Goal: Task Accomplishment & Management: Manage account settings

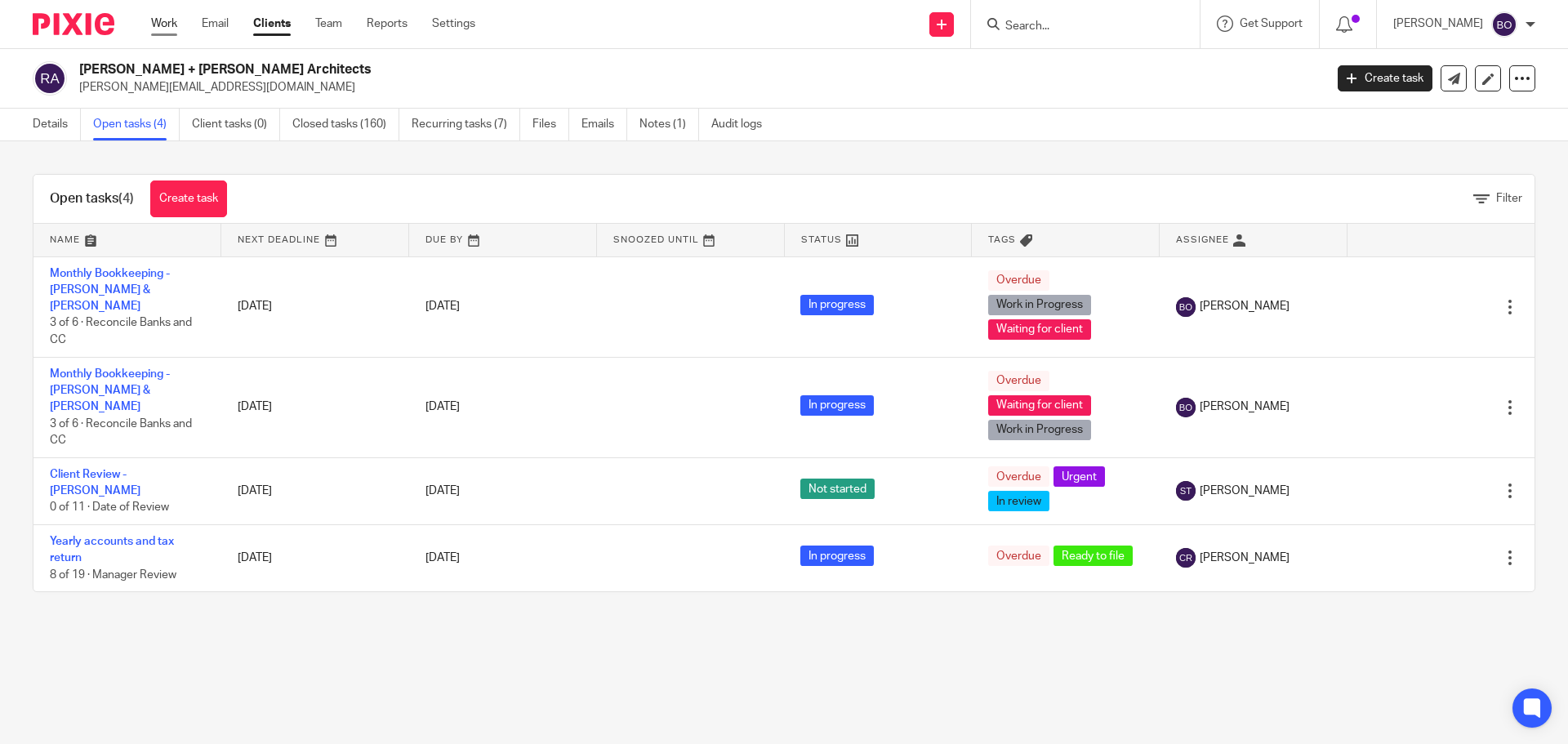
click at [164, 28] on link "Work" at bounding box center [164, 23] width 26 height 17
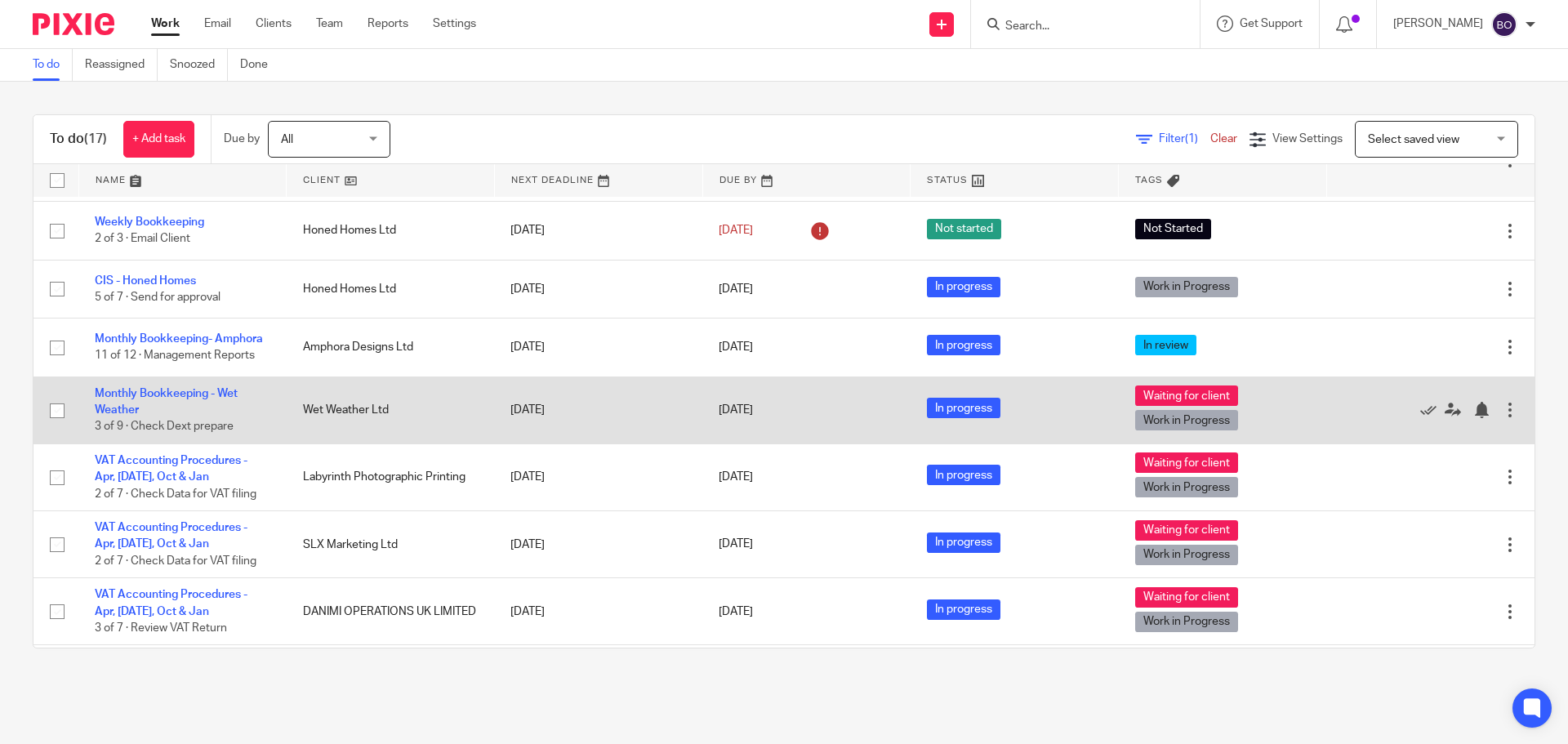
scroll to position [671, 0]
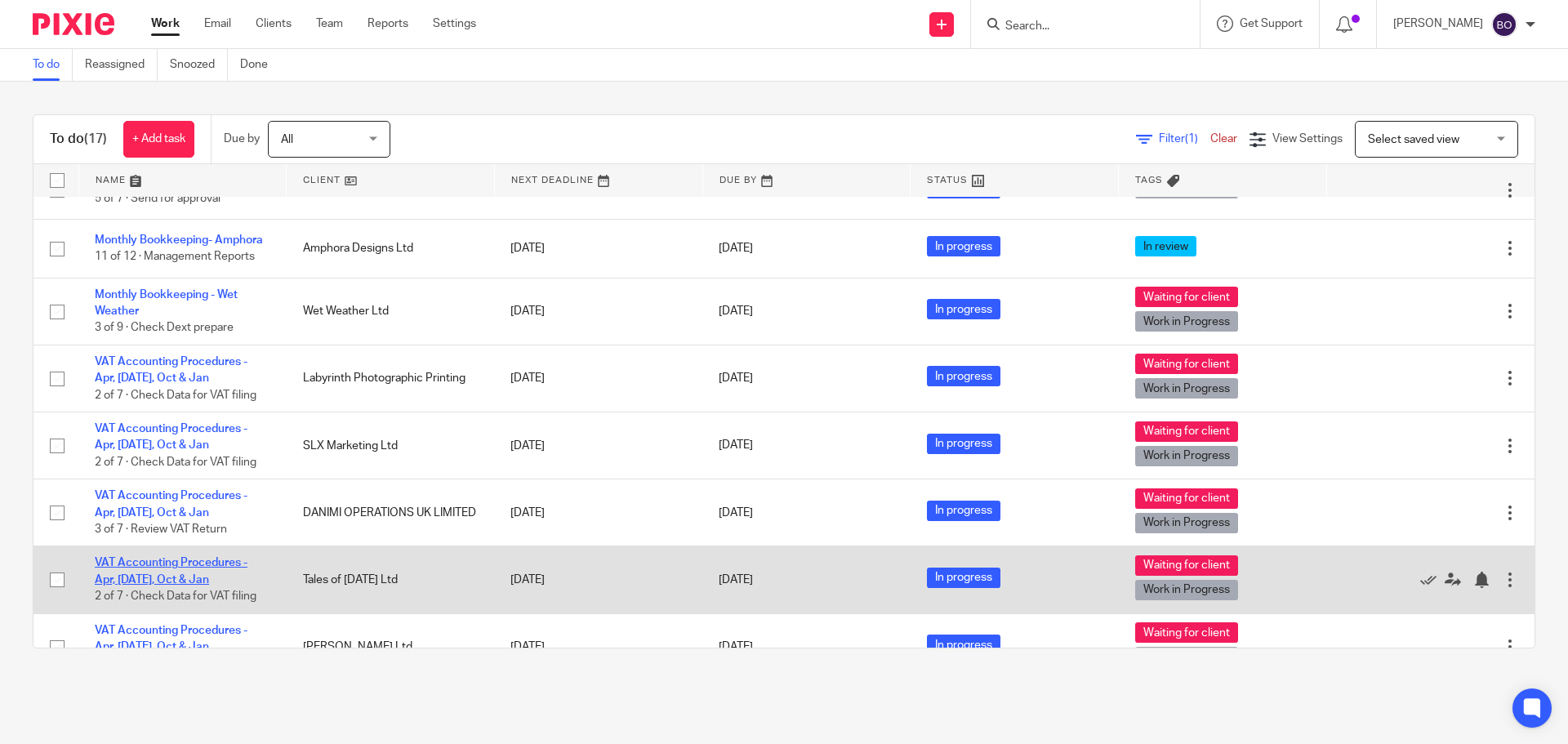
click at [200, 557] on link "VAT Accounting Procedures - Apr, [DATE], Oct & Jan" at bounding box center [171, 571] width 152 height 27
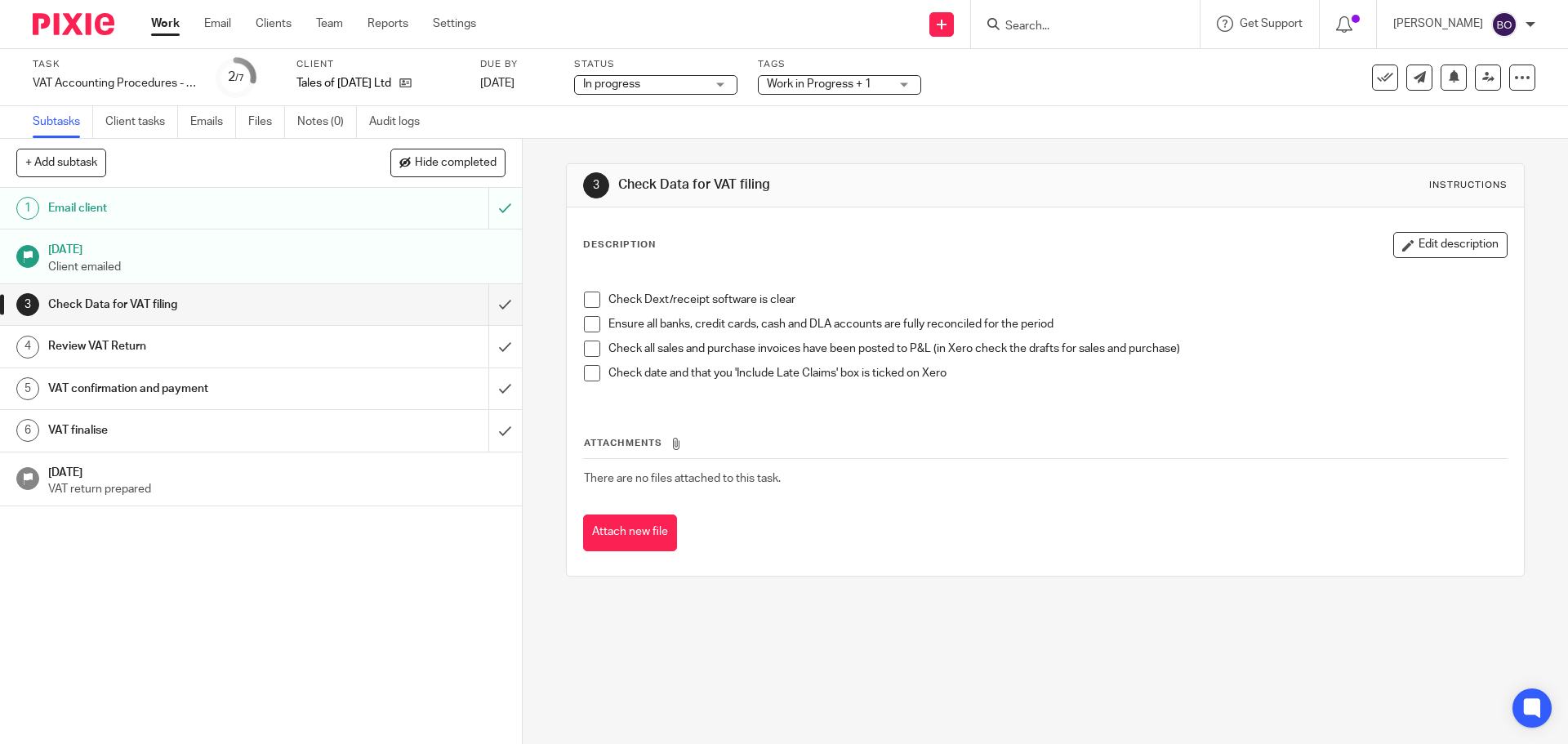
click at [584, 303] on span at bounding box center [591, 299] width 17 height 17
click at [584, 323] on span at bounding box center [591, 324] width 17 height 17
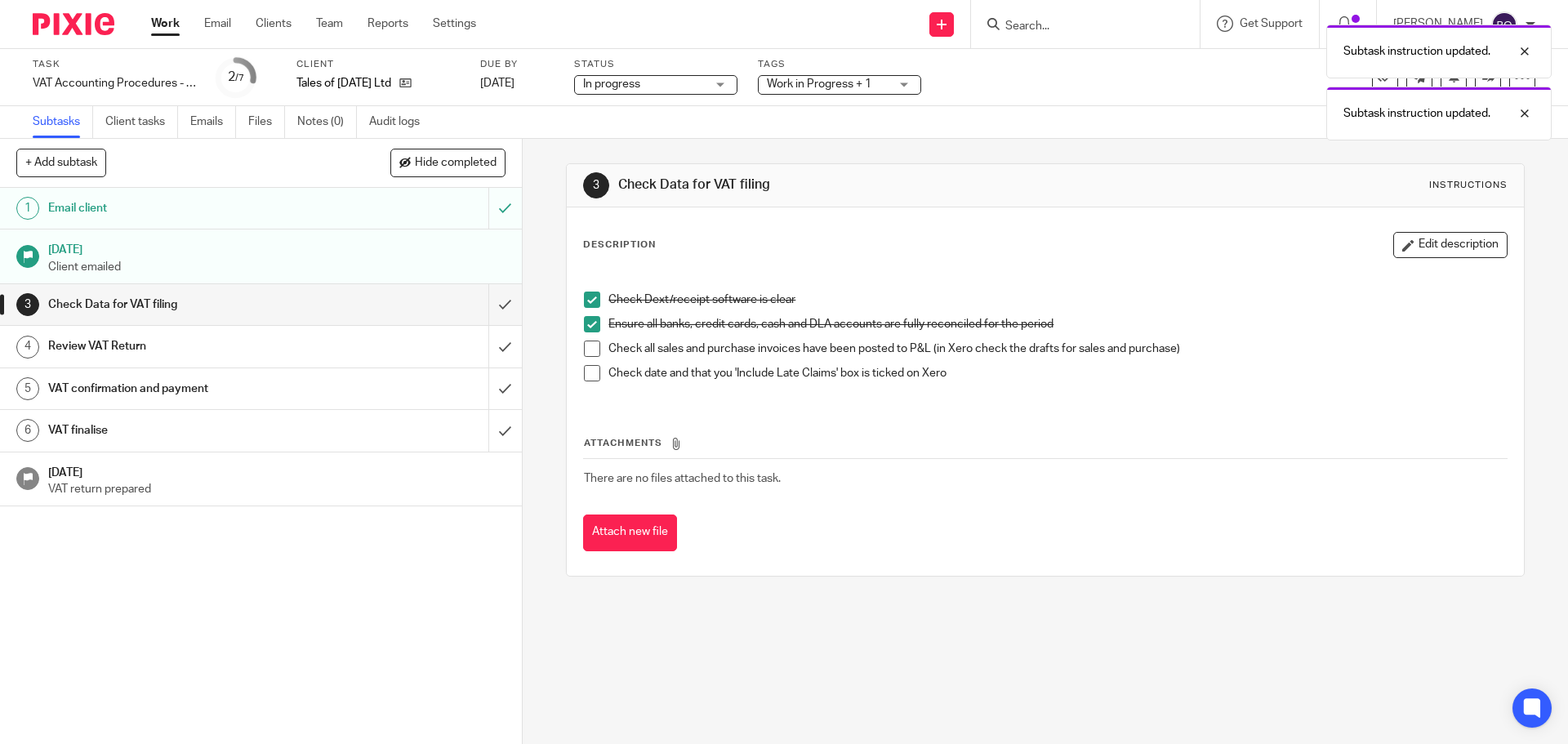
click at [585, 346] on span at bounding box center [591, 348] width 17 height 17
click at [588, 375] on span at bounding box center [591, 373] width 17 height 17
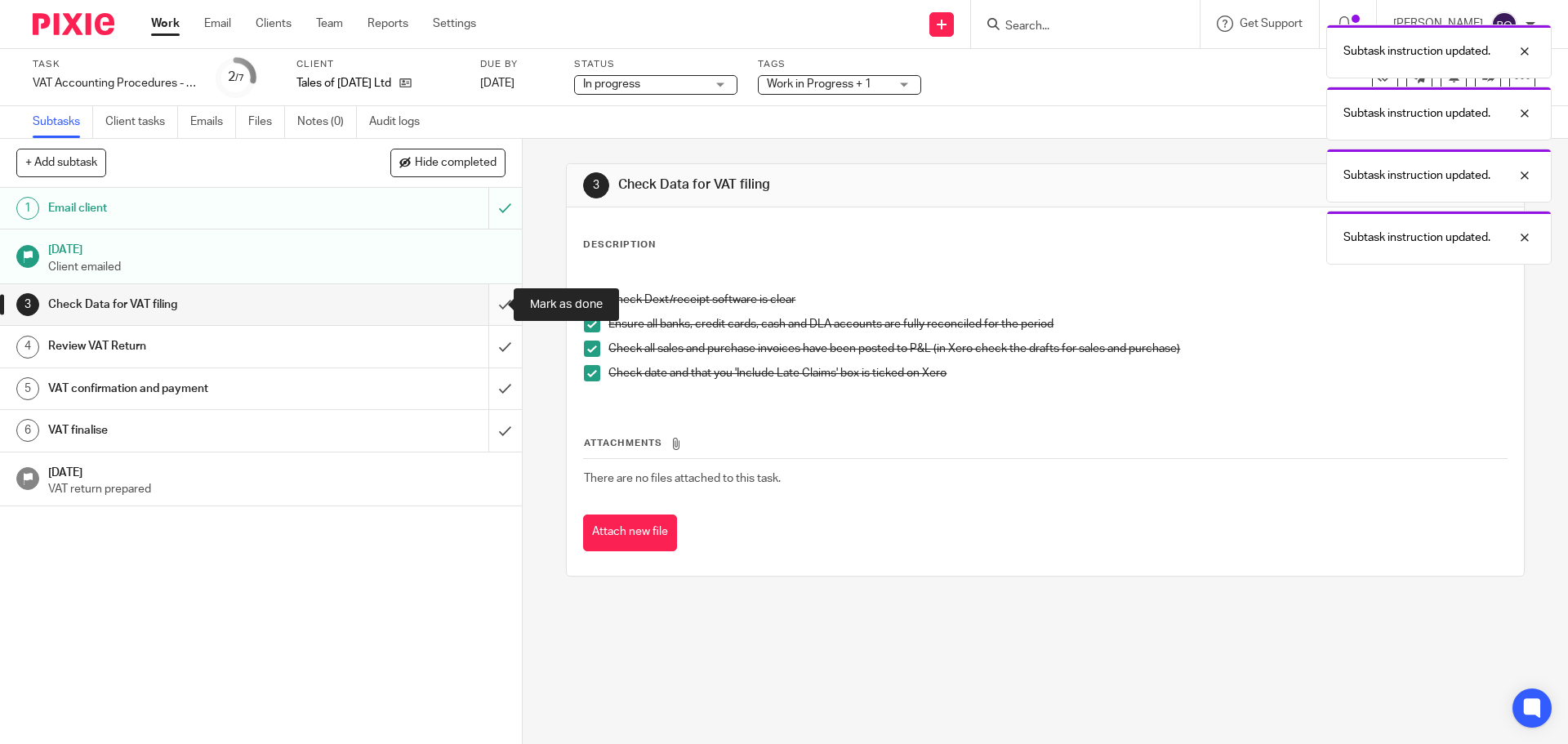
click at [487, 307] on input "submit" at bounding box center [261, 305] width 522 height 41
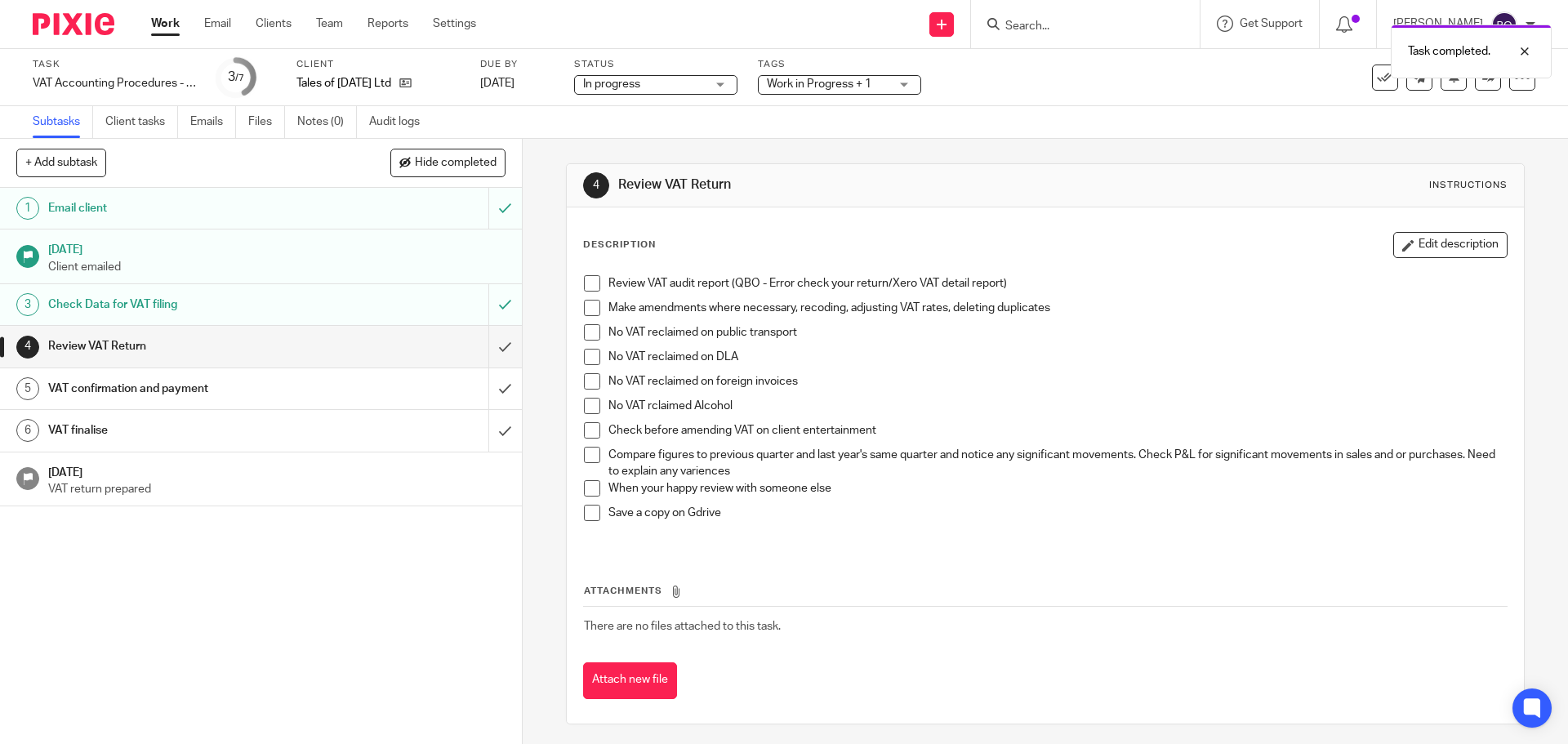
click at [587, 287] on span at bounding box center [591, 284] width 17 height 17
click at [588, 315] on span at bounding box center [591, 308] width 17 height 17
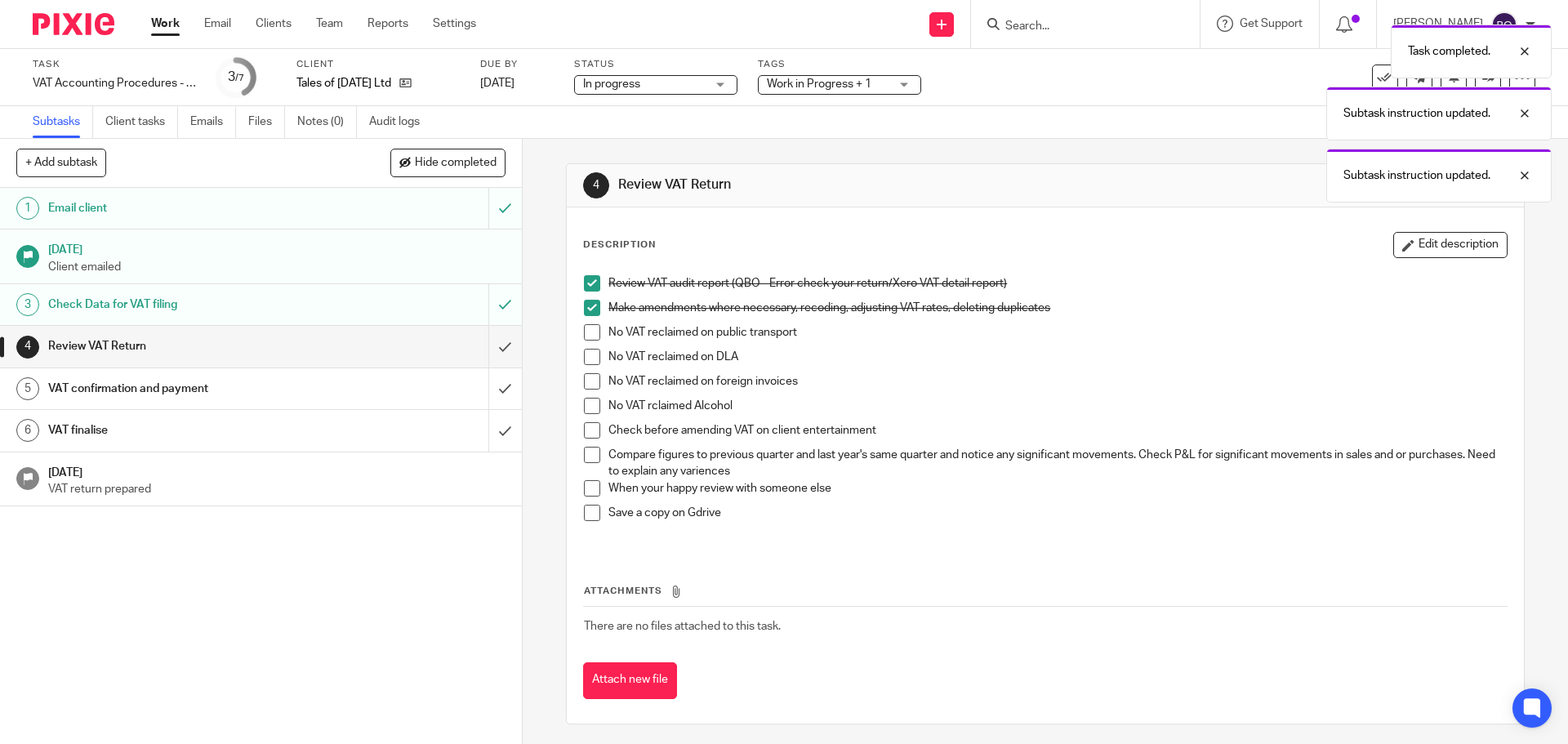
click at [589, 338] on span at bounding box center [591, 332] width 17 height 17
click at [589, 360] on span at bounding box center [591, 357] width 17 height 17
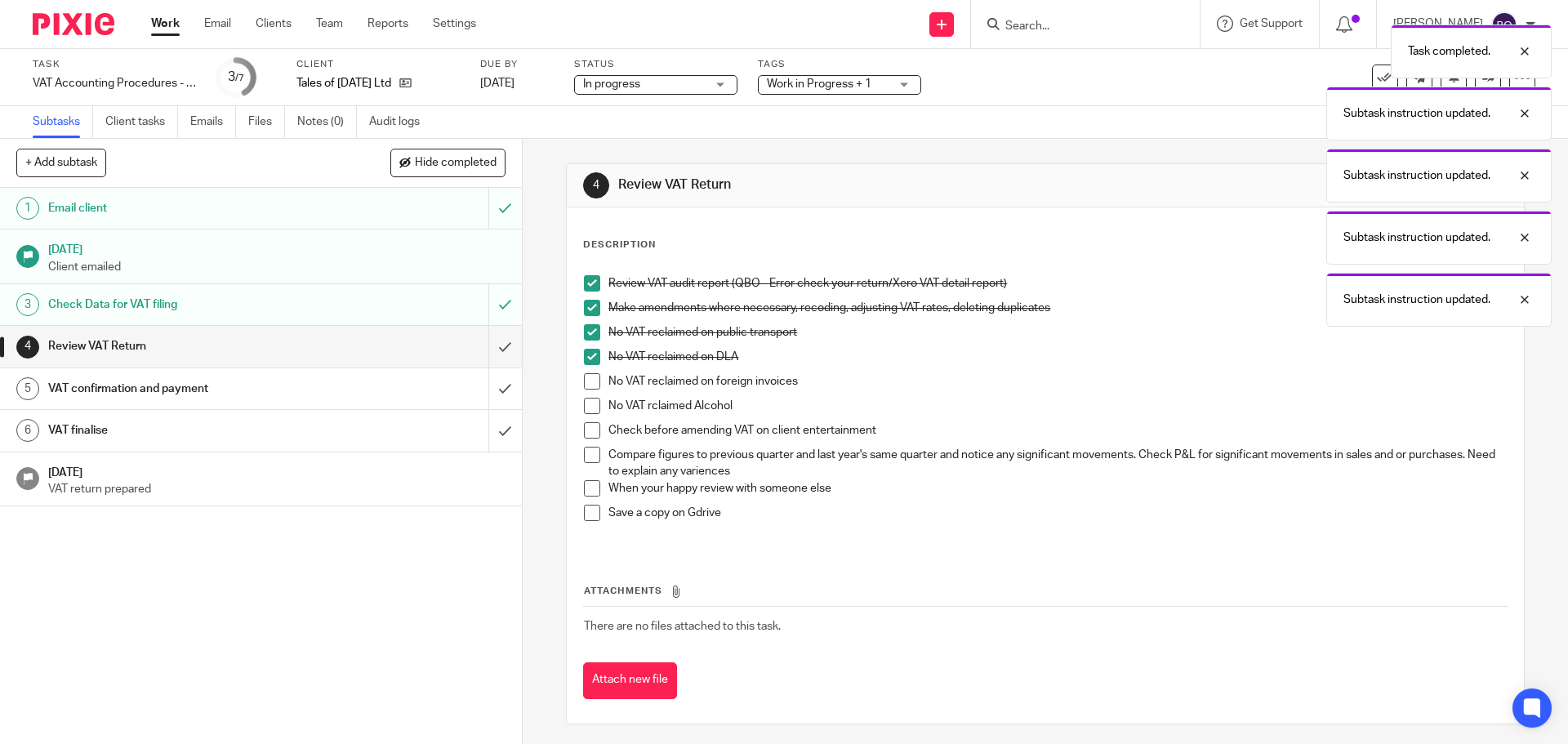
click at [587, 386] on span at bounding box center [591, 381] width 17 height 17
click at [591, 415] on li "No VAT rclaimed Alcohol" at bounding box center [1044, 410] width 922 height 24
click at [589, 430] on span at bounding box center [591, 430] width 17 height 17
click at [584, 453] on span at bounding box center [591, 455] width 17 height 17
click at [597, 483] on li "When your happy review with someone else" at bounding box center [1044, 492] width 922 height 24
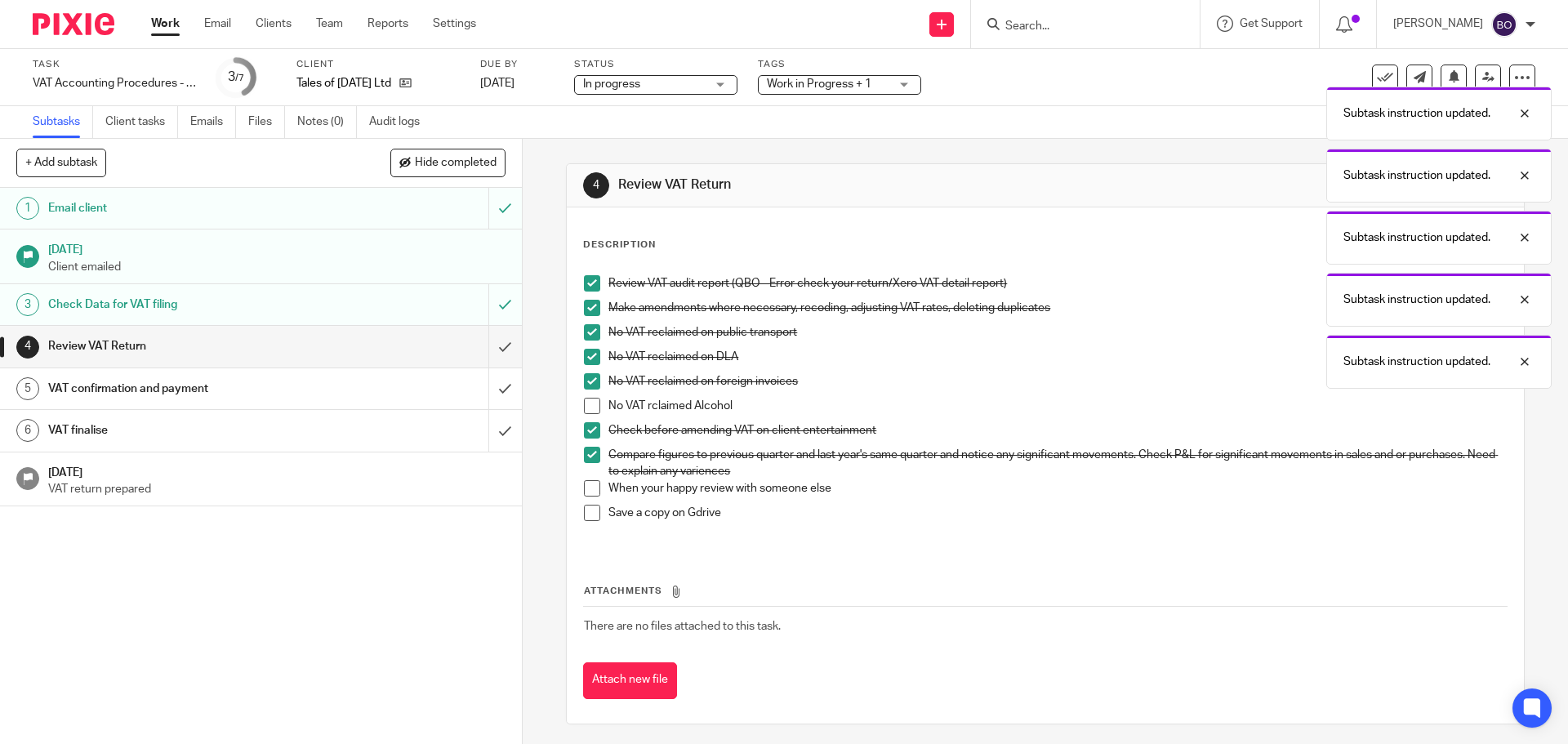
click at [588, 482] on span at bounding box center [591, 488] width 17 height 17
click at [593, 520] on span at bounding box center [591, 512] width 17 height 17
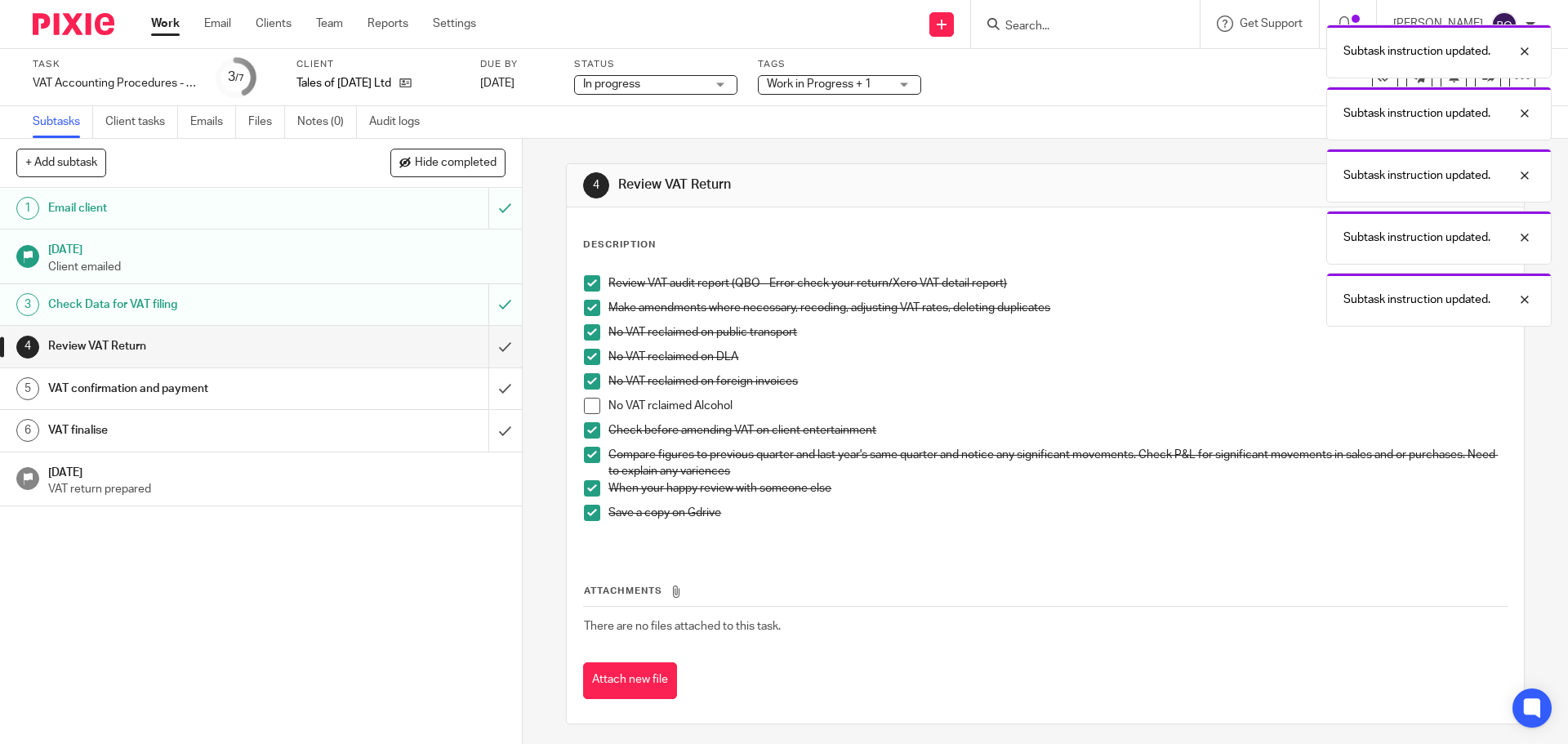
click at [590, 408] on span at bounding box center [591, 406] width 17 height 17
click at [489, 348] on input "submit" at bounding box center [261, 346] width 522 height 41
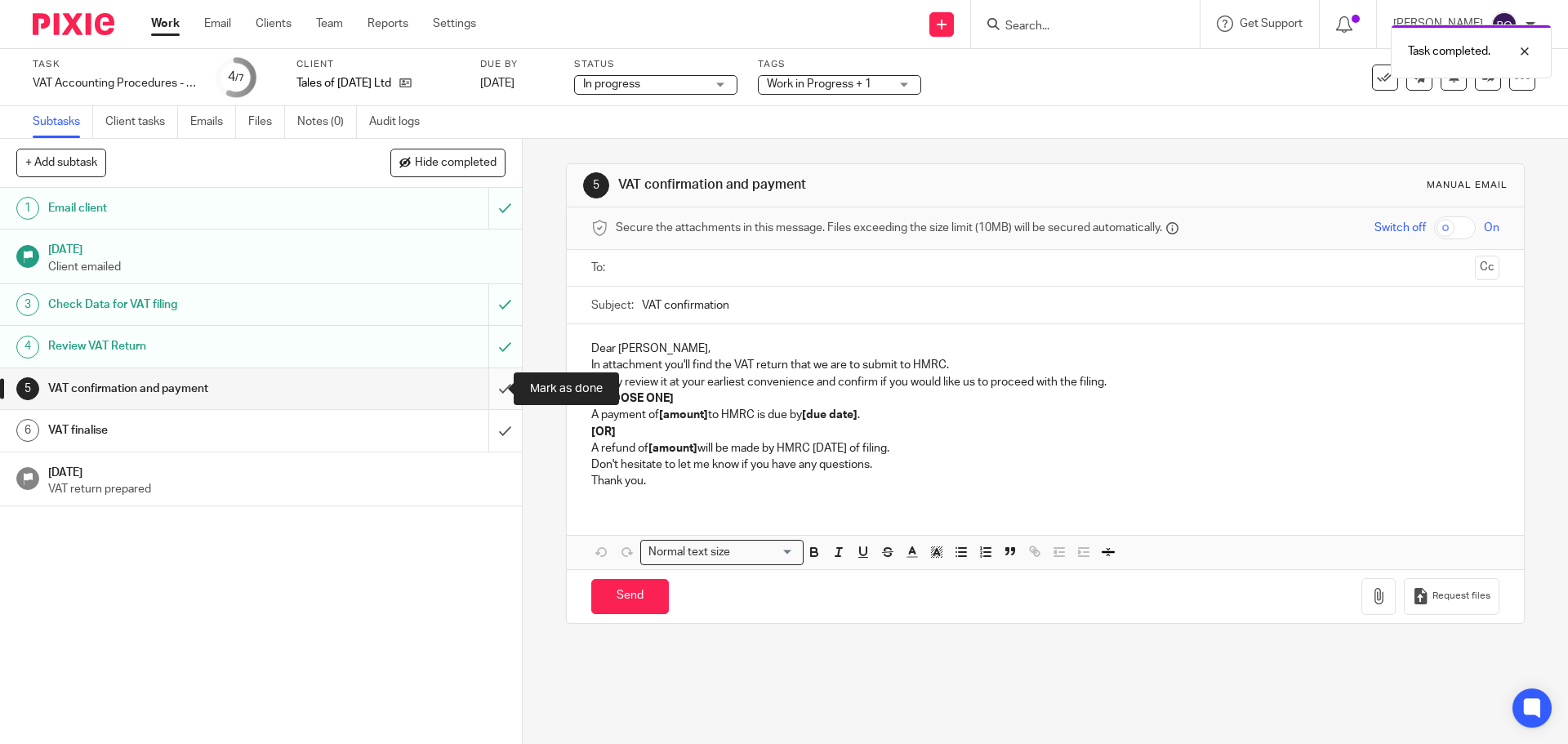
click at [487, 380] on input "submit" at bounding box center [261, 389] width 522 height 41
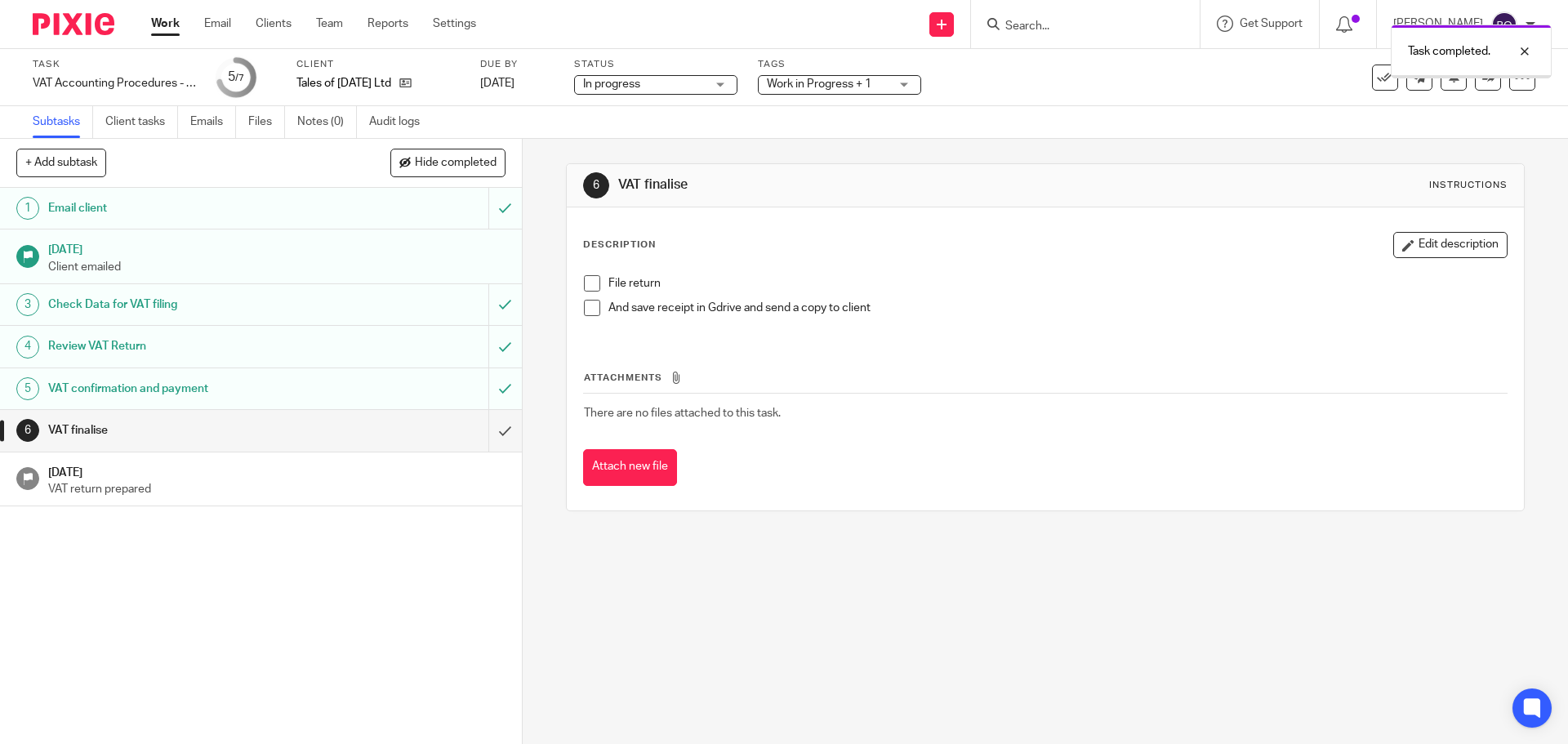
click at [493, 432] on input "submit" at bounding box center [261, 430] width 522 height 41
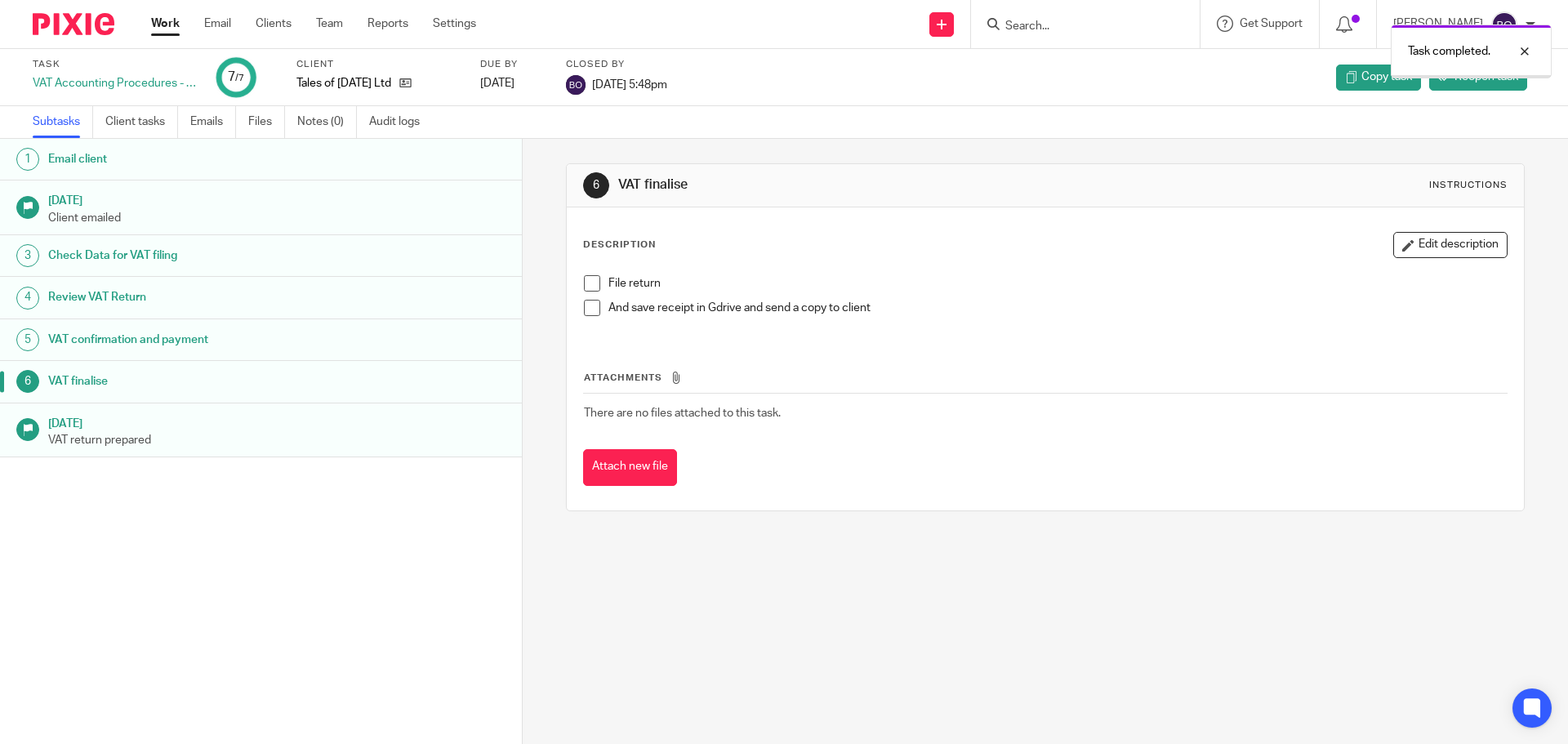
click at [585, 284] on span at bounding box center [591, 284] width 17 height 17
click at [584, 308] on span at bounding box center [591, 308] width 17 height 17
click at [176, 24] on link "Work" at bounding box center [165, 23] width 28 height 17
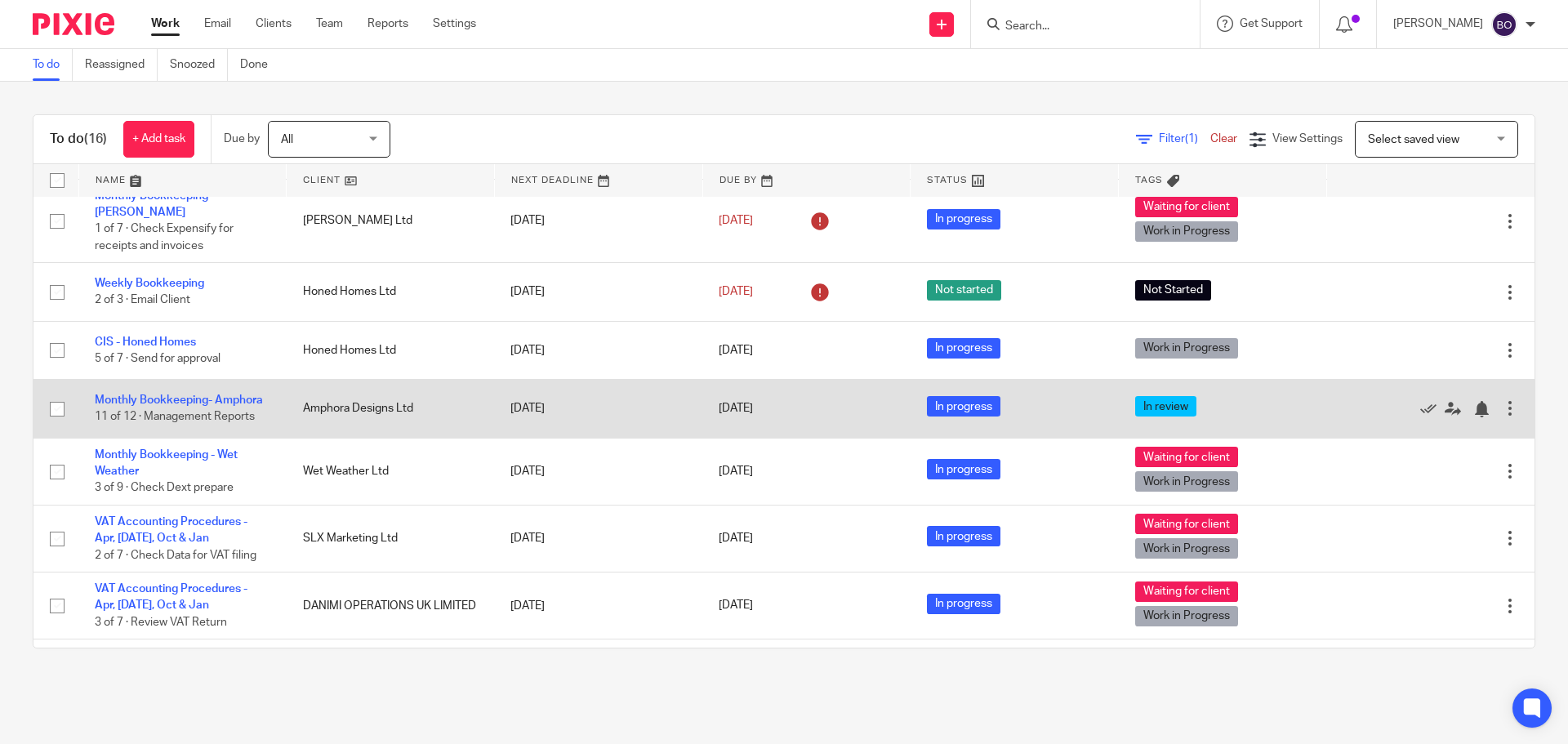
scroll to position [604, 0]
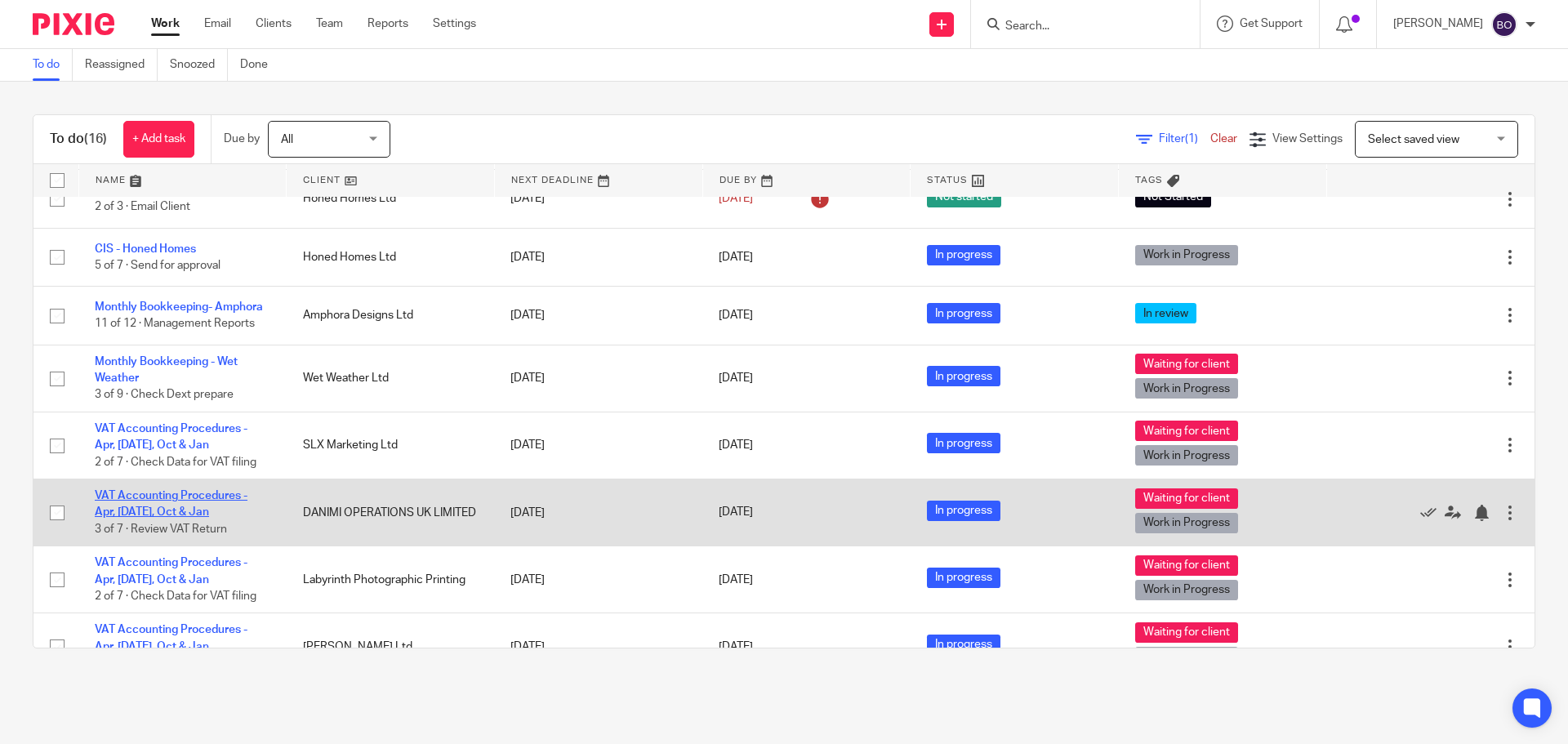
click at [217, 490] on link "VAT Accounting Procedures - Apr, [DATE], Oct & Jan" at bounding box center [171, 503] width 152 height 27
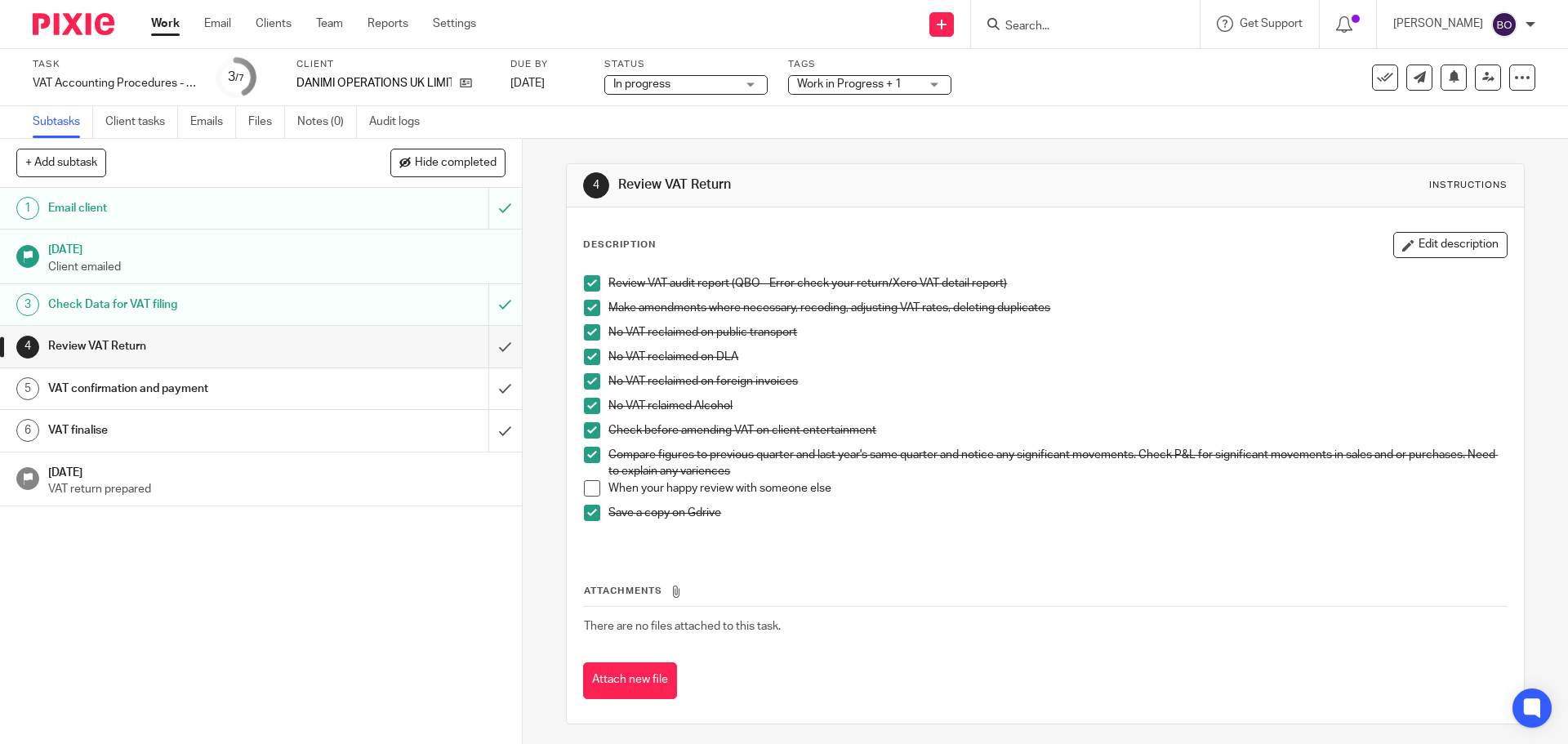
click at [585, 489] on span at bounding box center [591, 488] width 17 height 17
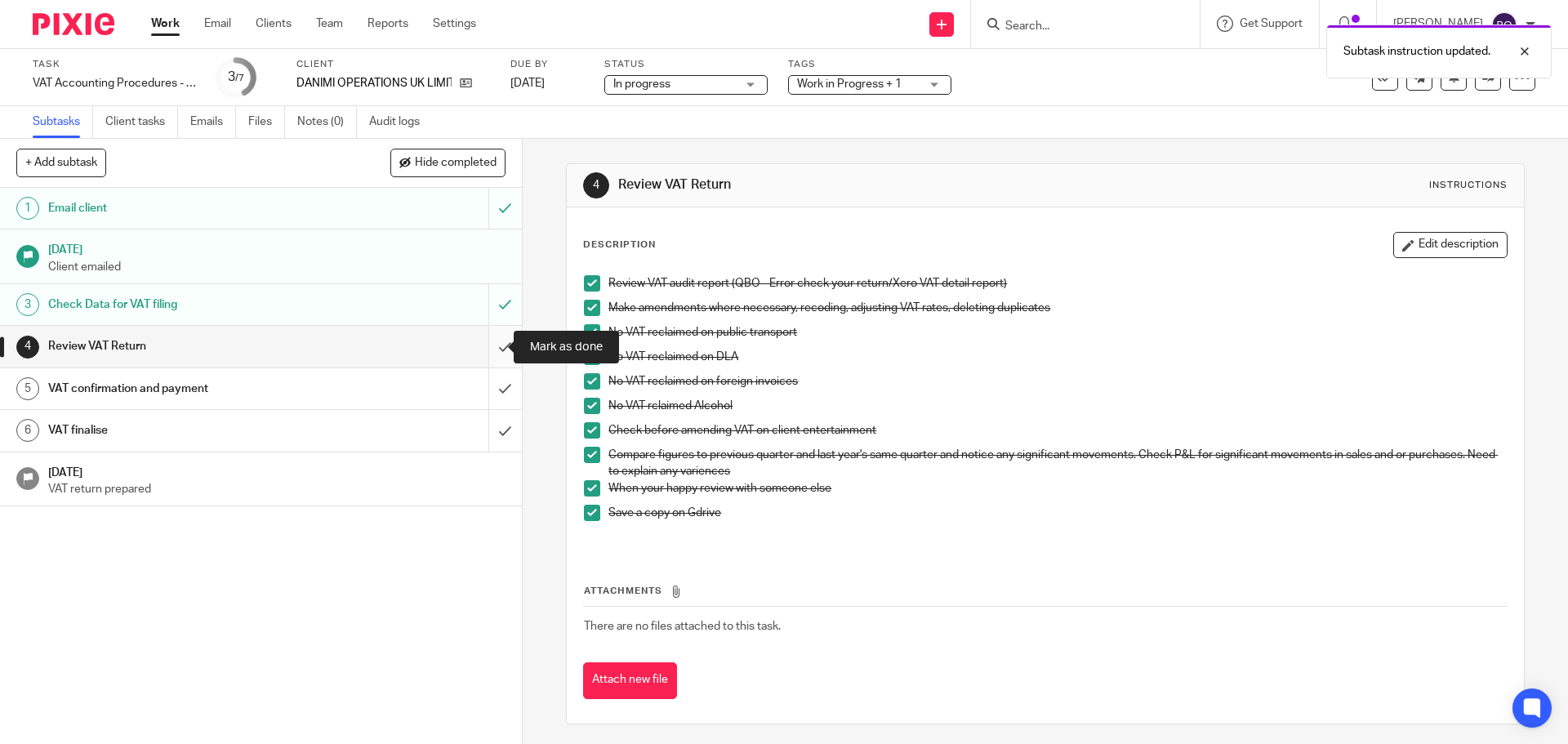
click at [491, 336] on input "submit" at bounding box center [261, 346] width 522 height 41
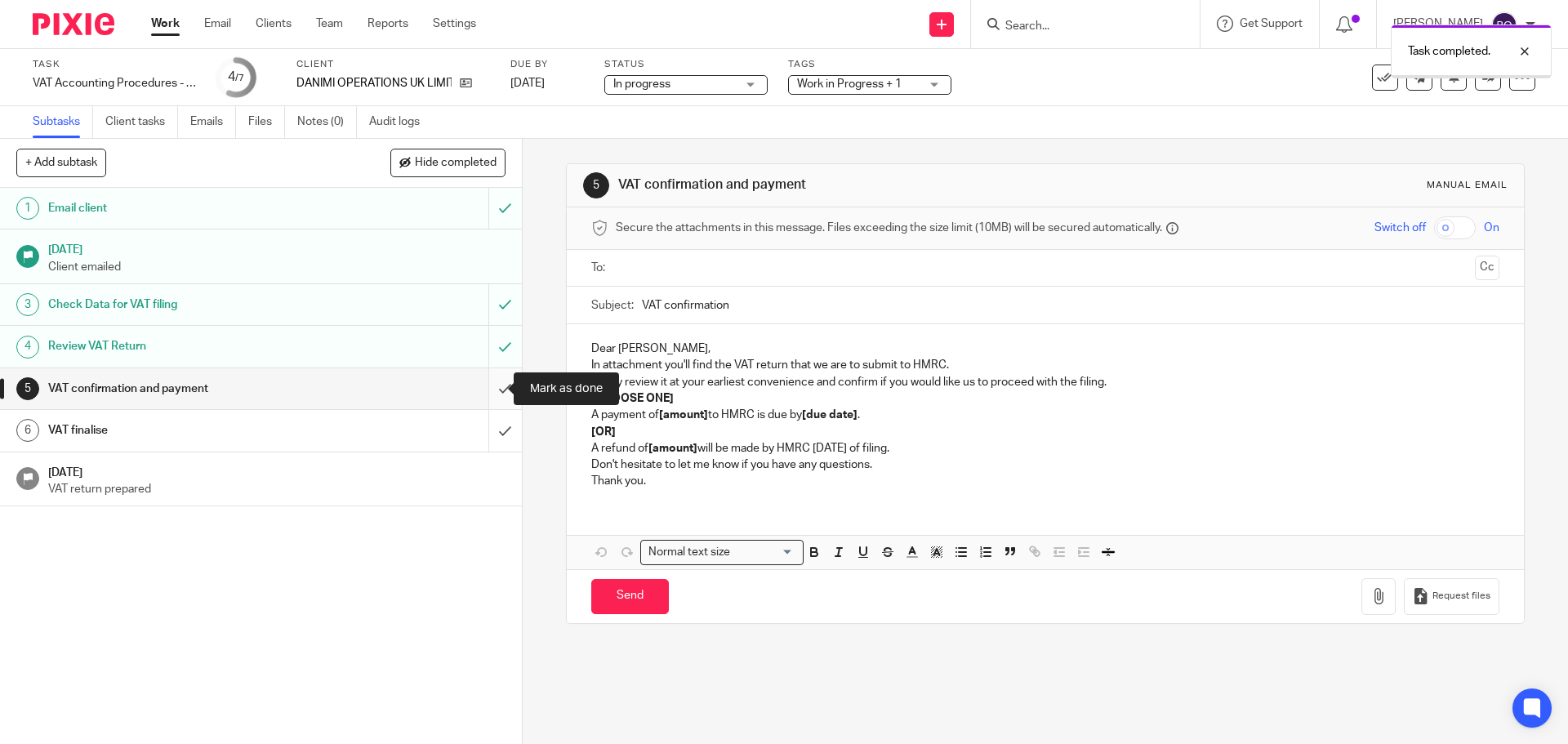
click at [483, 384] on input "submit" at bounding box center [261, 389] width 522 height 41
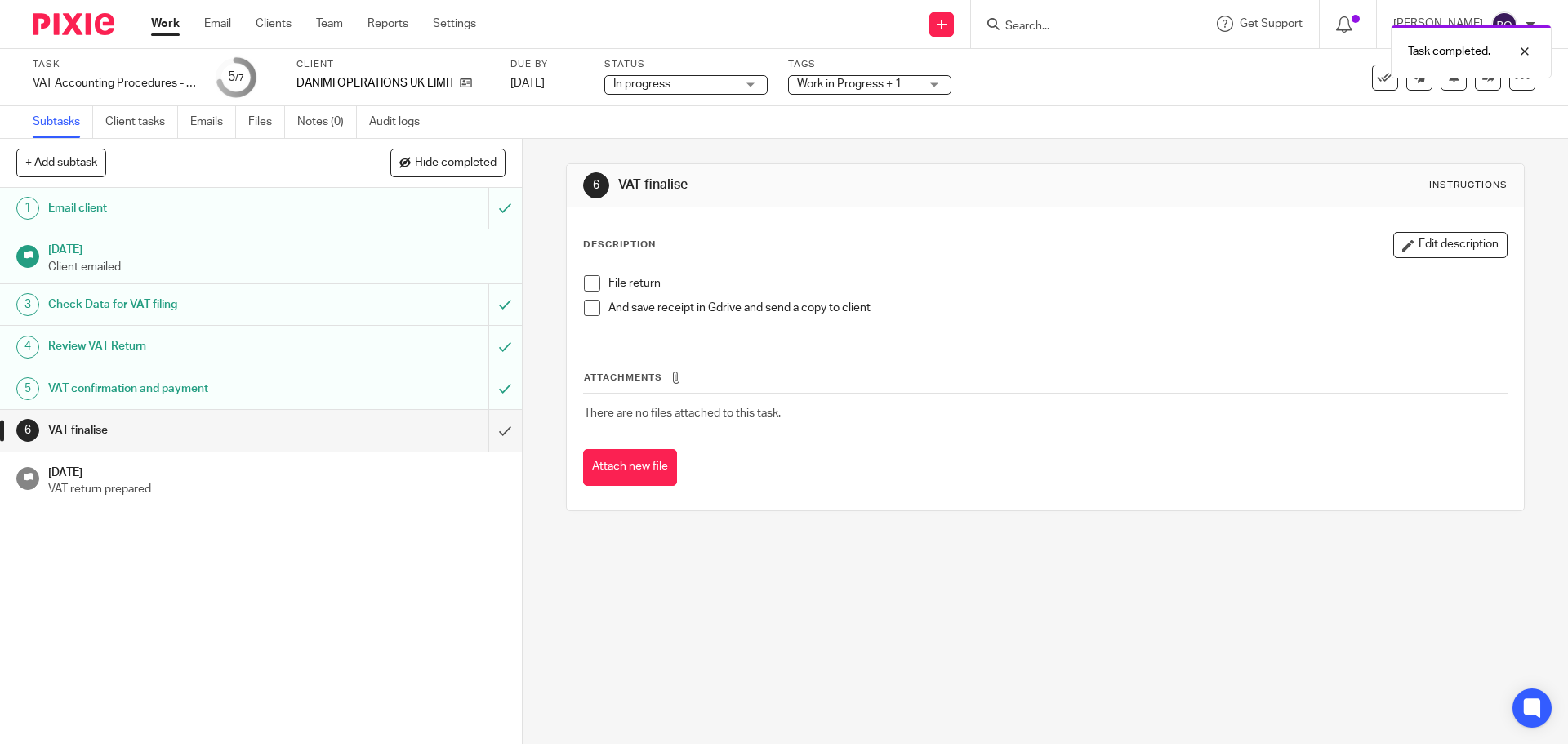
click at [588, 281] on span at bounding box center [591, 284] width 17 height 17
click at [585, 311] on span at bounding box center [591, 308] width 17 height 17
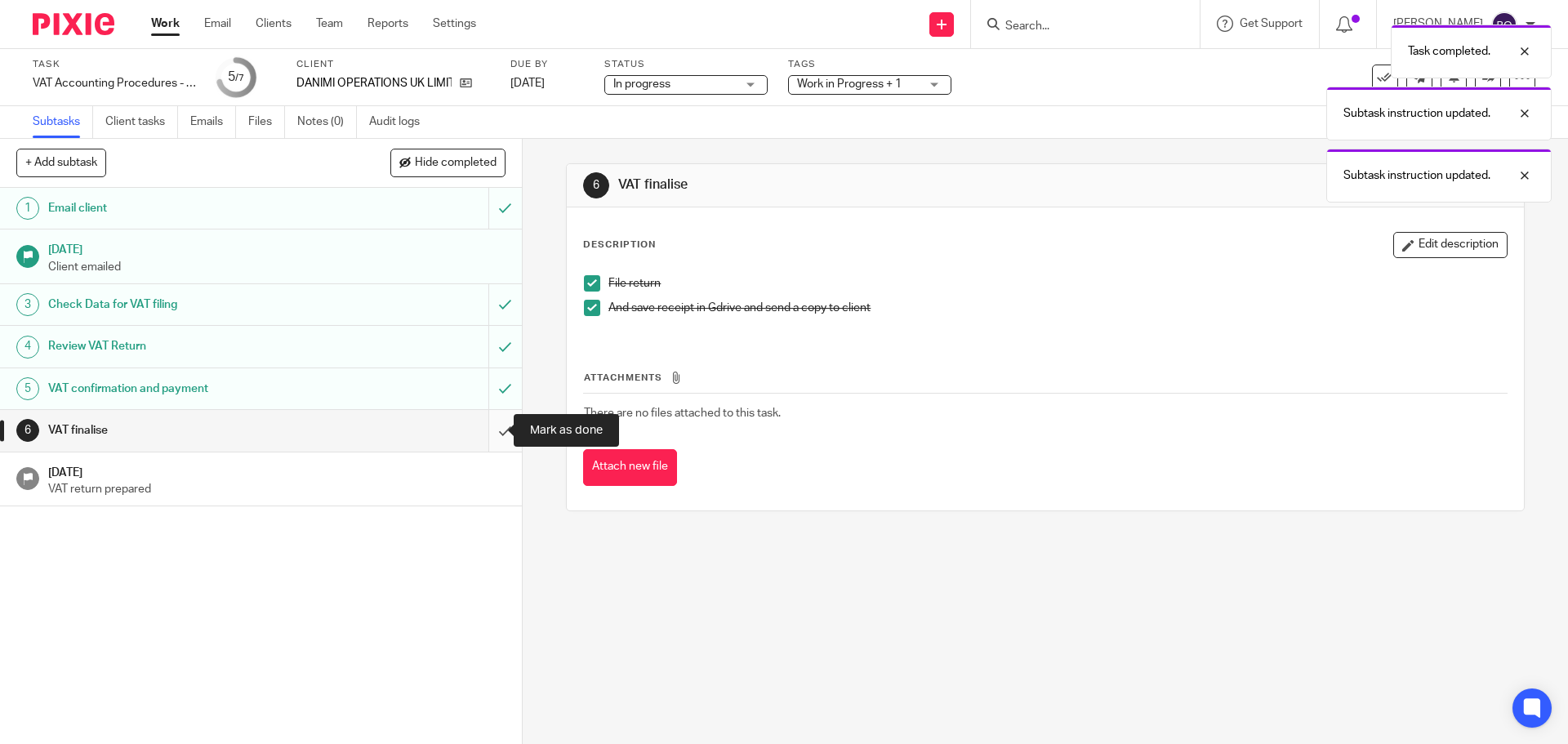
click at [488, 438] on input "submit" at bounding box center [261, 430] width 522 height 41
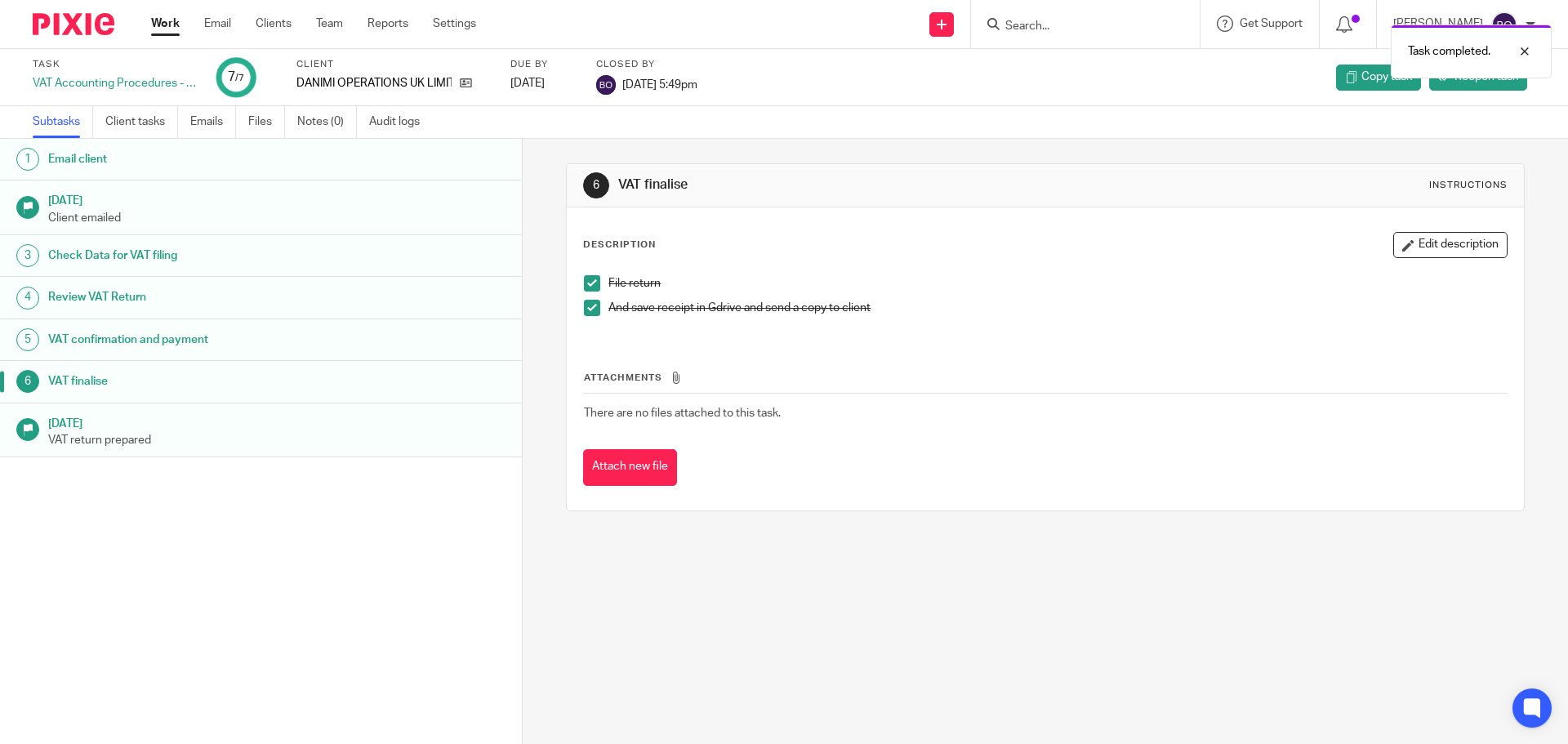
click at [166, 26] on link "Work" at bounding box center [165, 23] width 28 height 17
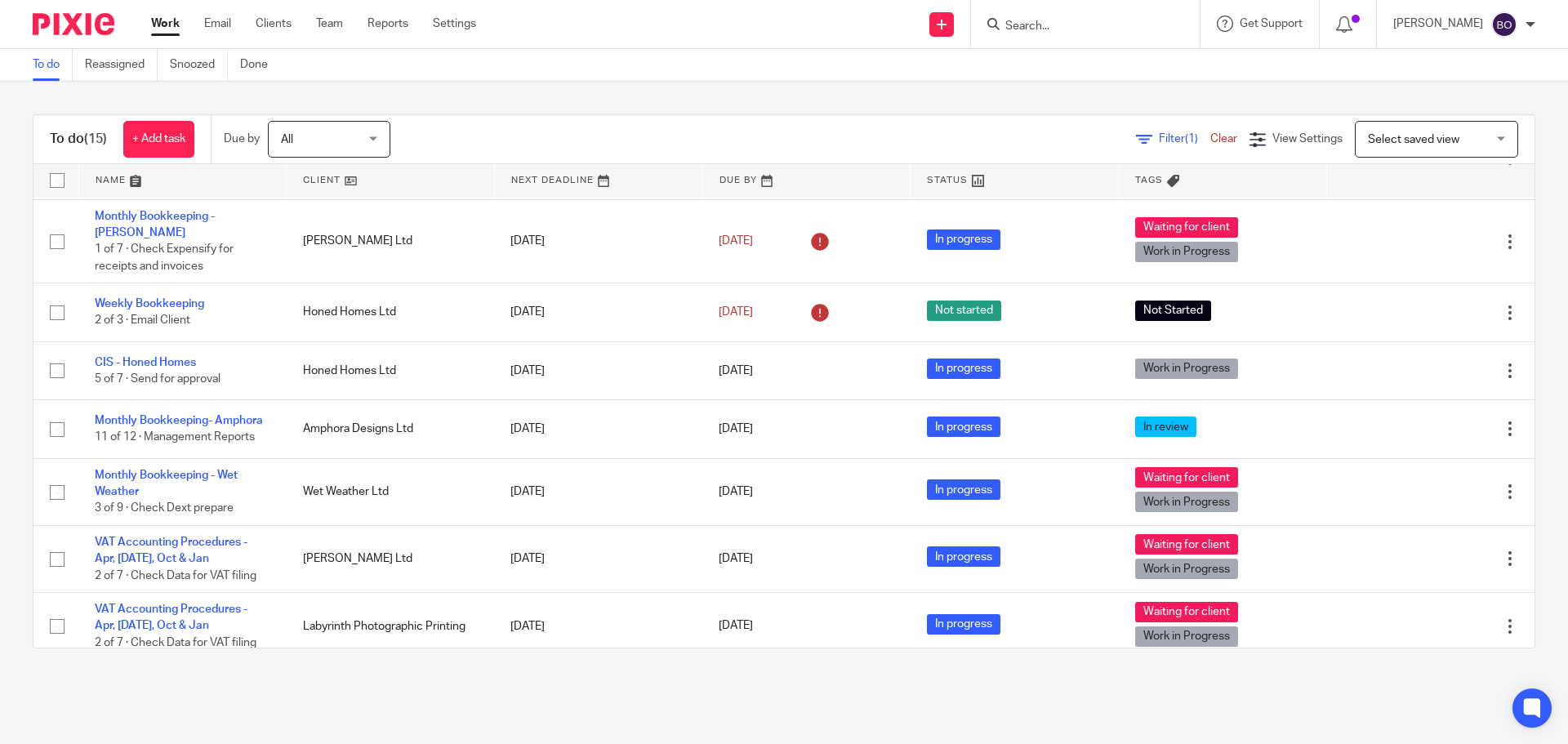
scroll to position [537, 0]
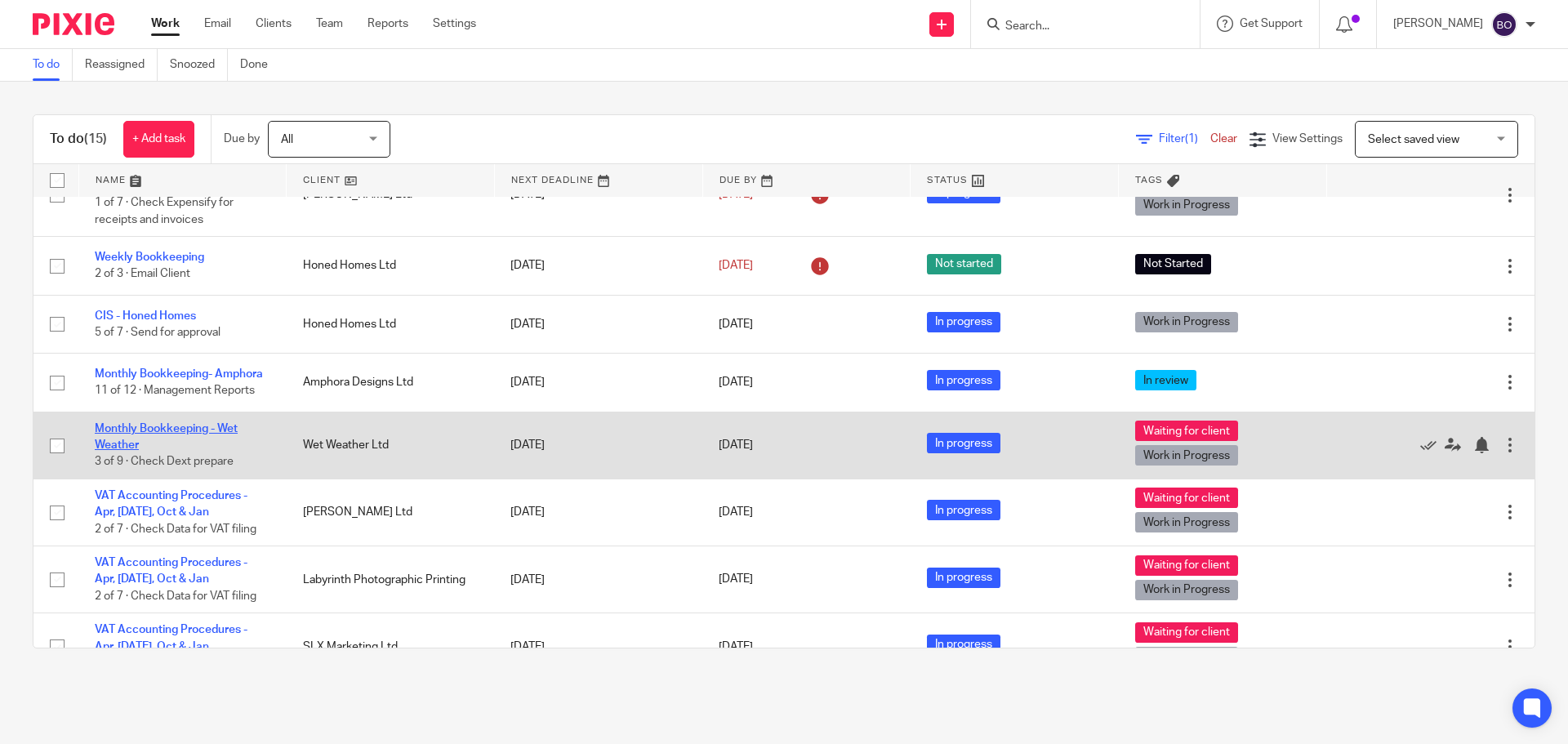
click at [191, 423] on link "Monthly Bookkeeping - Wet Weather" at bounding box center [166, 437] width 143 height 27
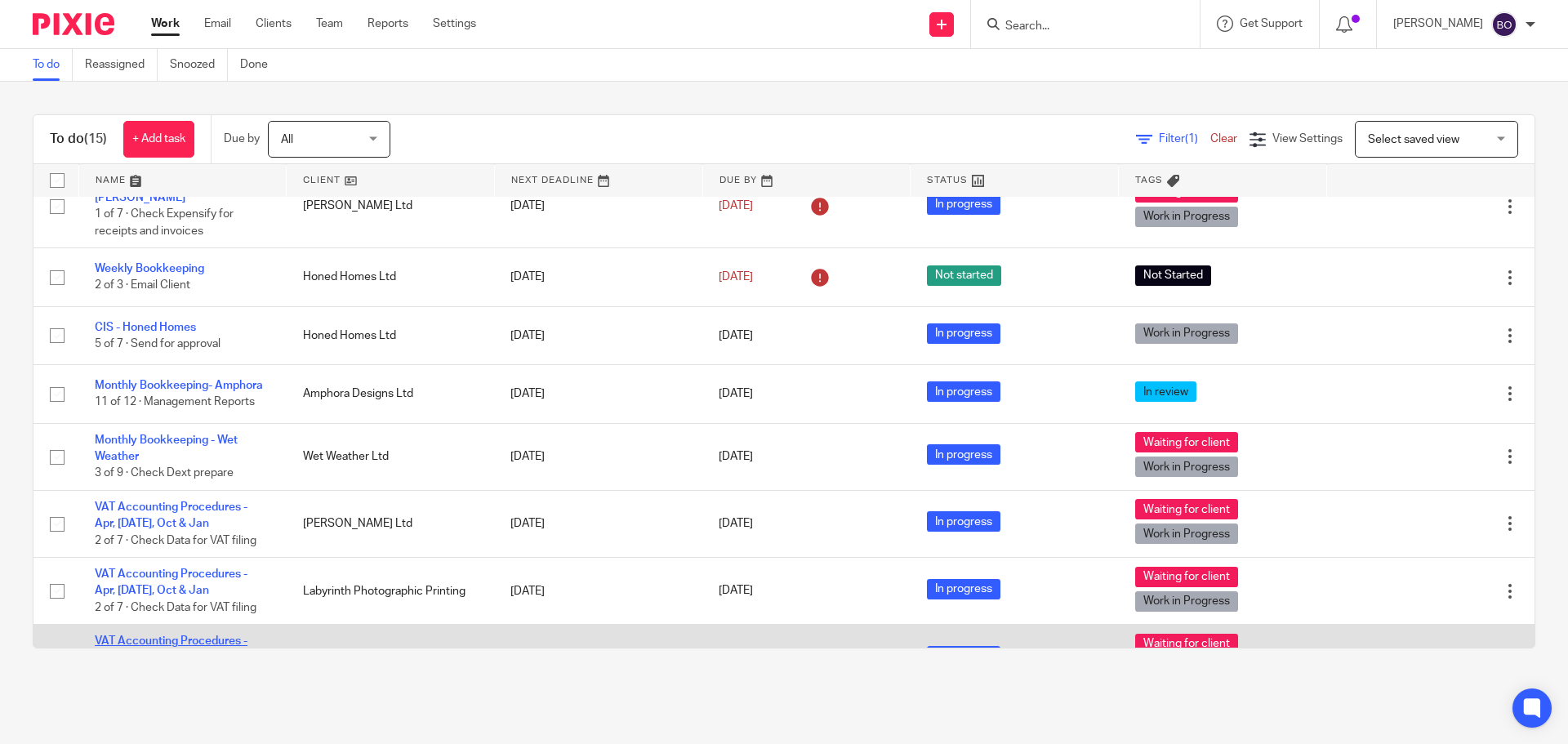
scroll to position [537, 0]
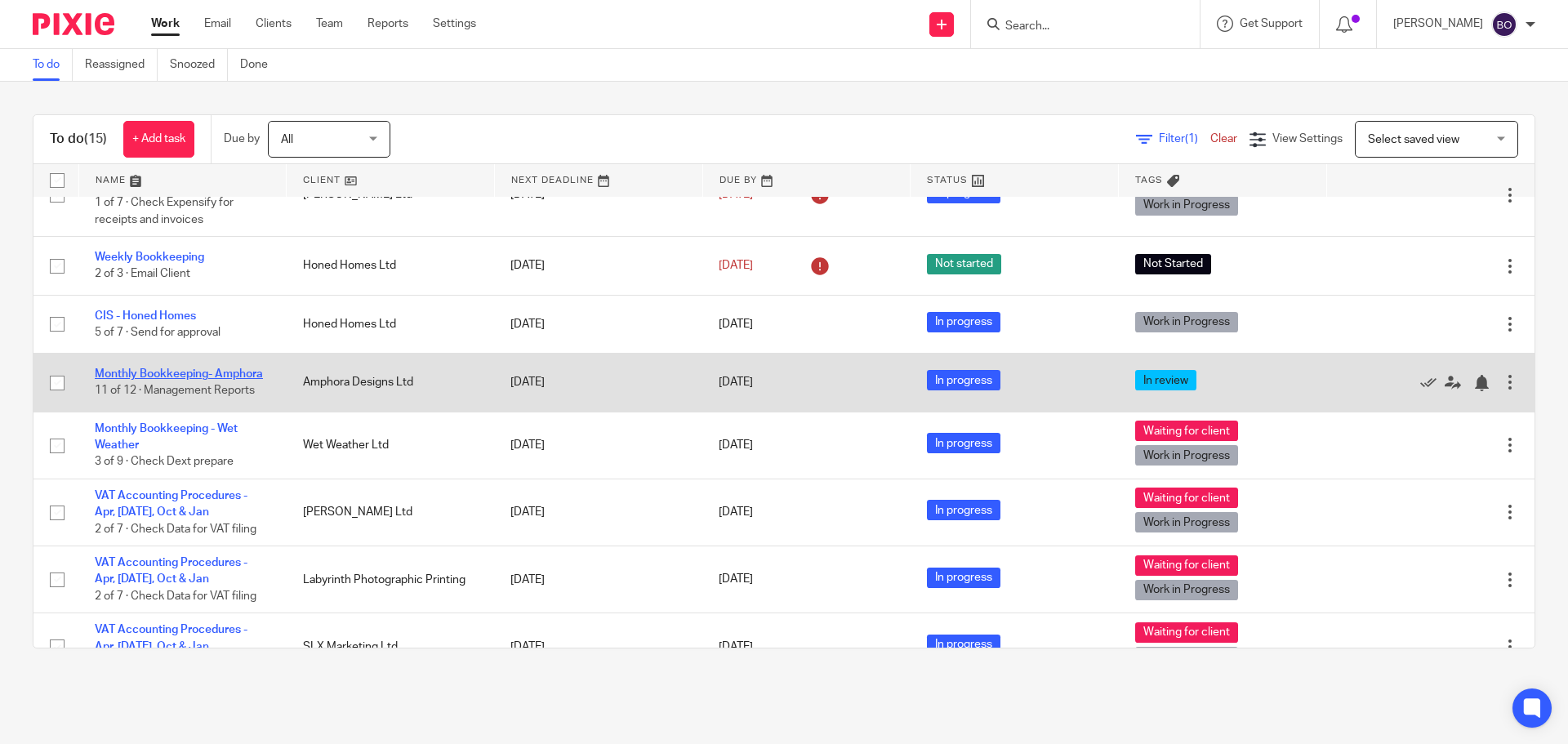
click at [220, 369] on link "Monthly Bookkeeping- Amphora" at bounding box center [179, 374] width 168 height 12
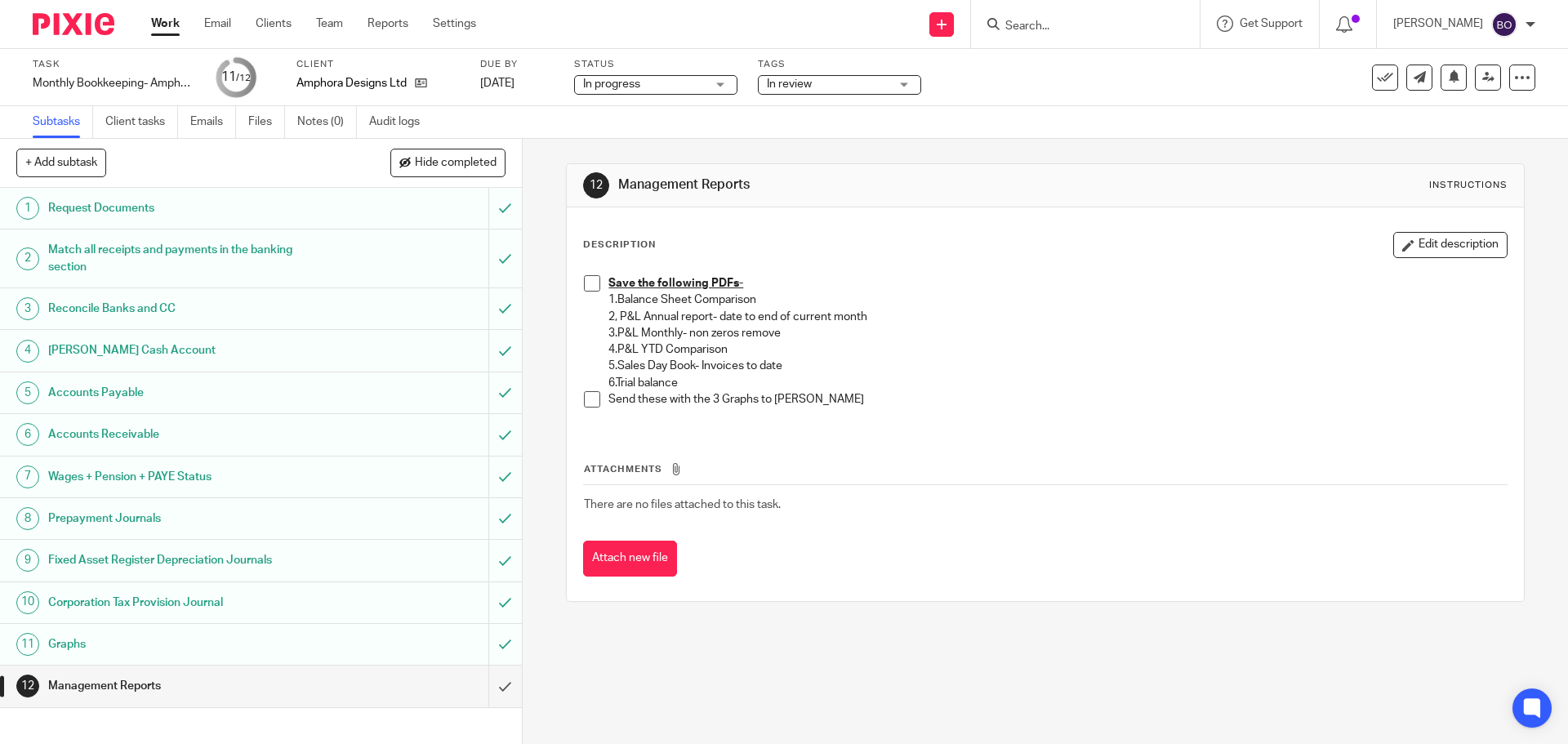
click at [587, 284] on span at bounding box center [591, 284] width 17 height 17
click at [593, 400] on span at bounding box center [591, 399] width 17 height 17
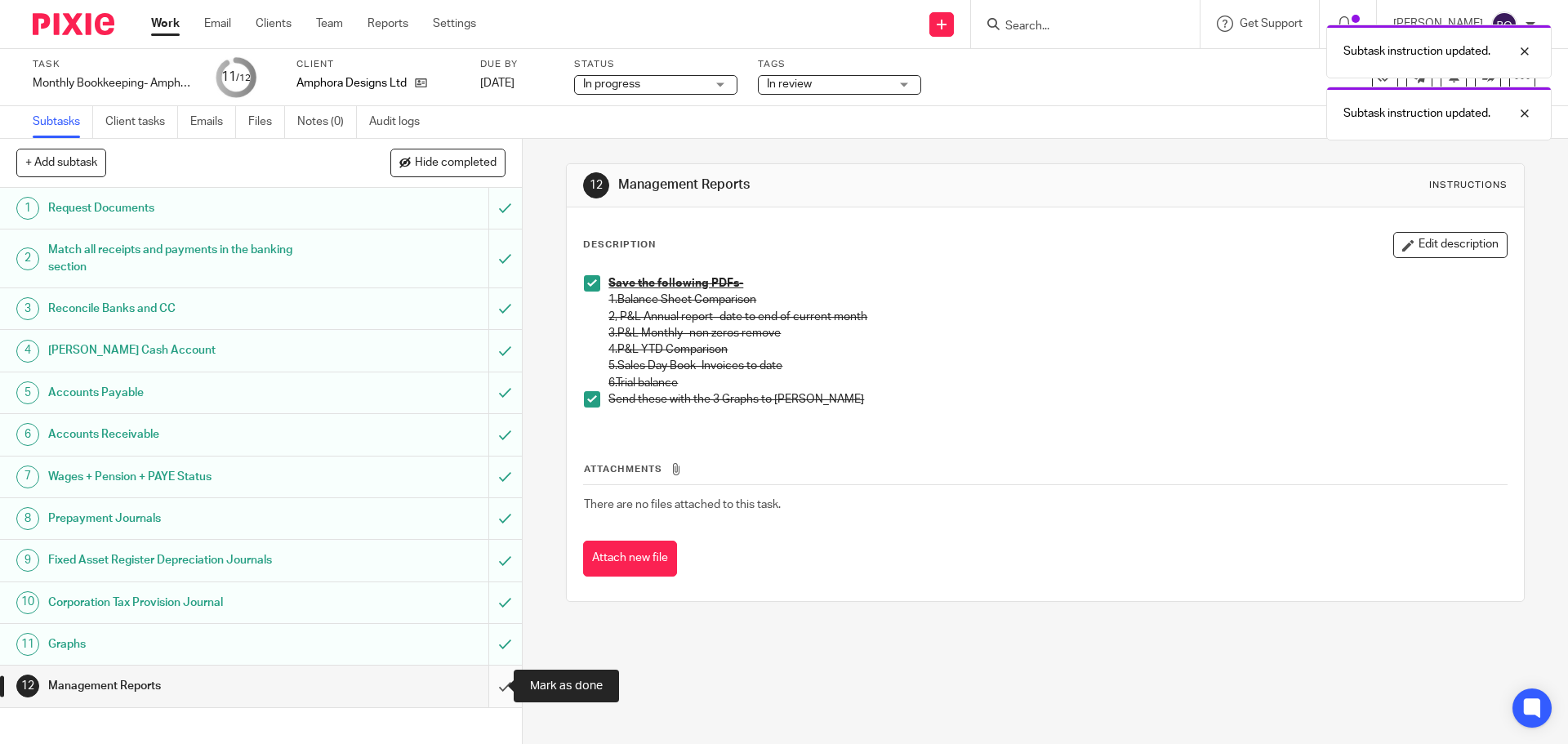
click at [494, 691] on input "submit" at bounding box center [261, 686] width 522 height 41
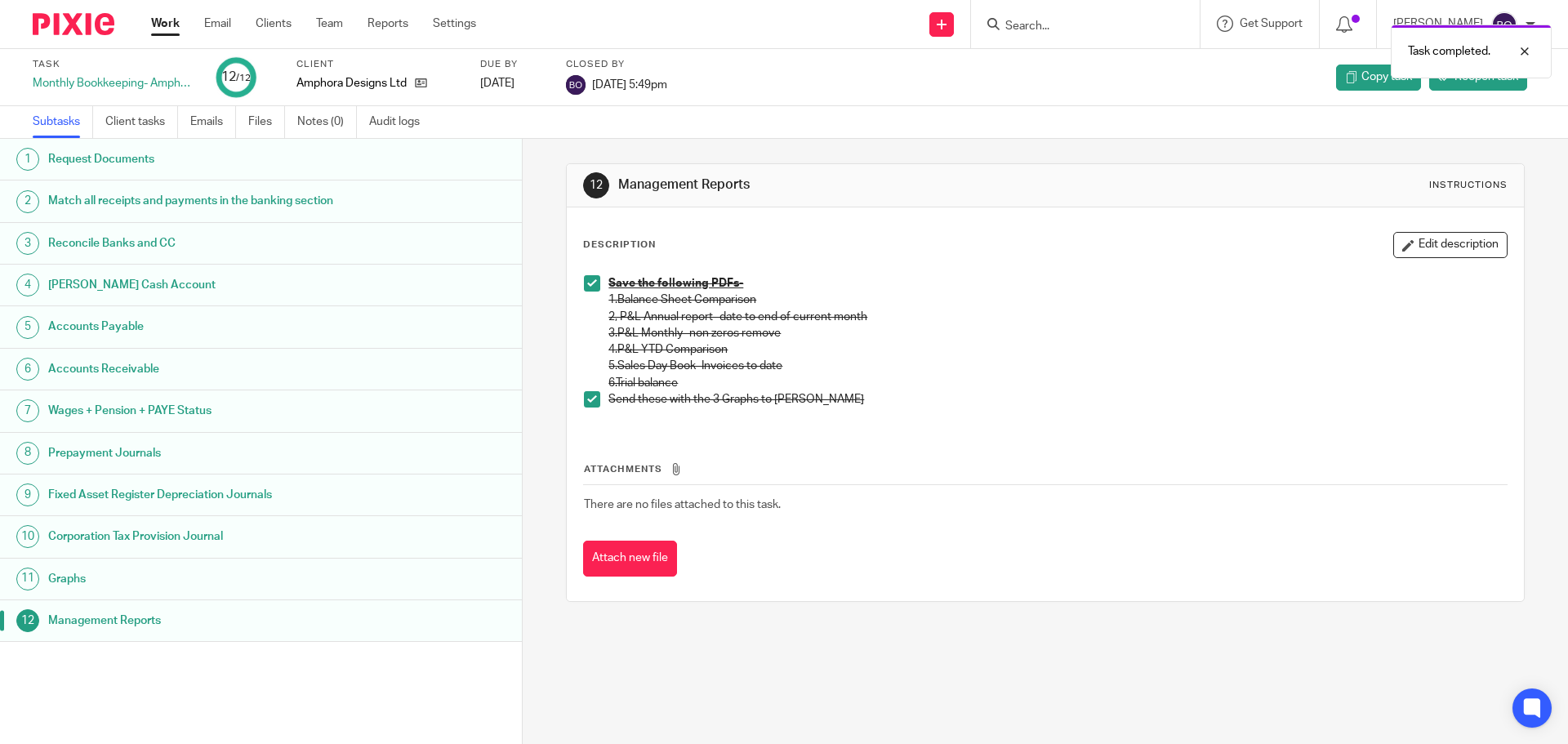
click at [171, 27] on link "Work" at bounding box center [165, 23] width 28 height 17
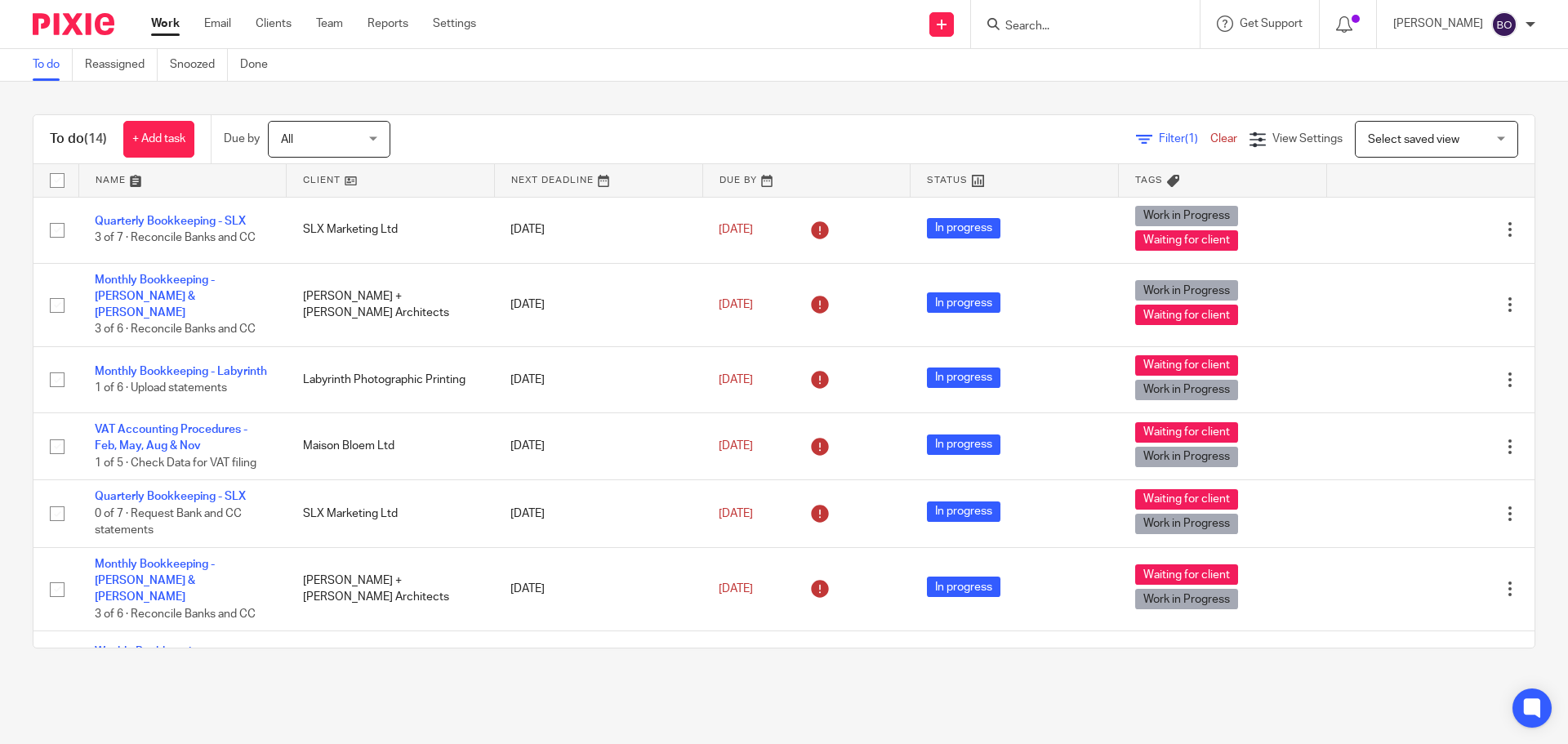
click at [345, 177] on link at bounding box center [390, 180] width 207 height 32
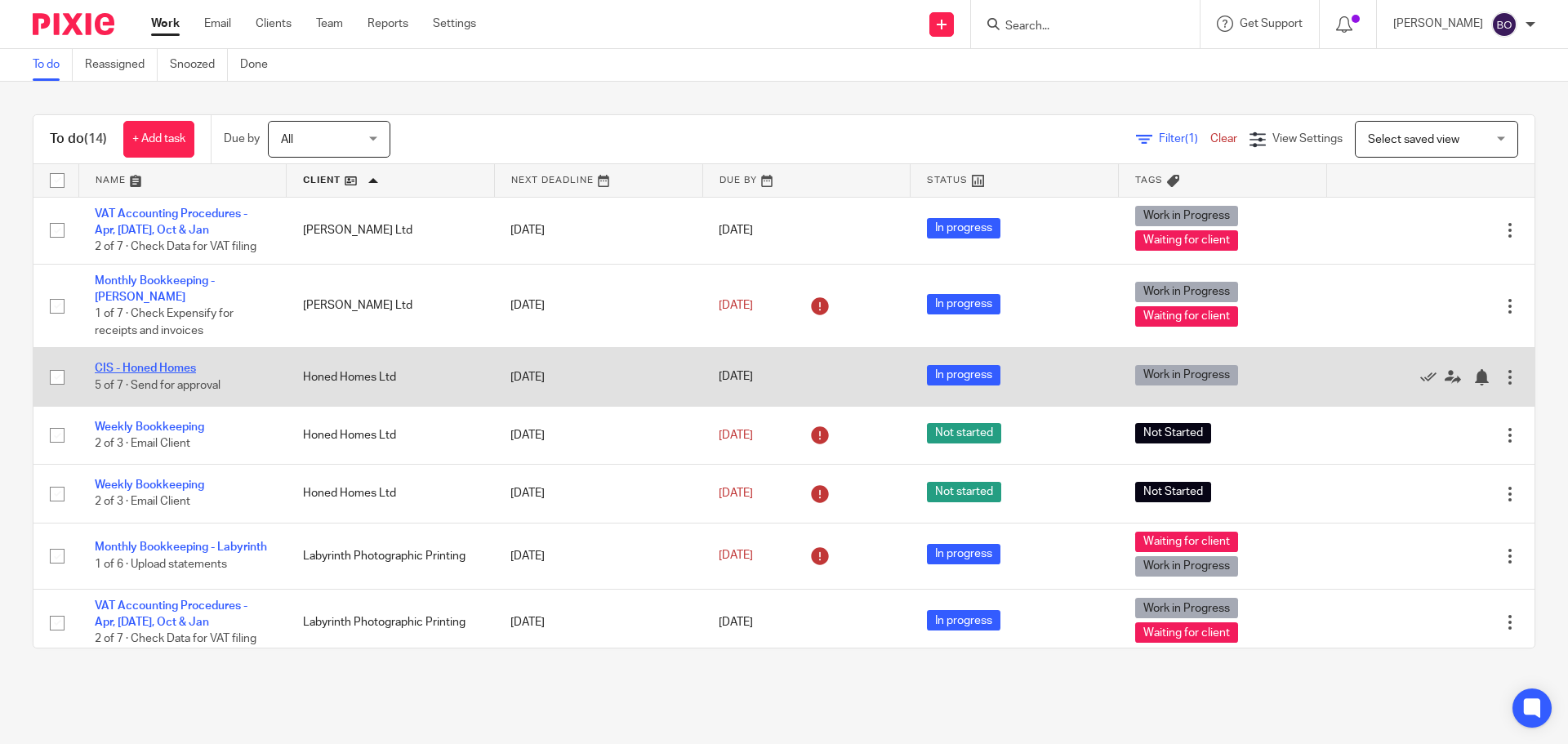
click at [165, 370] on link "CIS - Honed Homes" at bounding box center [146, 369] width 102 height 12
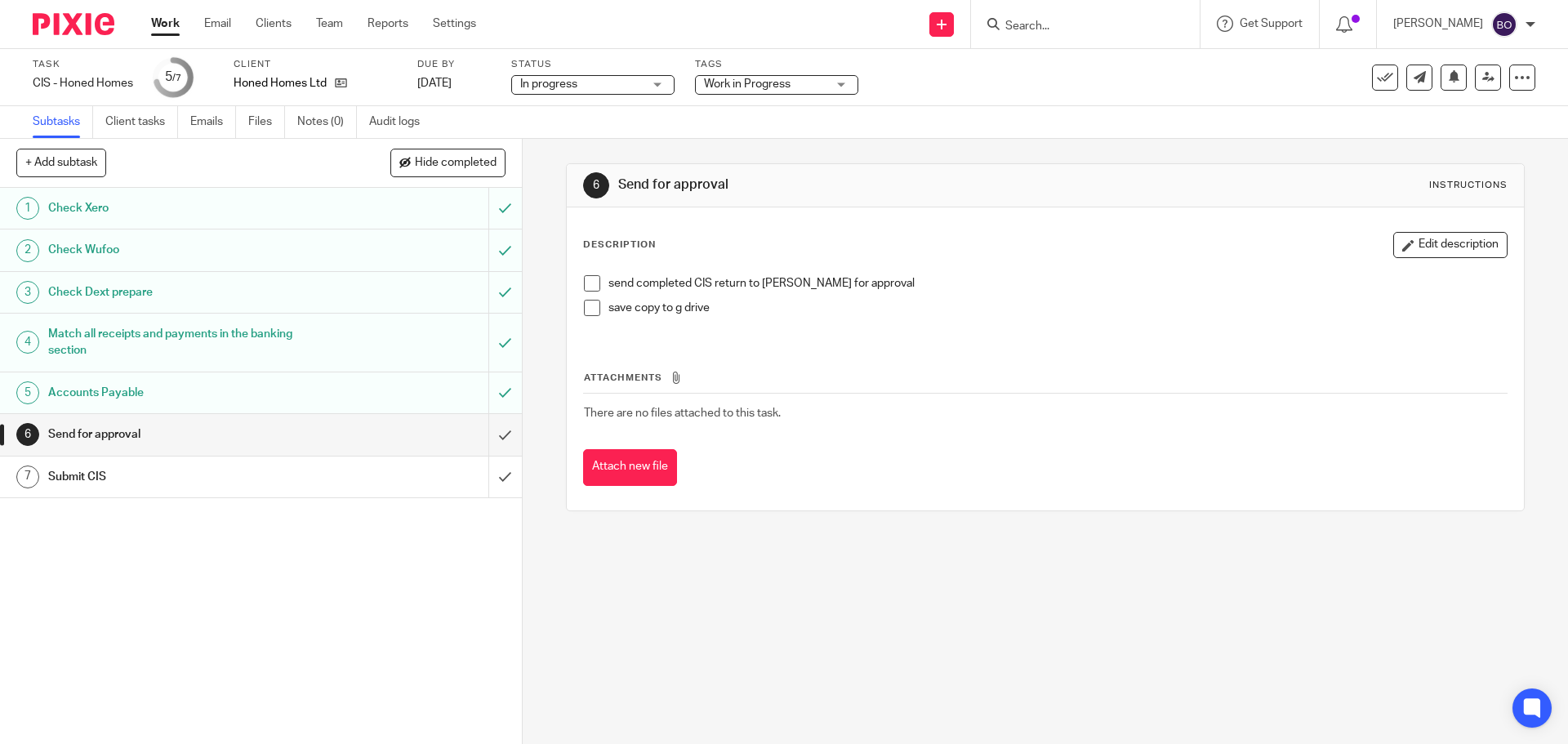
click at [588, 281] on span at bounding box center [591, 284] width 17 height 17
click at [594, 319] on li "save copy to g drive" at bounding box center [1044, 312] width 922 height 24
click at [588, 309] on span at bounding box center [591, 308] width 17 height 17
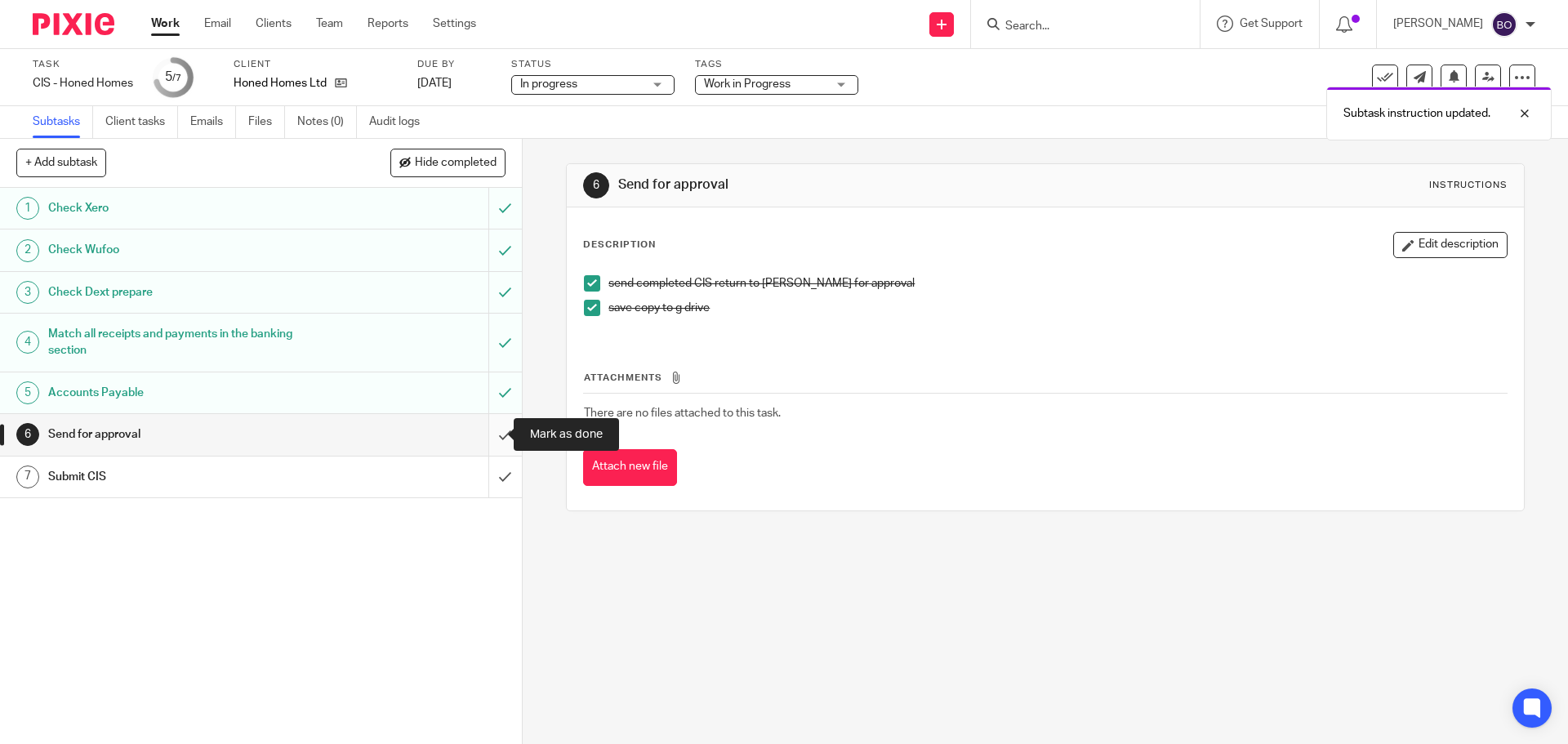
click at [498, 432] on input "submit" at bounding box center [261, 435] width 522 height 41
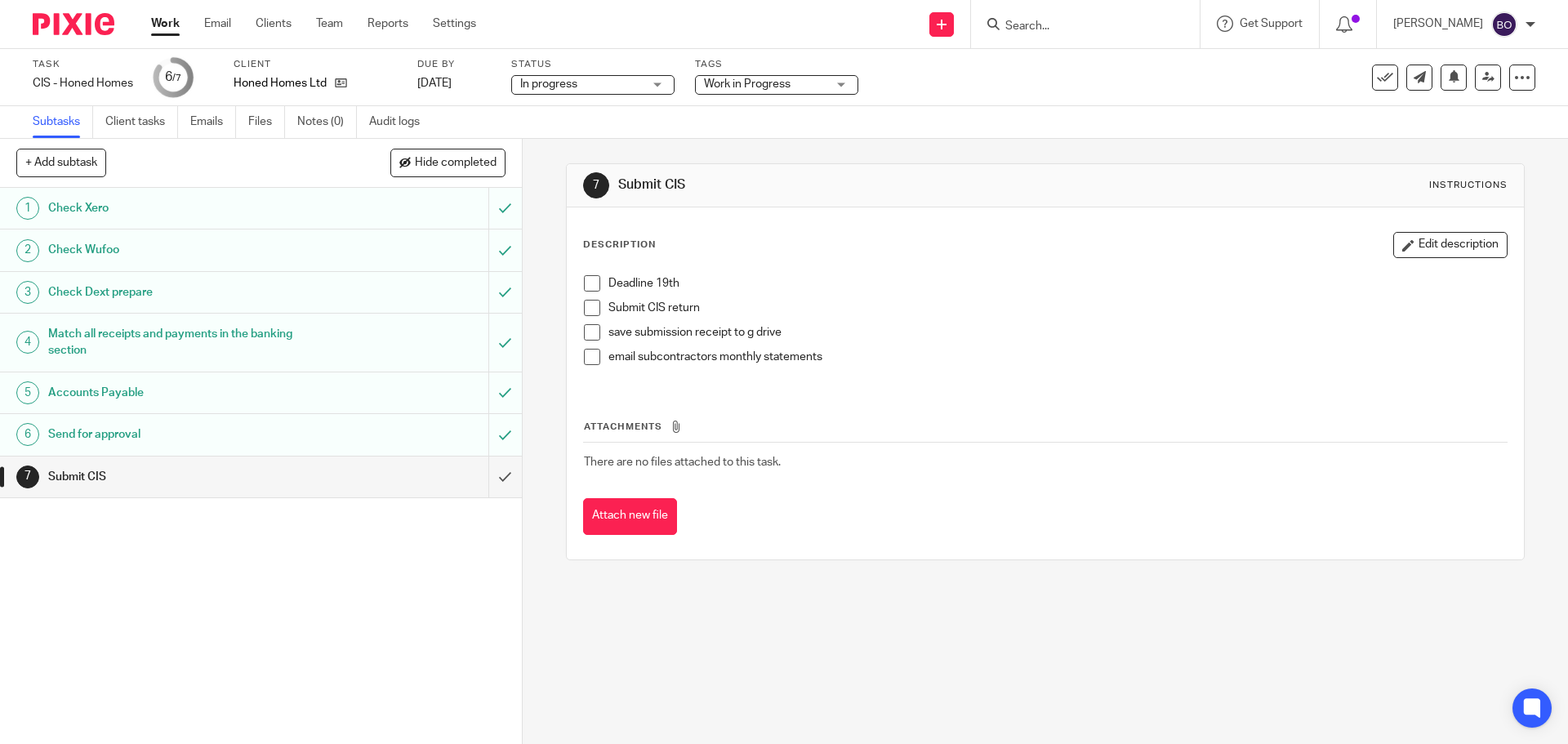
click at [166, 24] on link "Work" at bounding box center [165, 23] width 28 height 17
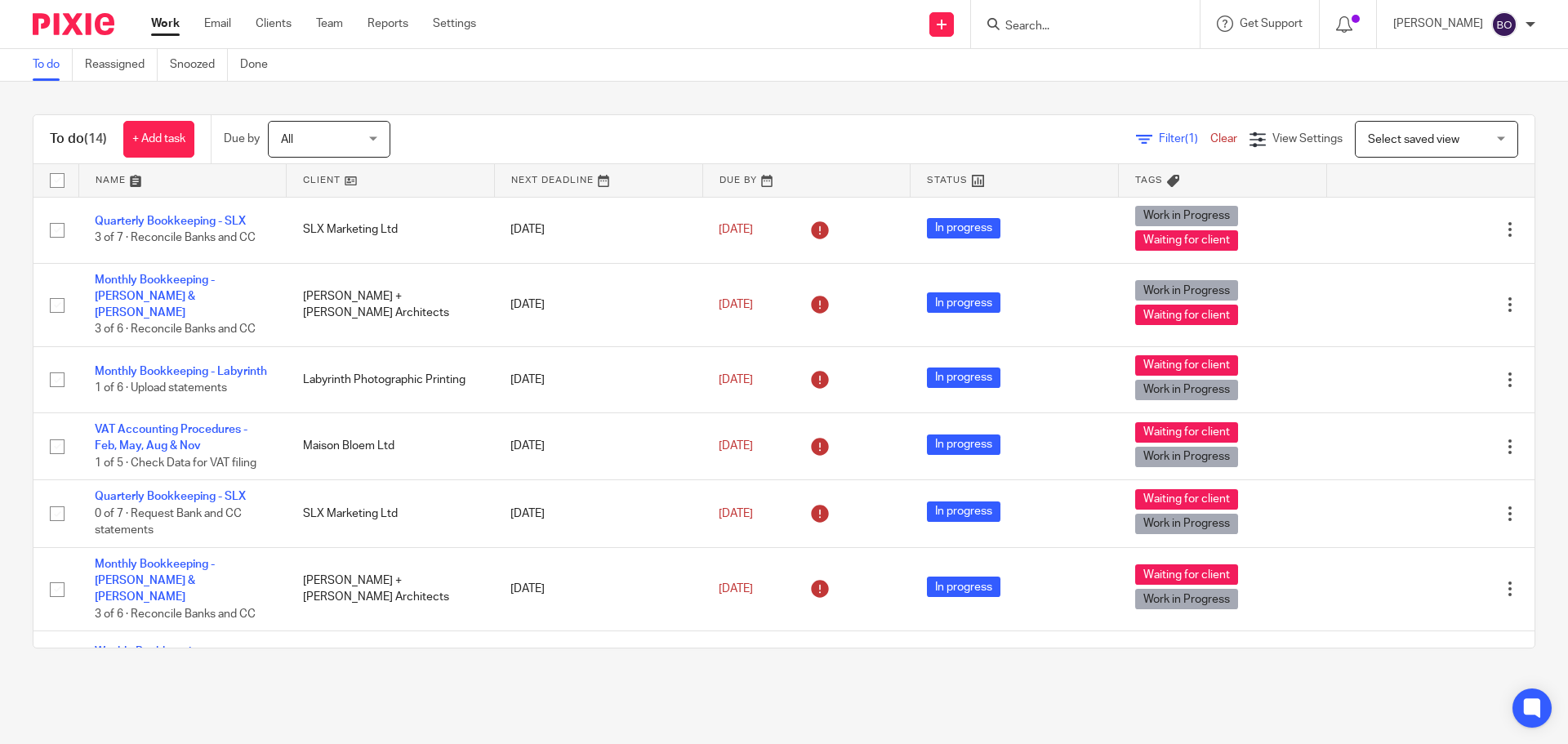
click at [355, 179] on link at bounding box center [390, 180] width 207 height 32
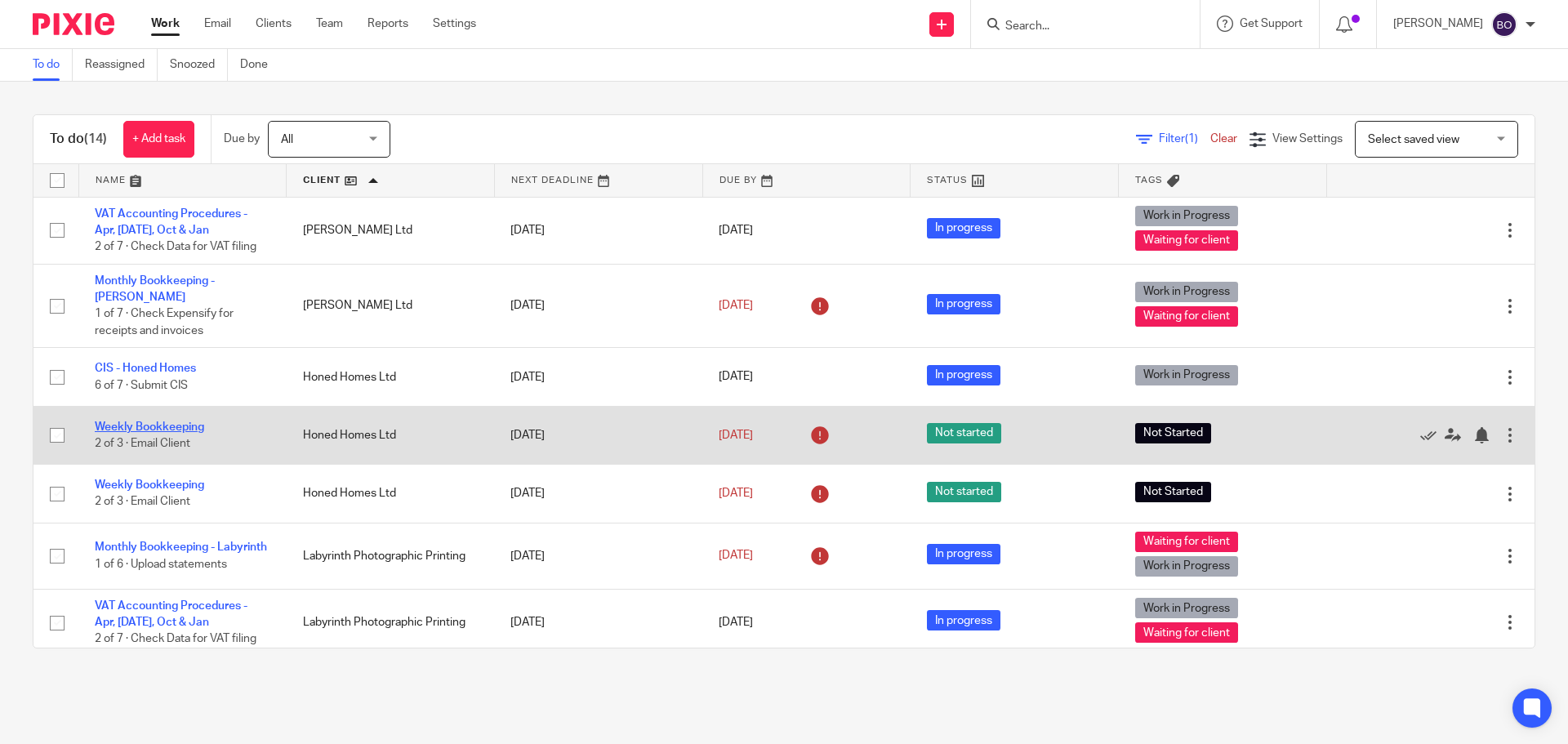
click at [116, 421] on link "Weekly Bookkeeping" at bounding box center [150, 427] width 109 height 12
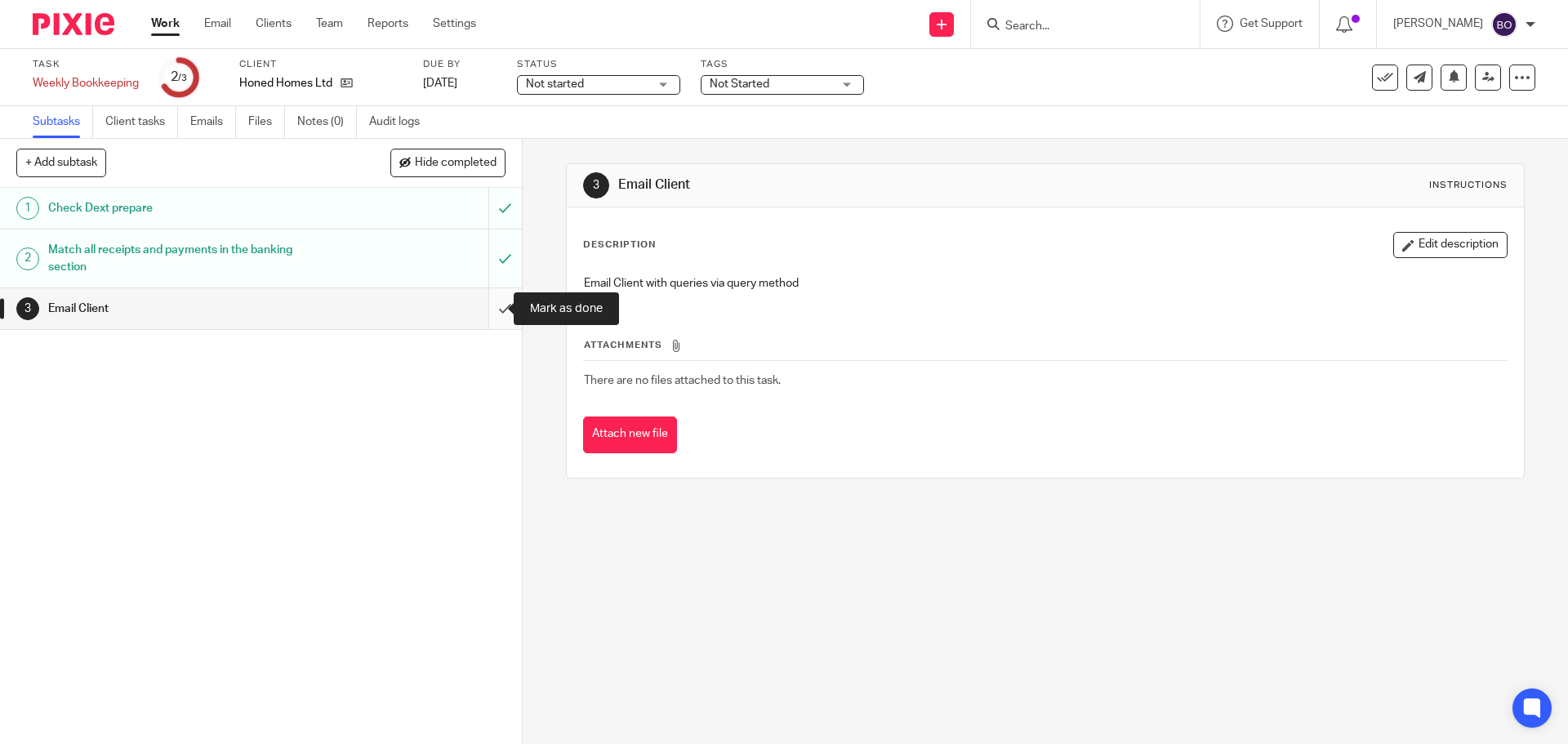
click at [480, 314] on input "submit" at bounding box center [261, 309] width 522 height 41
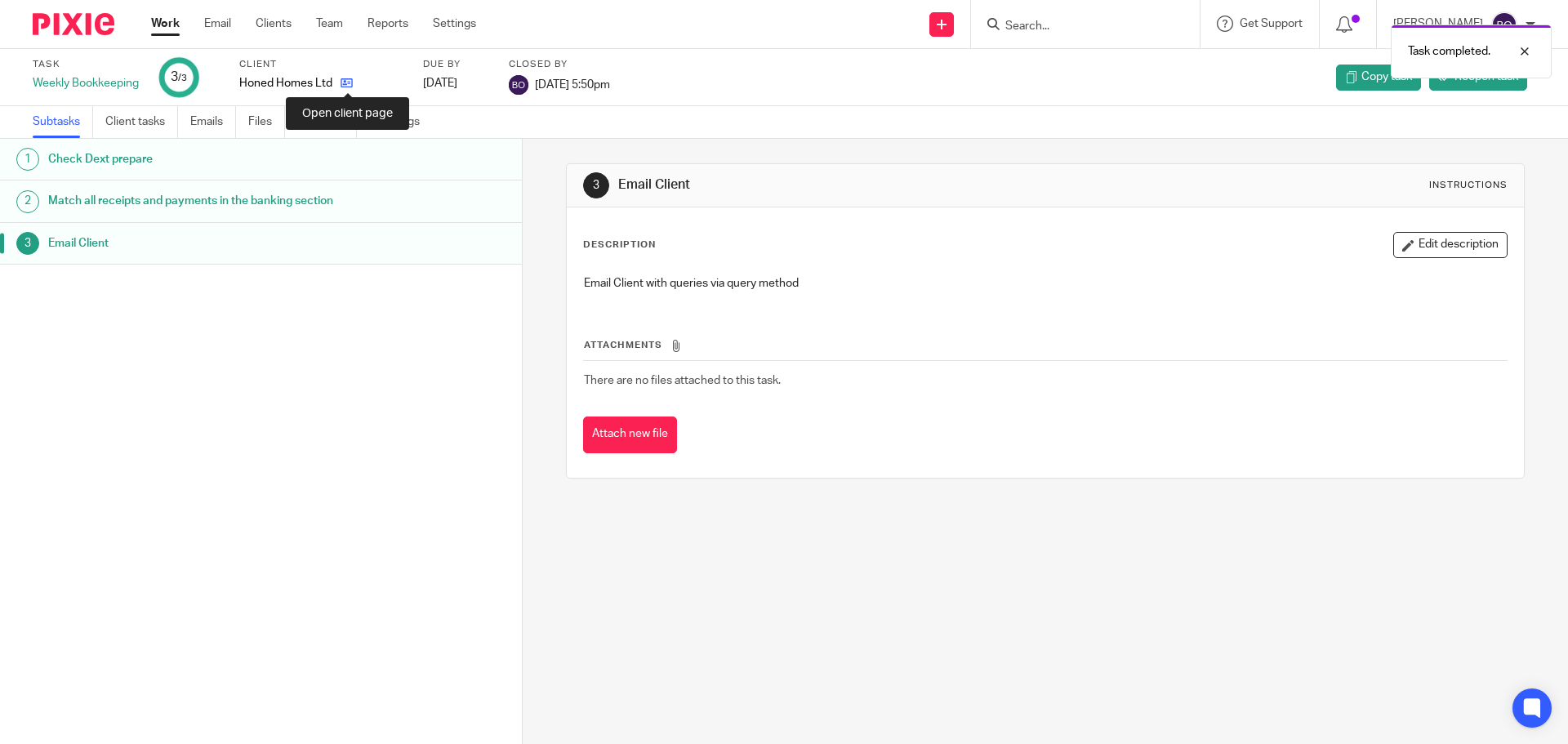
click at [344, 82] on icon at bounding box center [346, 83] width 13 height 13
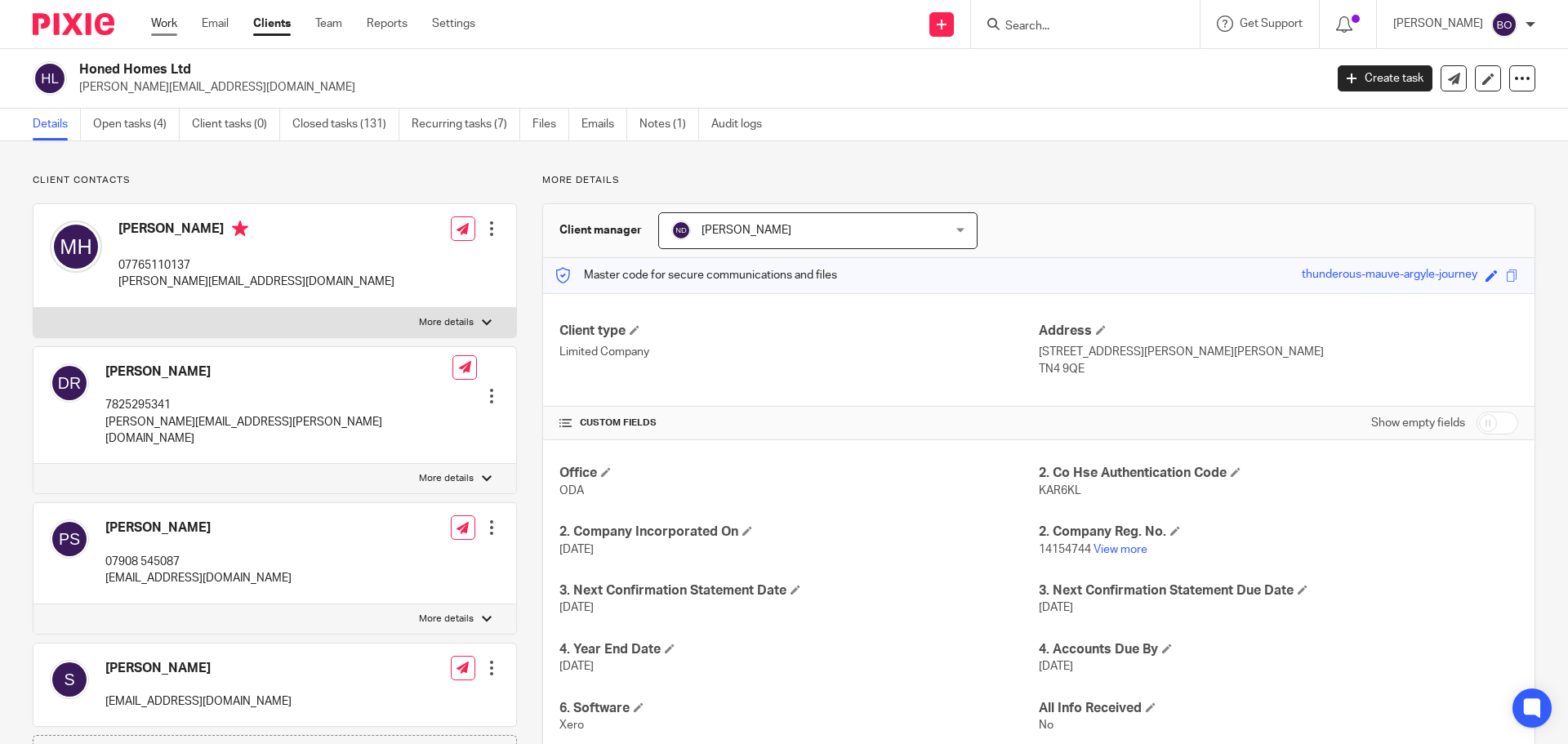
click at [171, 29] on link "Work" at bounding box center [164, 23] width 26 height 17
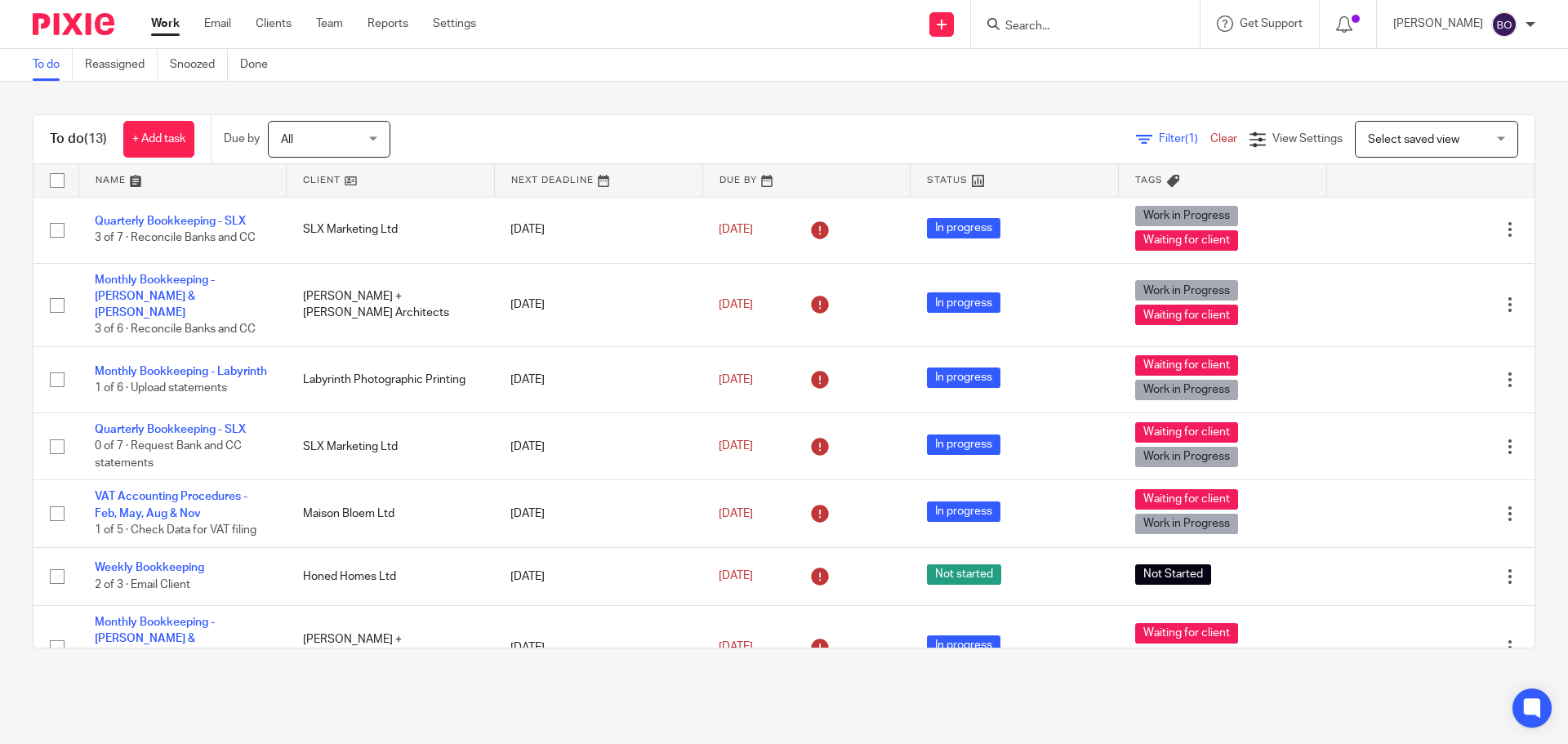
click at [345, 178] on link at bounding box center [390, 180] width 207 height 32
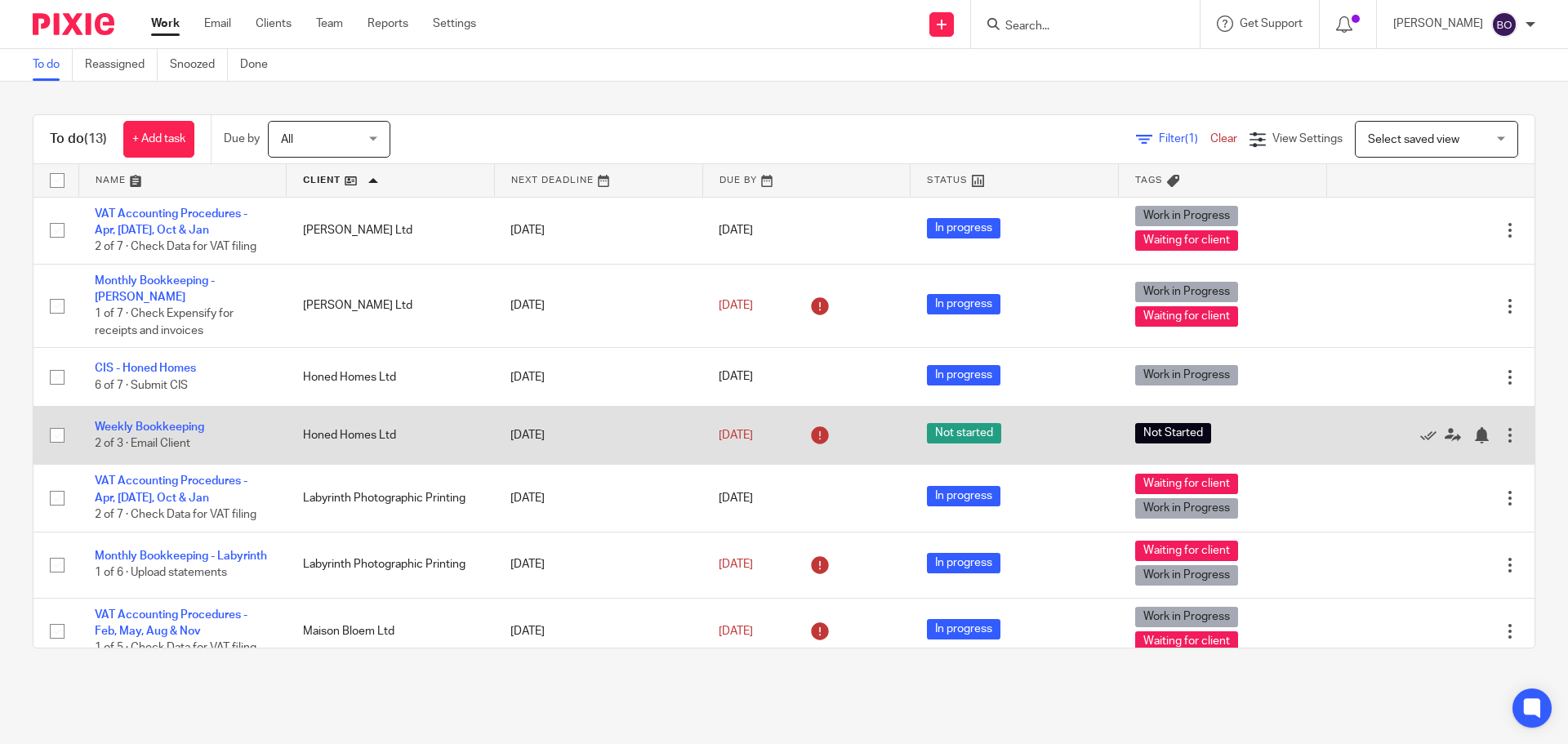
click at [167, 437] on td "Weekly Bookkeeping 2 of 3 · Email Client" at bounding box center [182, 434] width 208 height 58
click at [167, 430] on link "Weekly Bookkeeping" at bounding box center [150, 427] width 109 height 12
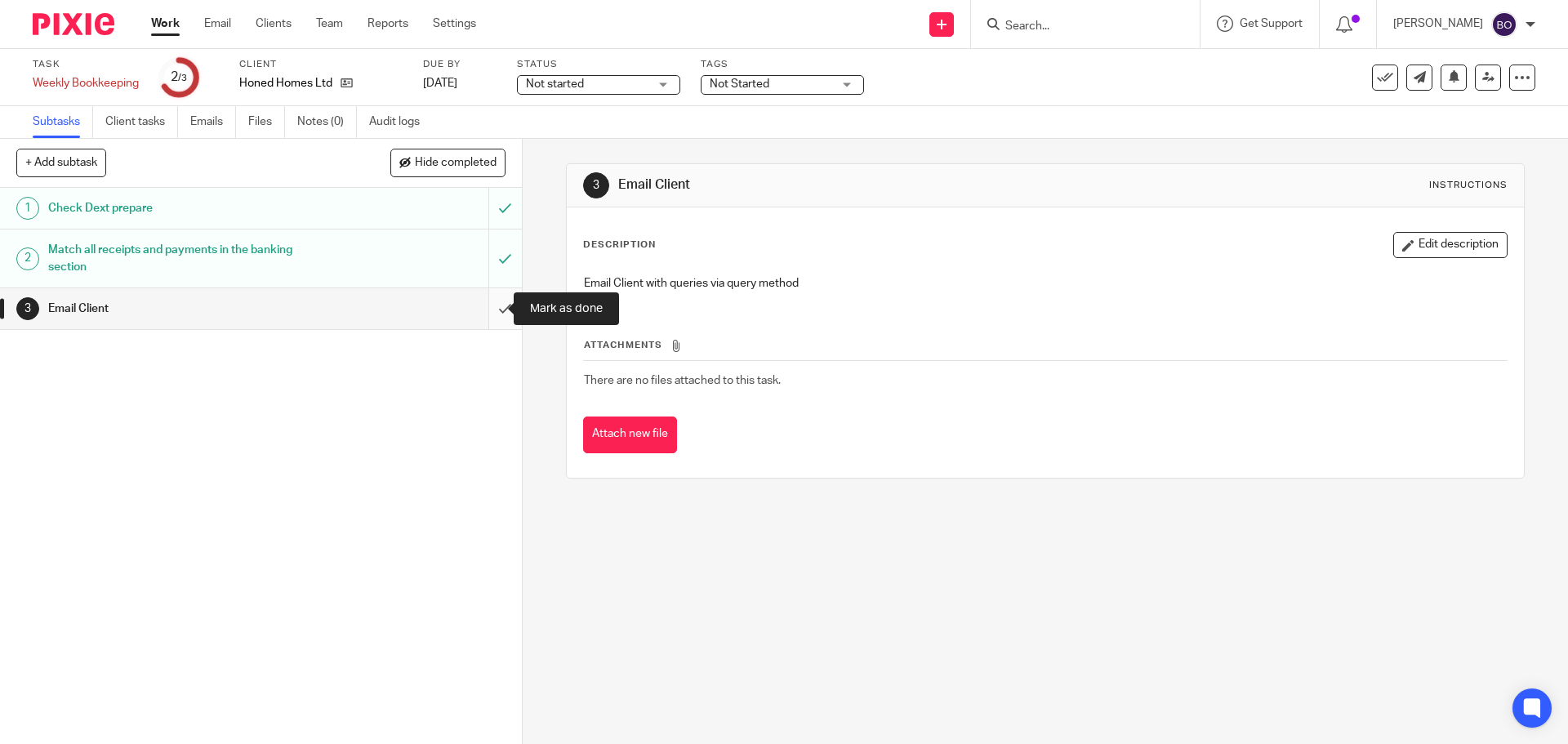
click at [496, 310] on input "submit" at bounding box center [261, 309] width 522 height 41
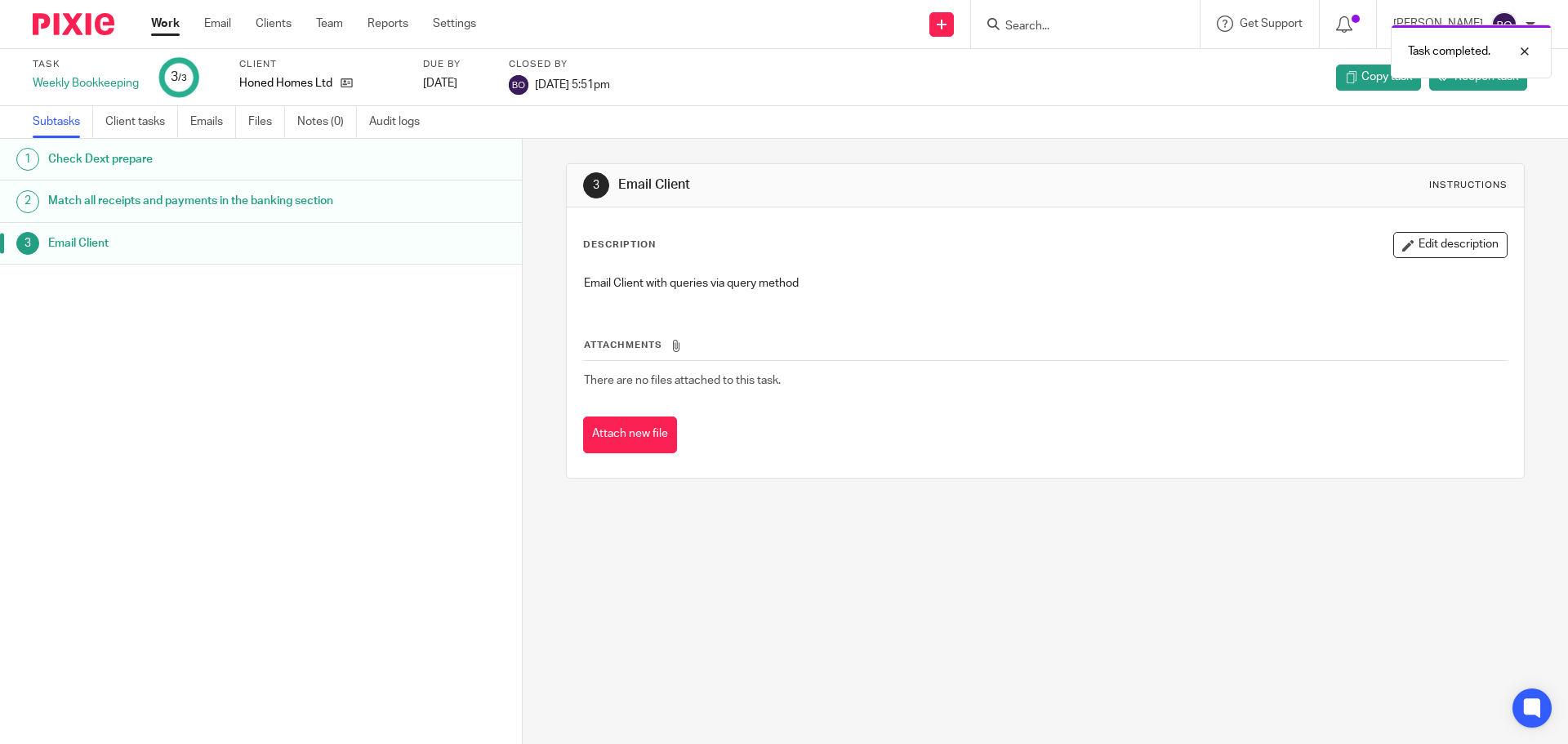
click at [166, 32] on link "Work" at bounding box center [165, 23] width 28 height 17
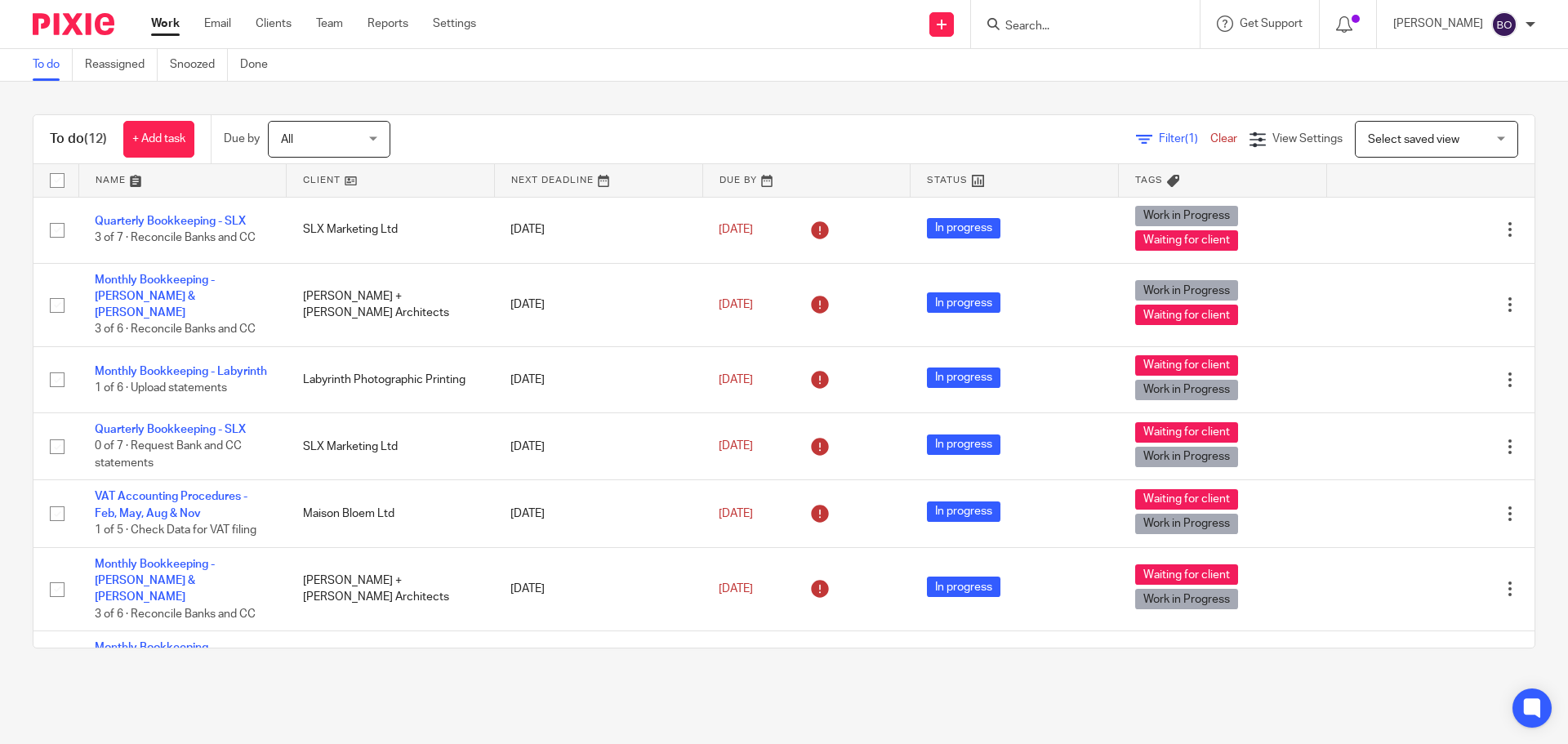
click at [340, 186] on link at bounding box center [390, 180] width 207 height 32
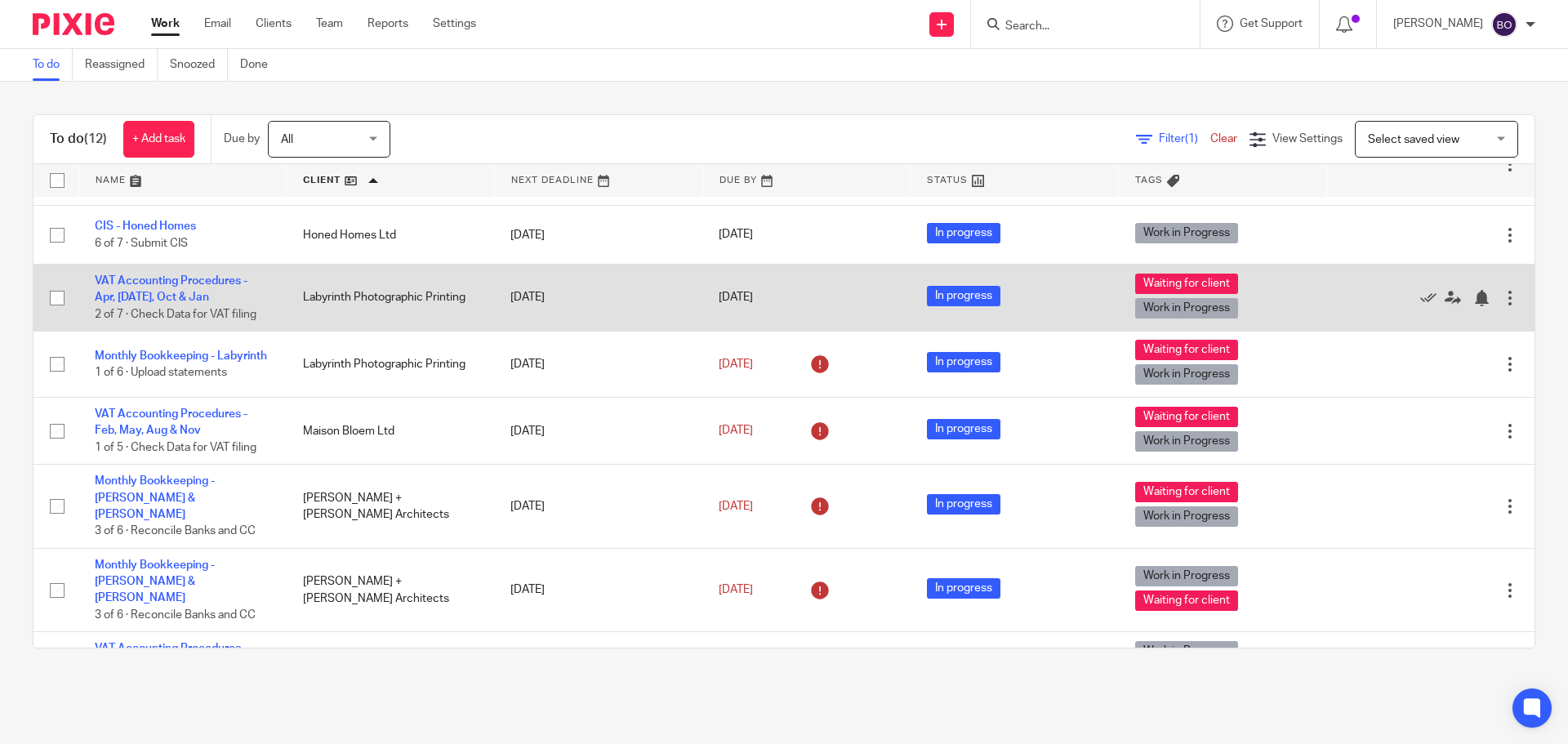
scroll to position [163, 0]
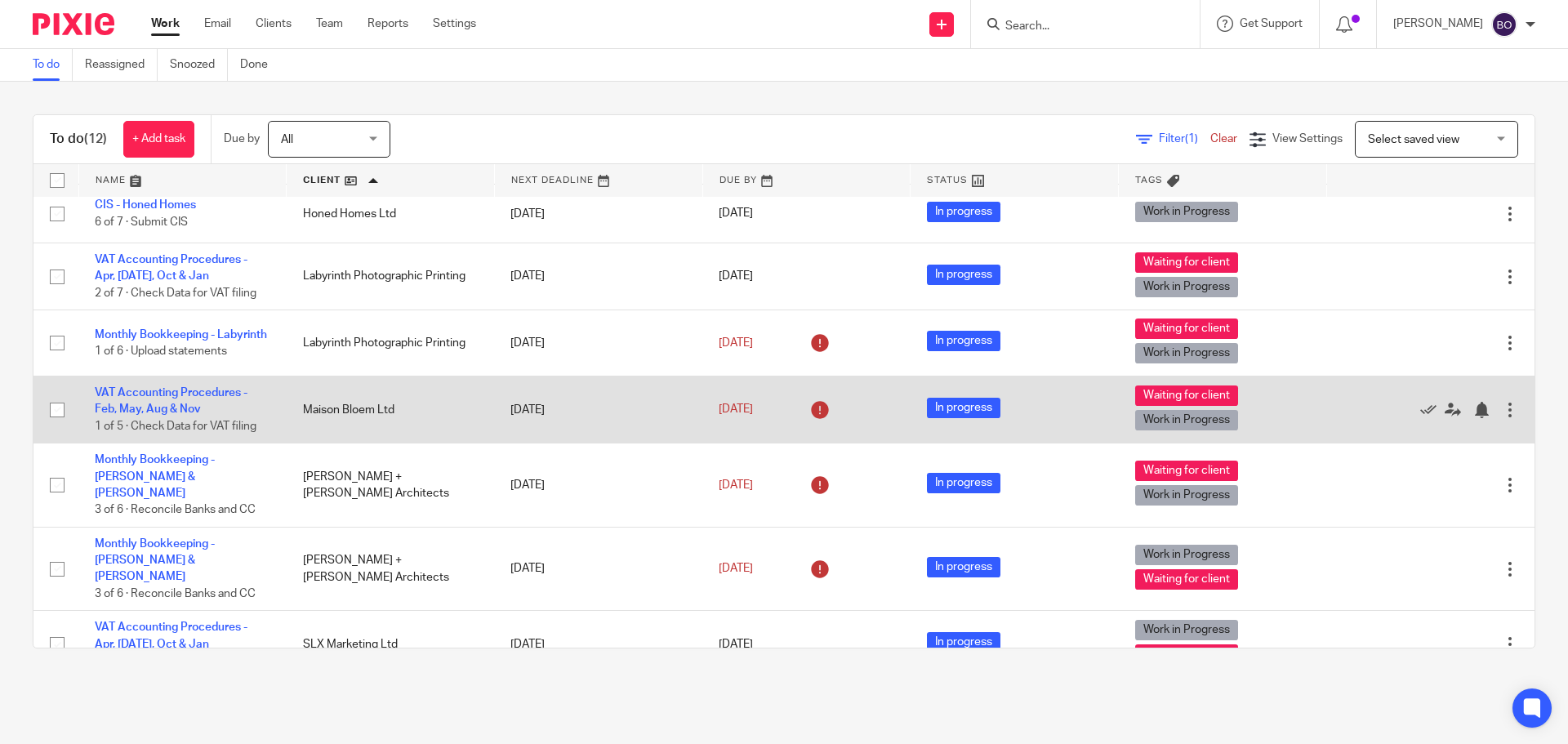
click at [190, 403] on td "VAT Accounting Procedures - Feb, May, Aug & Nov 1 of 5 · Check Data for VAT fil…" at bounding box center [182, 410] width 208 height 67
click at [182, 415] on link "VAT Accounting Procedures - Feb, May, Aug & Nov" at bounding box center [171, 401] width 152 height 27
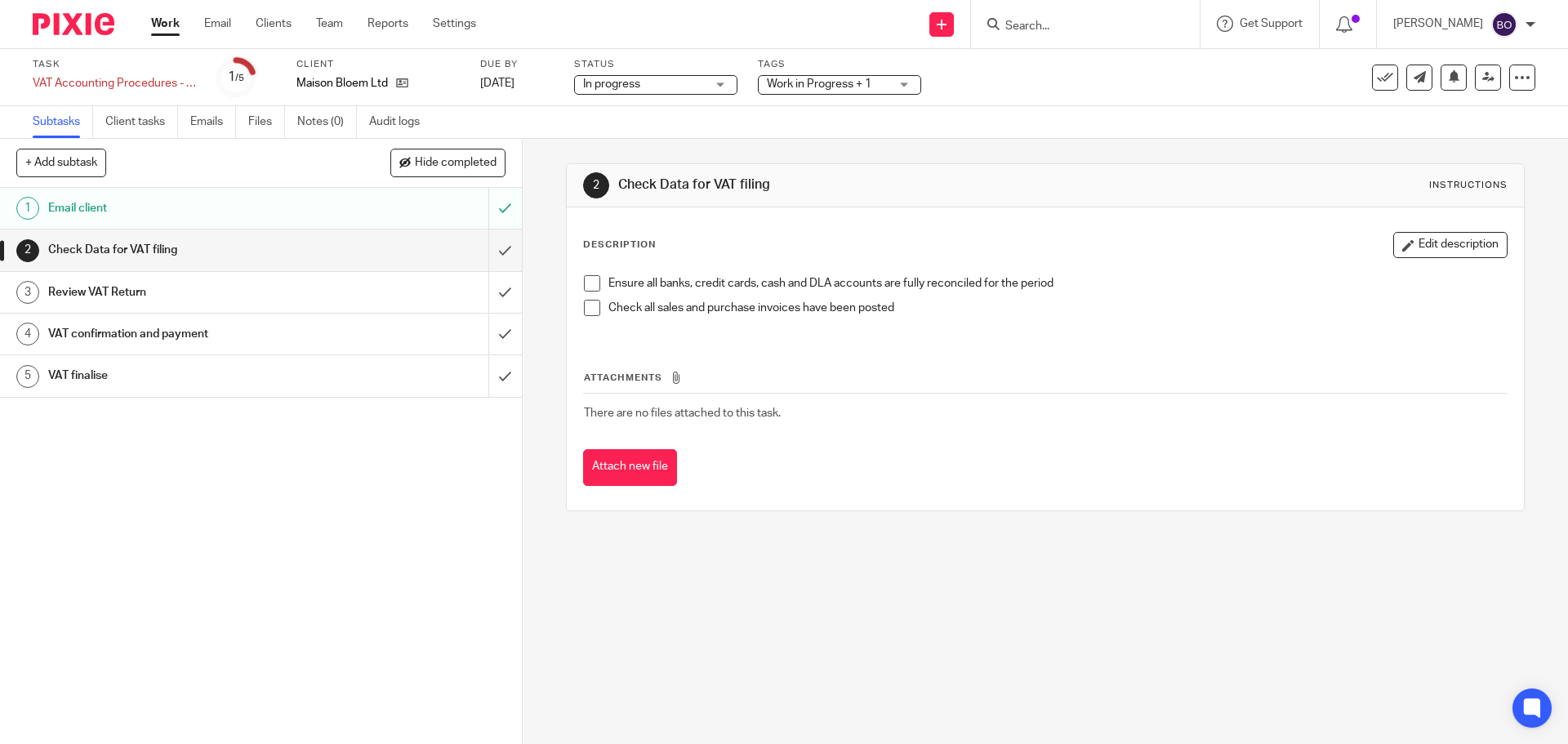
click at [589, 286] on span at bounding box center [591, 284] width 17 height 17
click at [584, 316] on span at bounding box center [591, 308] width 17 height 17
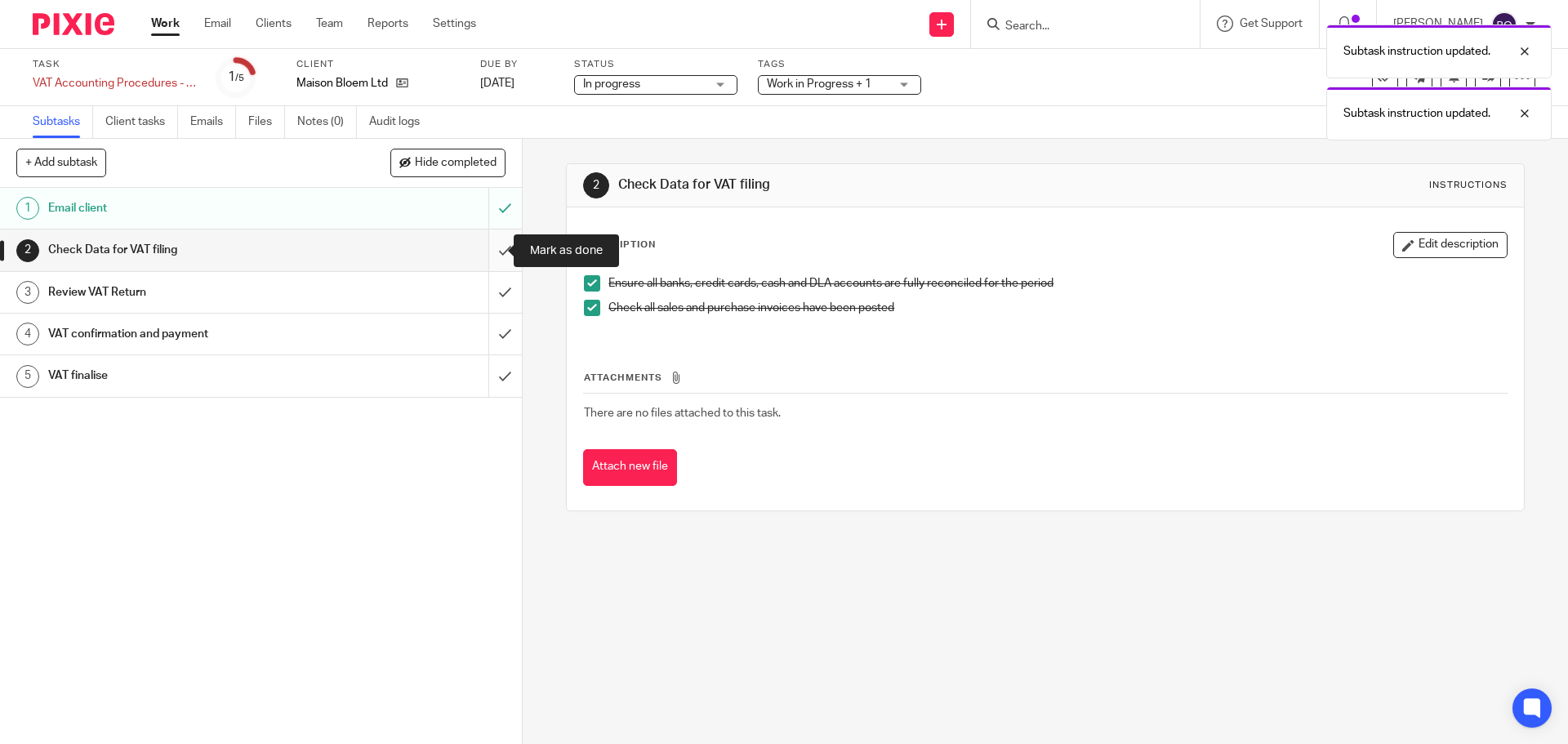
click at [486, 249] on input "submit" at bounding box center [261, 250] width 522 height 41
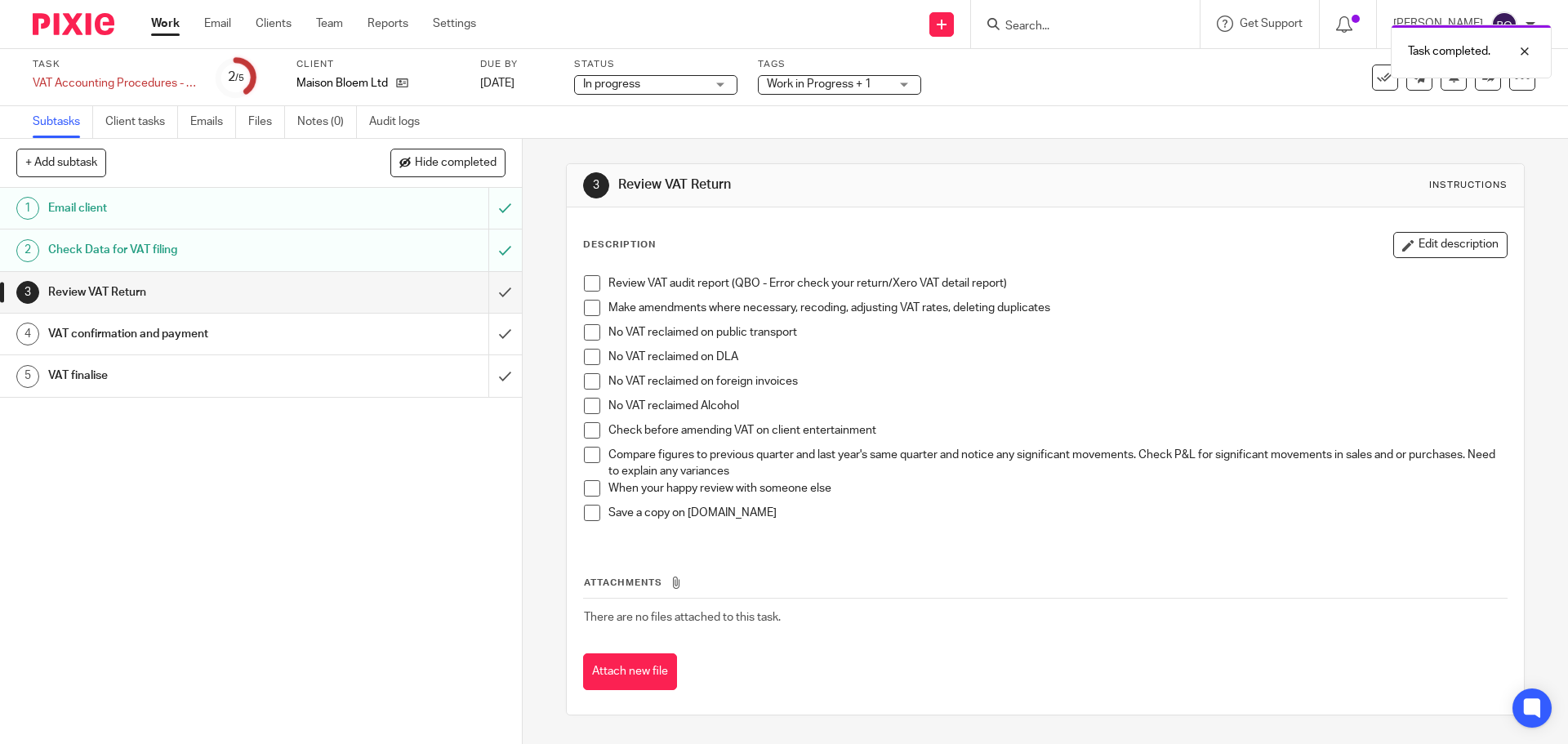
click at [588, 288] on span at bounding box center [591, 284] width 17 height 17
click at [588, 308] on span at bounding box center [591, 308] width 17 height 17
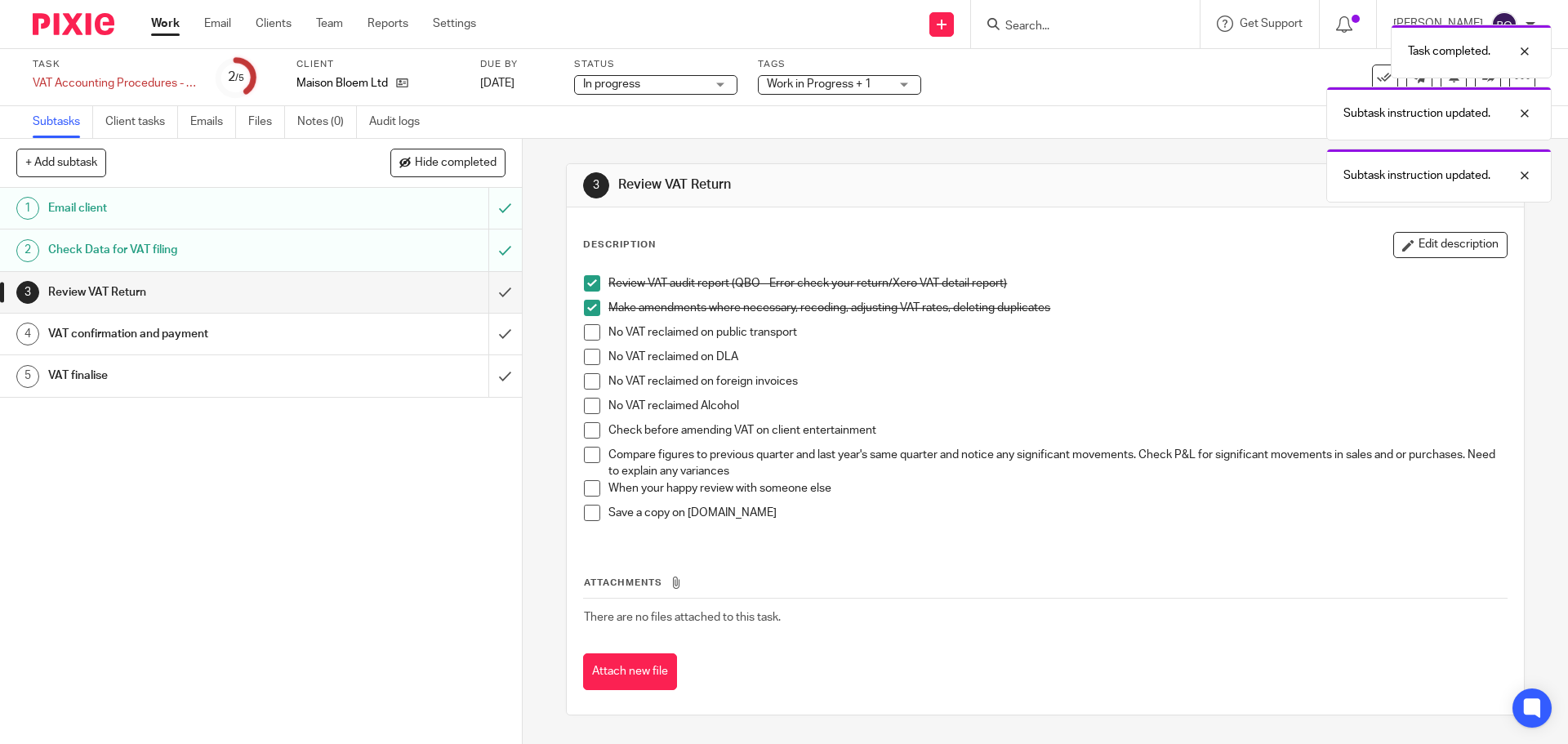
click at [588, 338] on span at bounding box center [591, 332] width 17 height 17
click at [586, 358] on span at bounding box center [591, 357] width 17 height 17
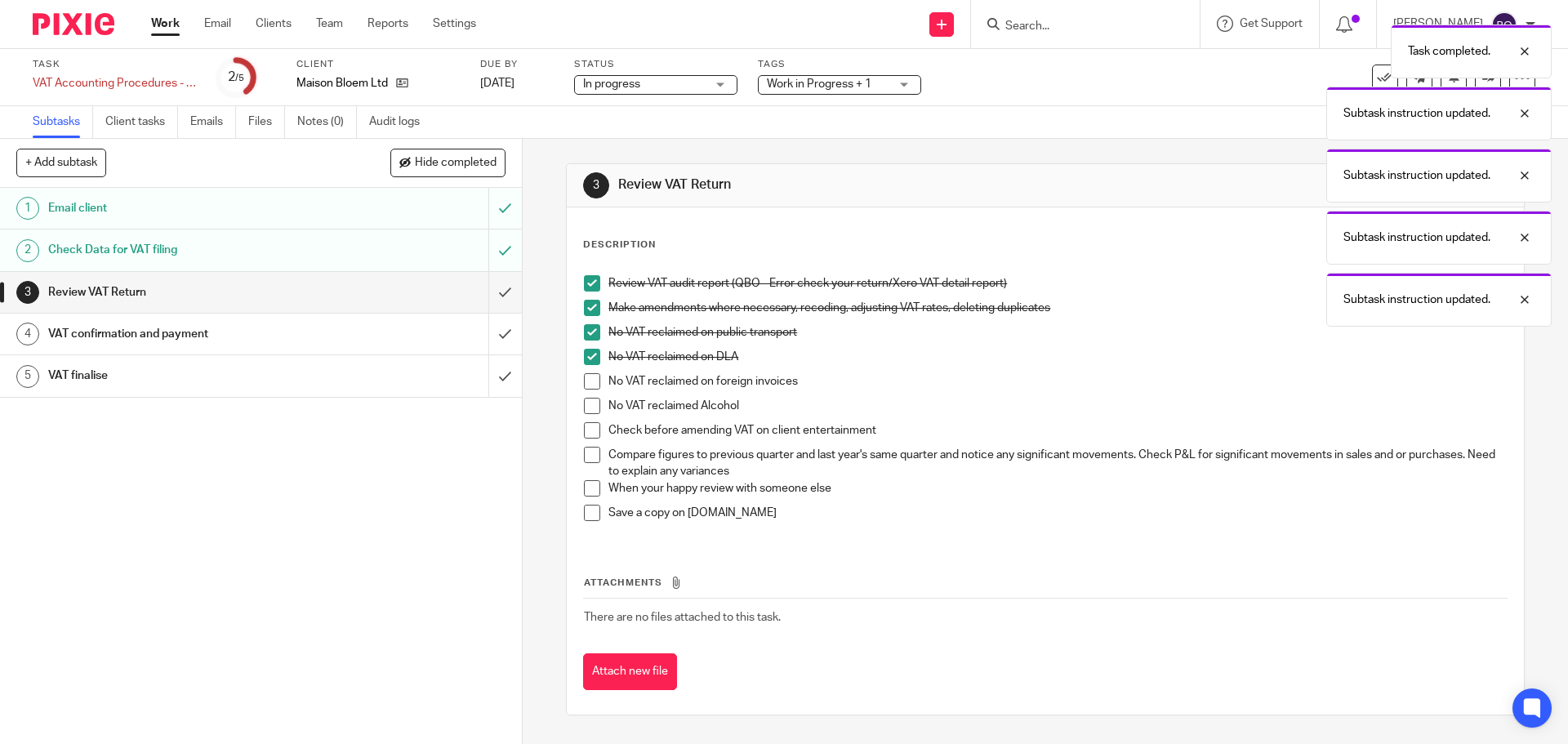
click at [584, 382] on span at bounding box center [591, 381] width 17 height 17
drag, startPoint x: 587, startPoint y: 407, endPoint x: 588, endPoint y: 419, distance: 12.0
click at [587, 408] on span at bounding box center [591, 406] width 17 height 17
click at [588, 425] on span at bounding box center [591, 430] width 17 height 17
click at [587, 451] on span at bounding box center [591, 455] width 17 height 17
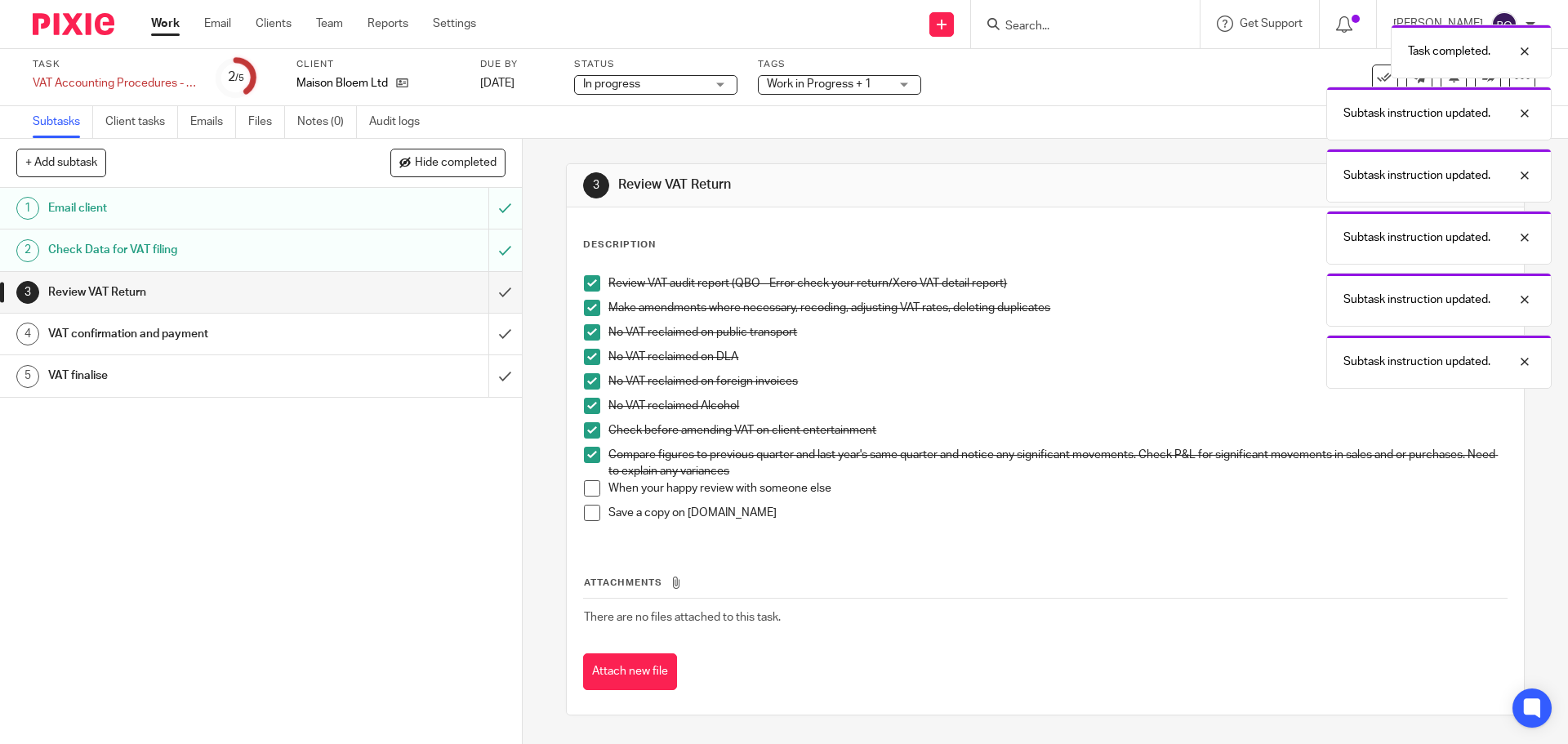
click at [585, 485] on span at bounding box center [591, 488] width 17 height 17
click at [593, 510] on span at bounding box center [591, 512] width 17 height 17
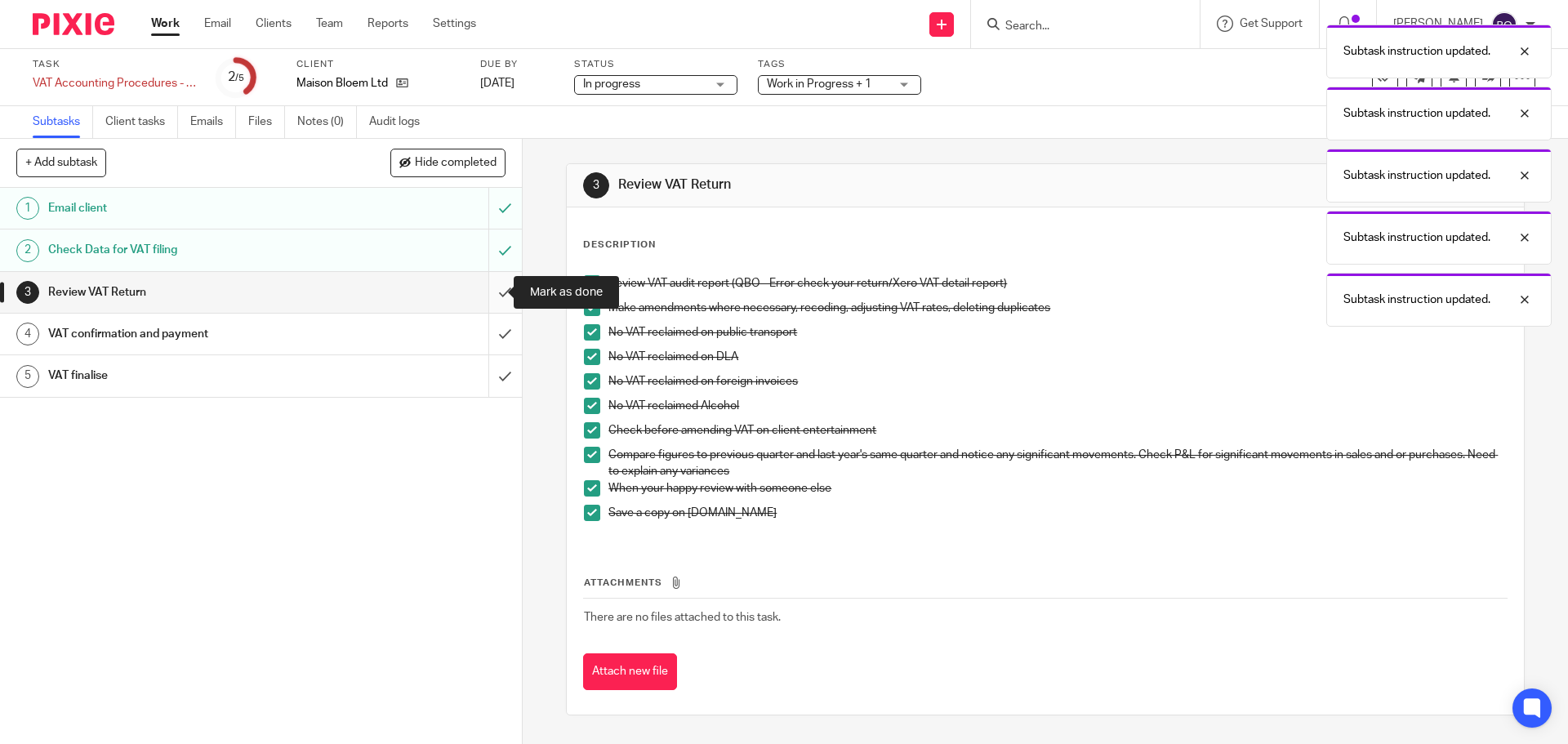
click at [485, 293] on input "submit" at bounding box center [261, 292] width 522 height 41
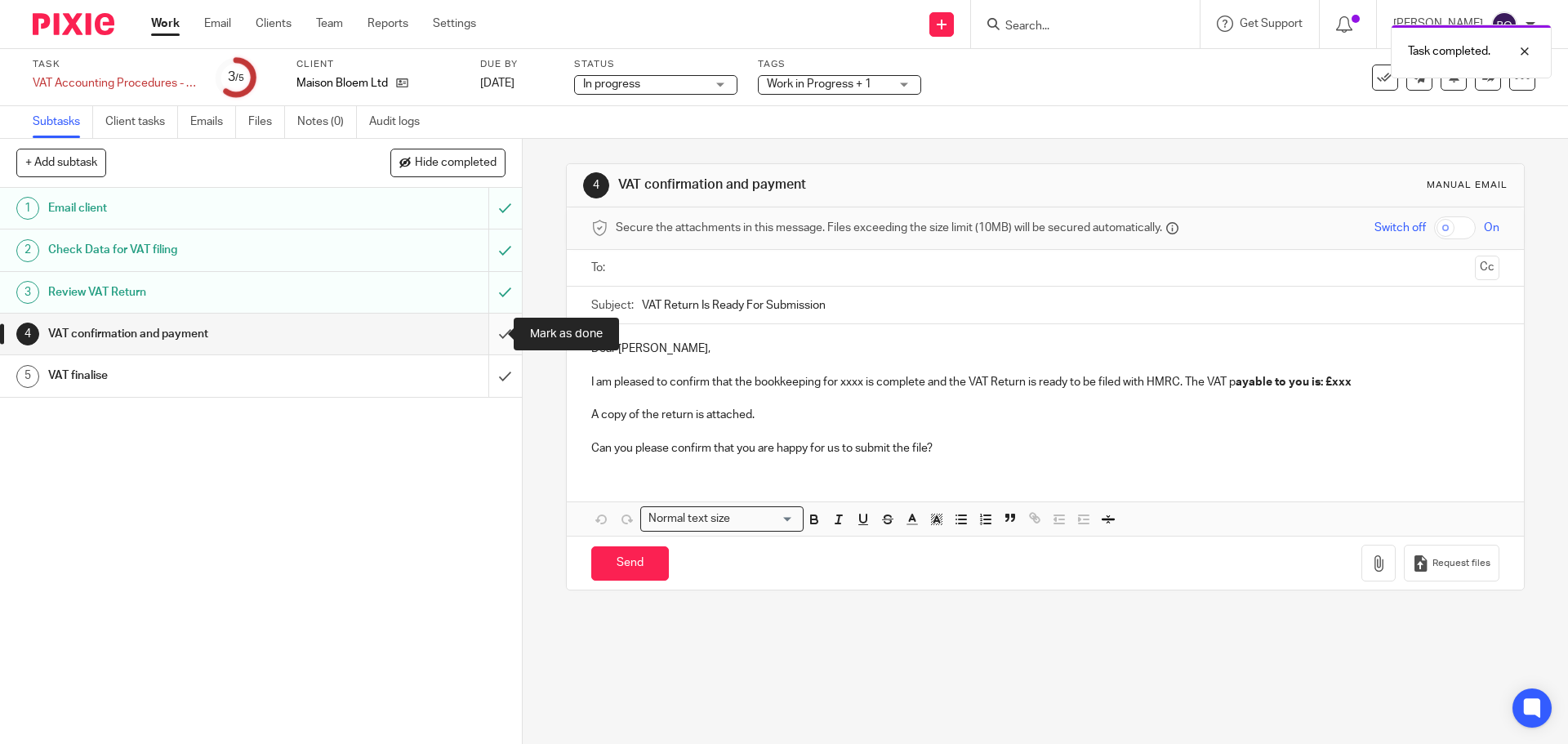
click at [485, 330] on input "submit" at bounding box center [261, 334] width 522 height 41
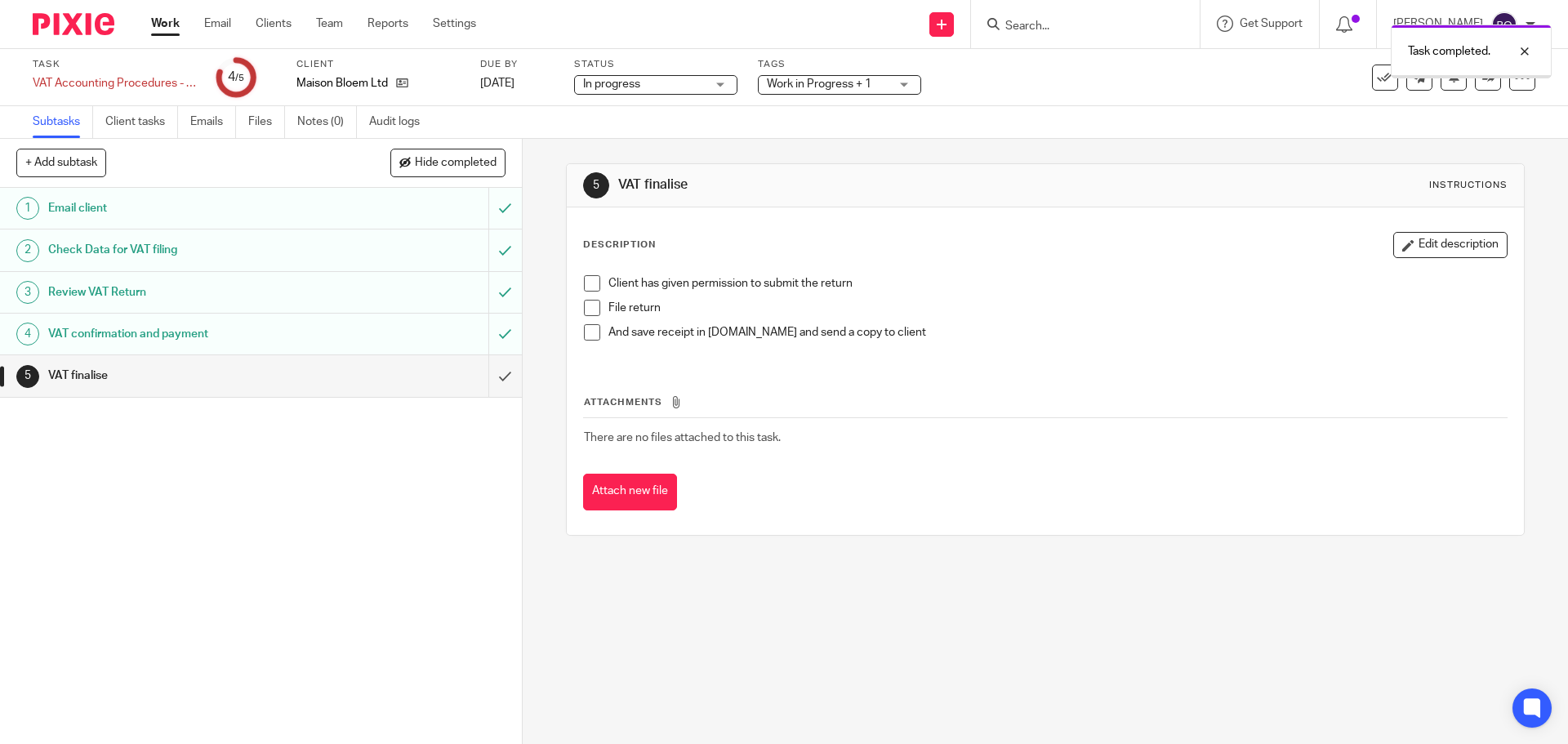
click at [586, 275] on div "Client has given permission to submit the return File return And save receipt i…" at bounding box center [1045, 314] width 938 height 94
click at [587, 289] on span at bounding box center [591, 284] width 17 height 17
click at [584, 314] on span at bounding box center [591, 308] width 17 height 17
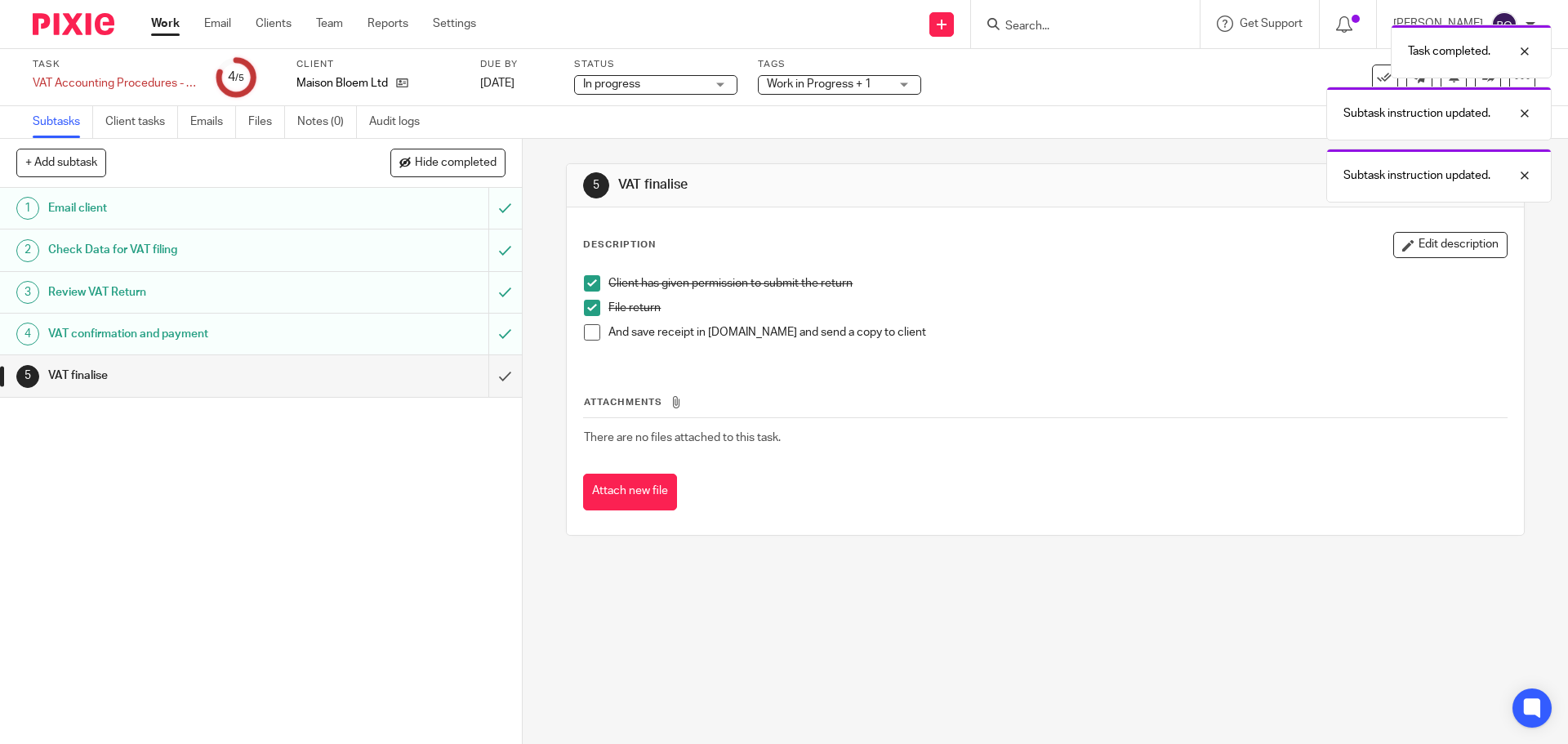
click at [584, 340] on li "And save receipt in [DOMAIN_NAME] and send a copy to client" at bounding box center [1044, 336] width 922 height 24
click at [592, 335] on span at bounding box center [591, 332] width 17 height 17
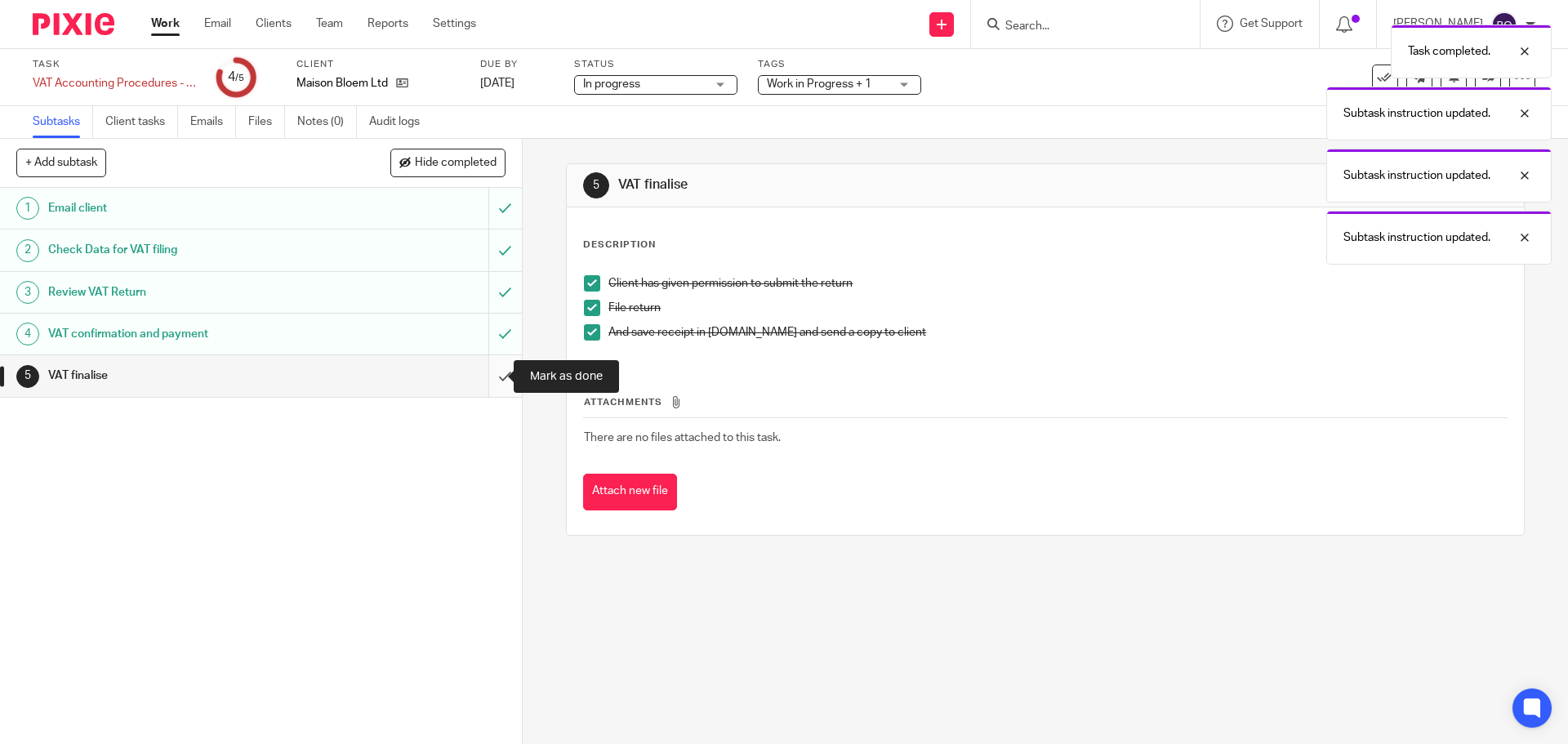
click at [490, 375] on input "submit" at bounding box center [261, 375] width 522 height 41
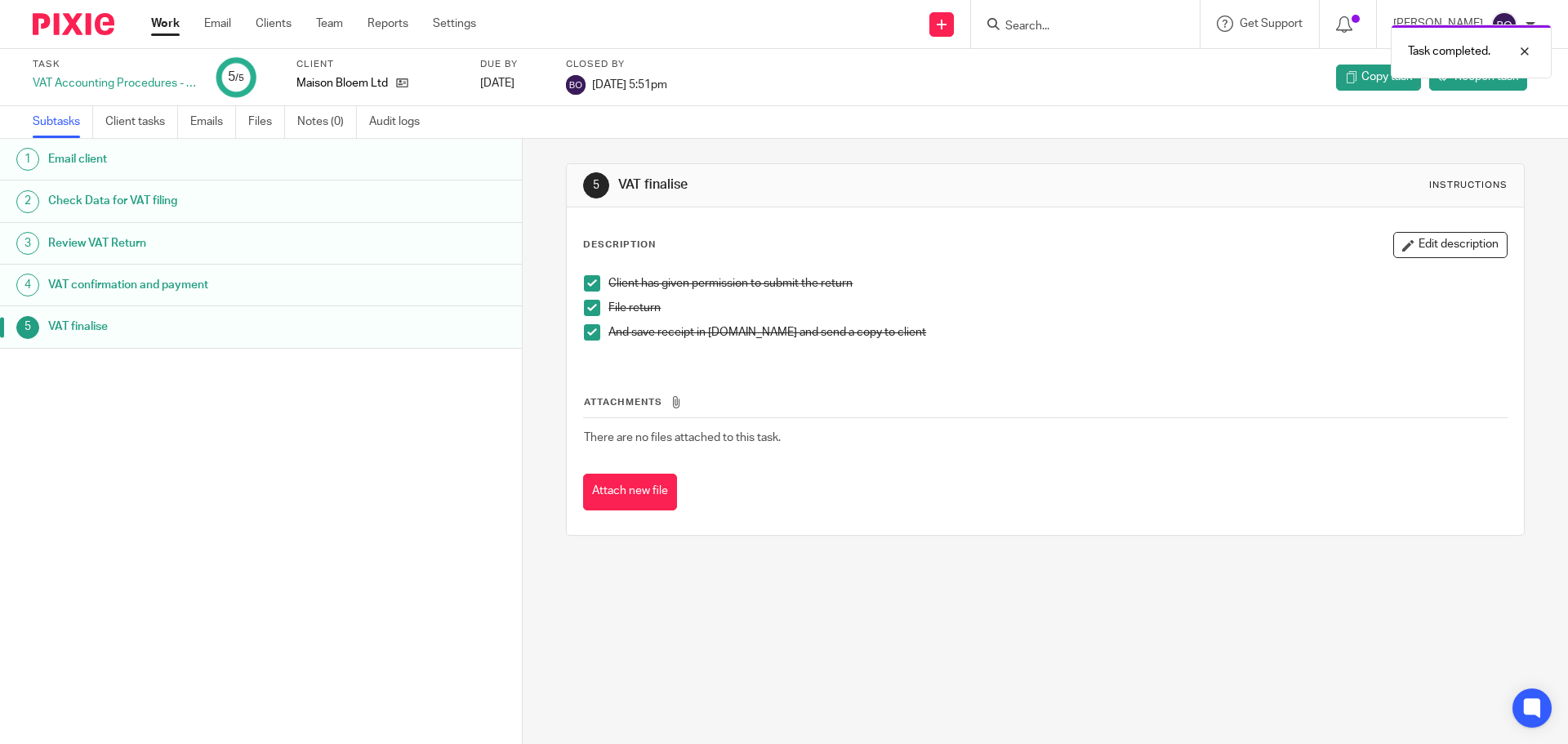
click at [164, 28] on link "Work" at bounding box center [165, 23] width 28 height 17
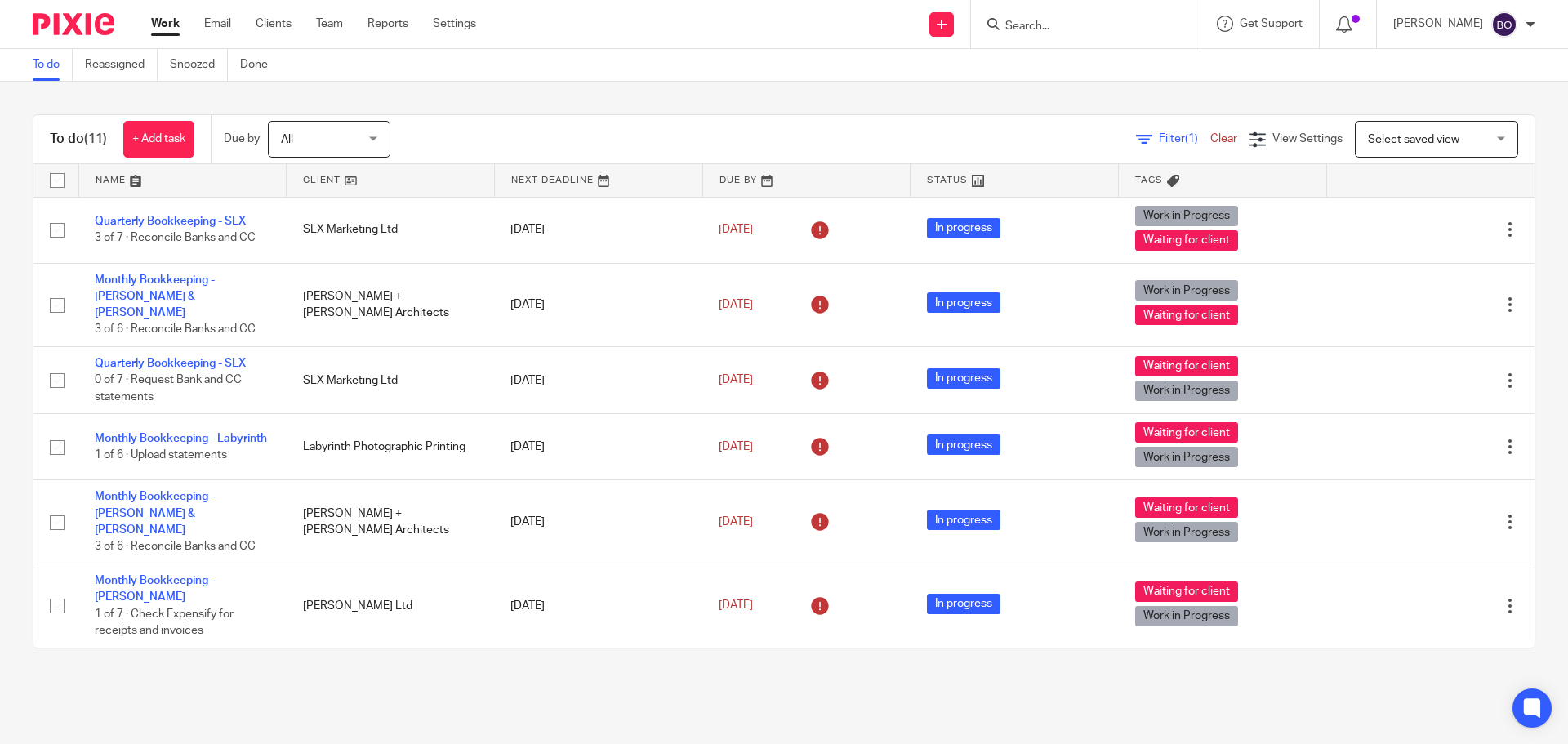
click at [348, 177] on link at bounding box center [390, 180] width 207 height 32
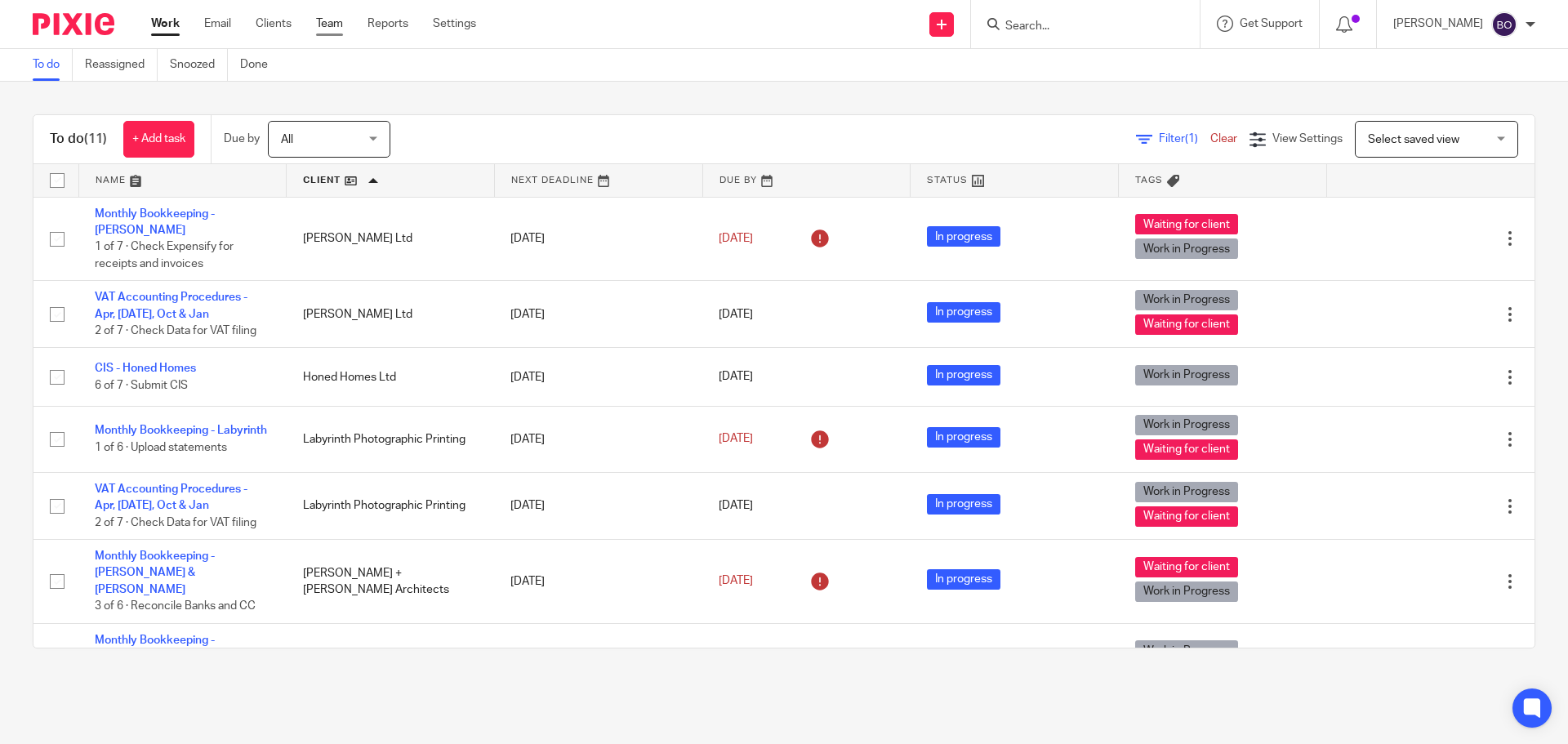
click at [327, 23] on link "Team" at bounding box center [329, 23] width 27 height 17
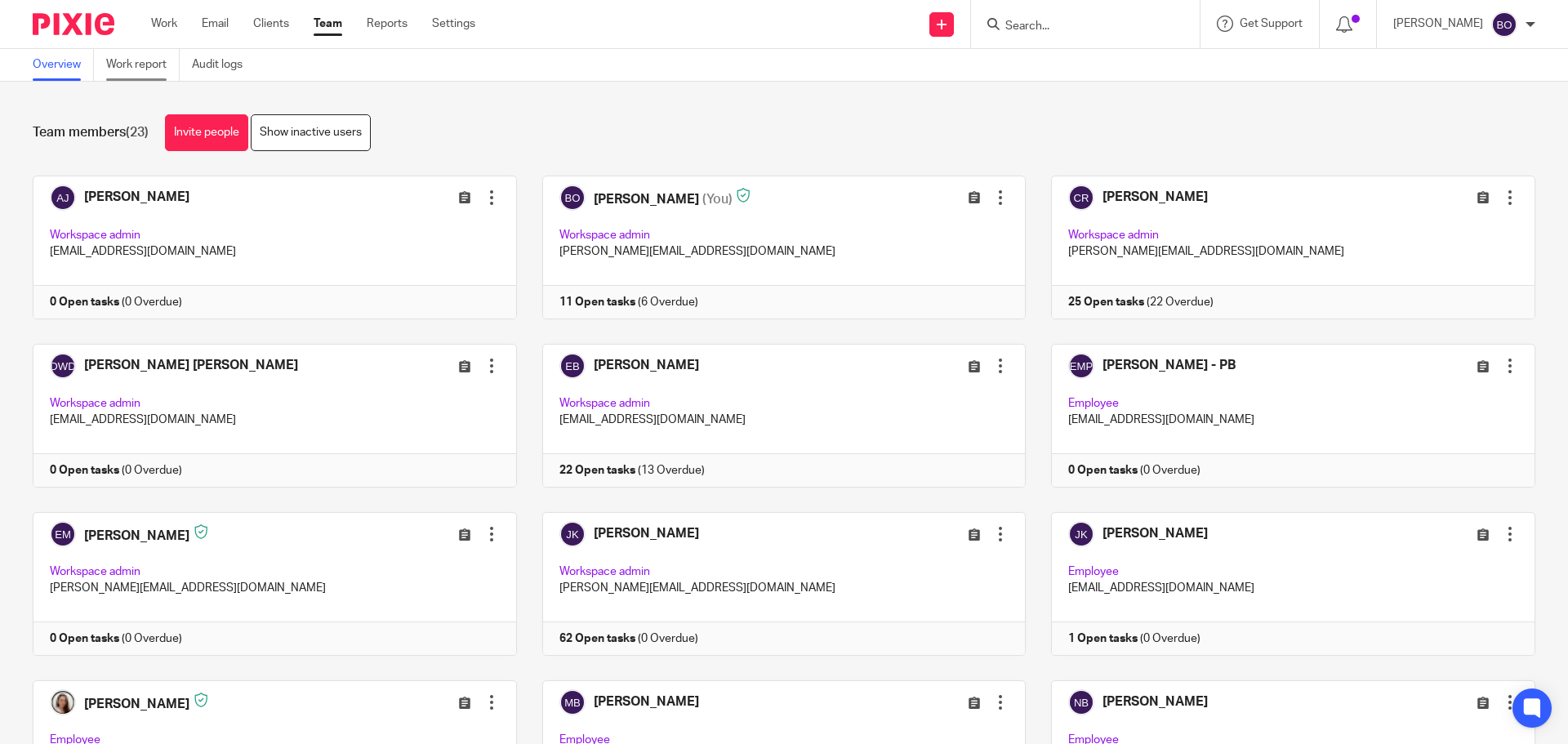
click at [152, 69] on link "Work report" at bounding box center [143, 65] width 73 height 32
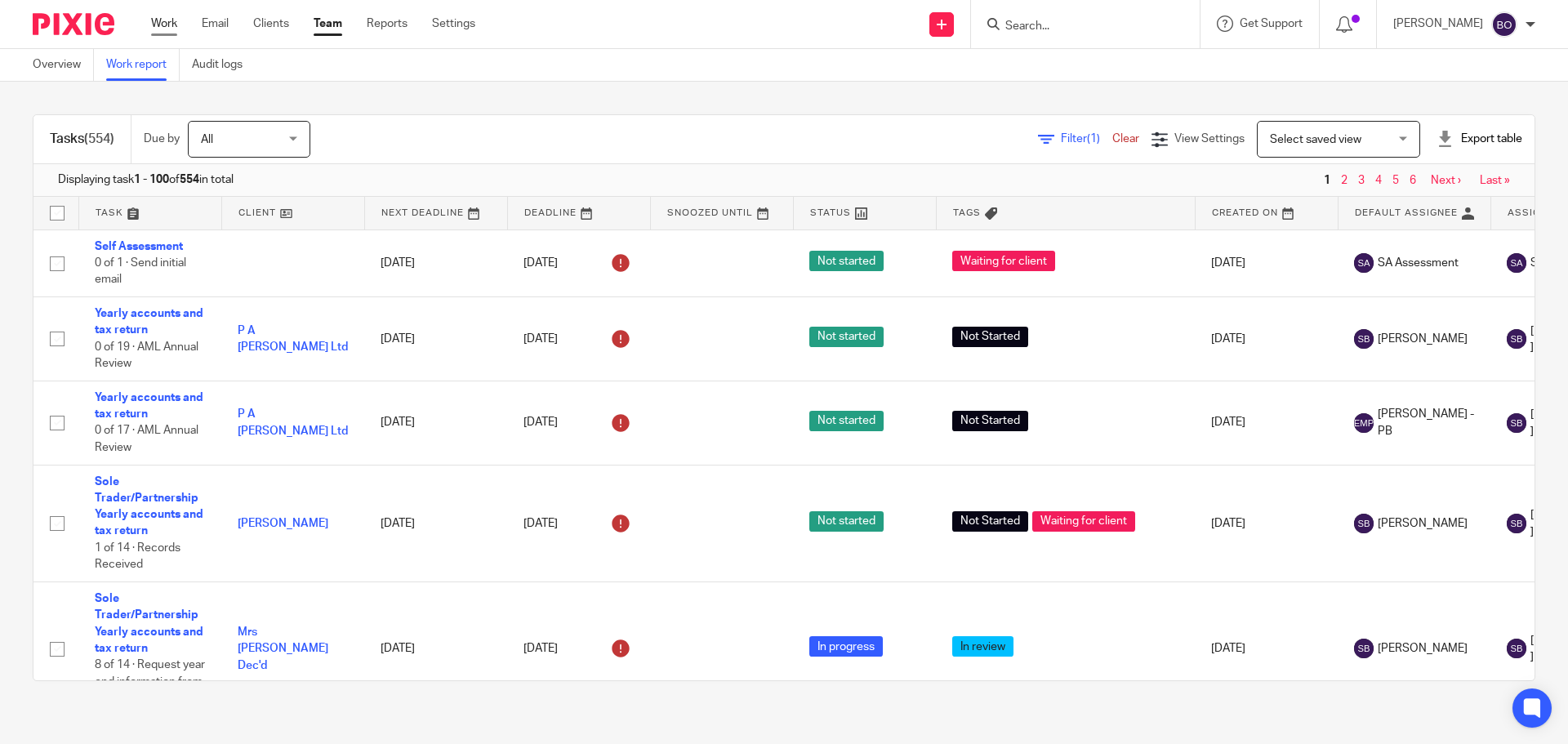
click at [173, 22] on link "Work" at bounding box center [164, 23] width 26 height 17
